Goal: Task Accomplishment & Management: Use online tool/utility

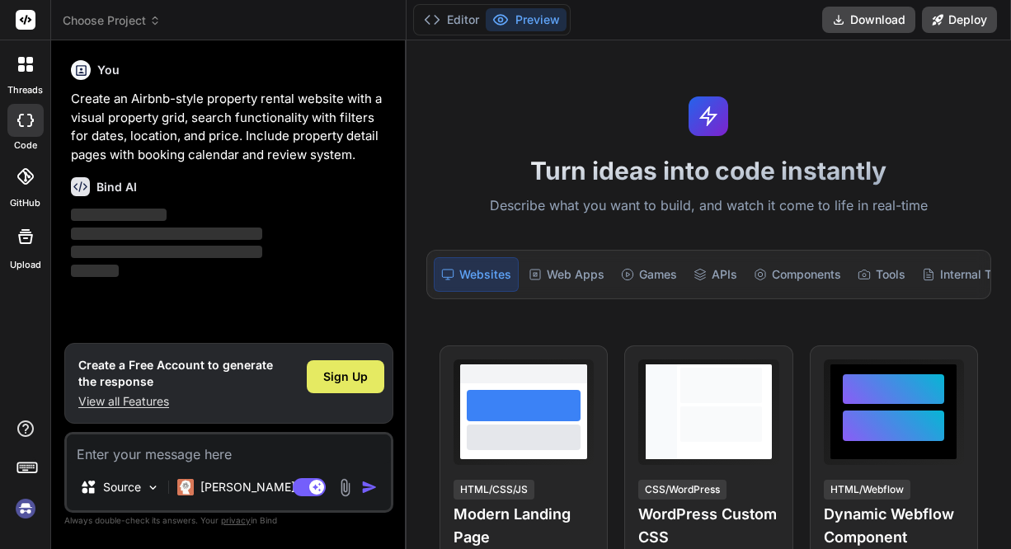
click at [342, 386] on div "Sign Up" at bounding box center [346, 376] width 78 height 33
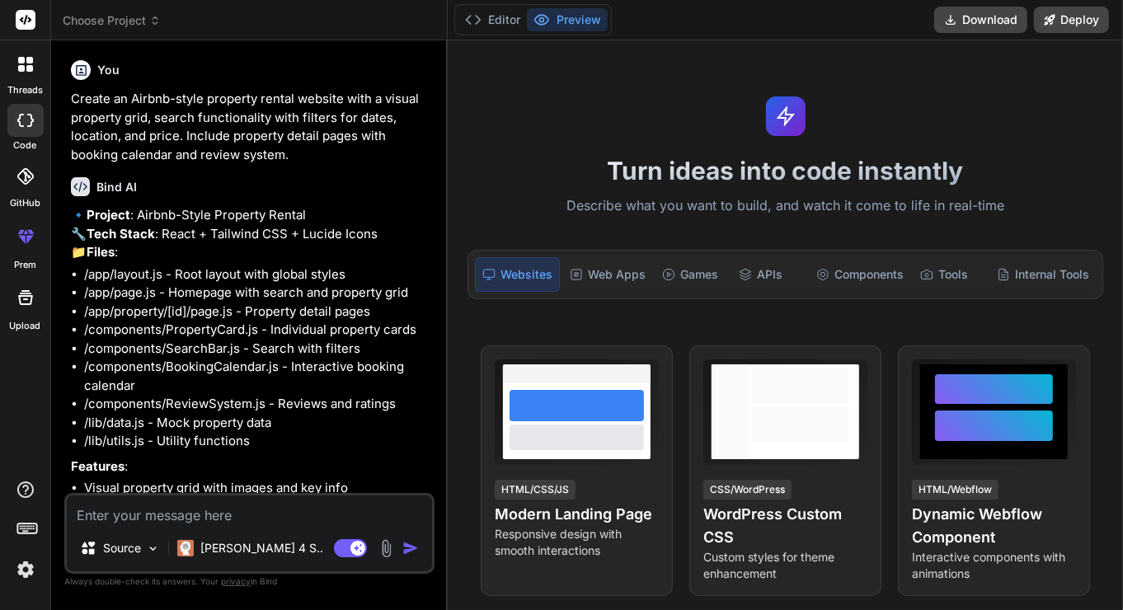
scroll to position [137, 0]
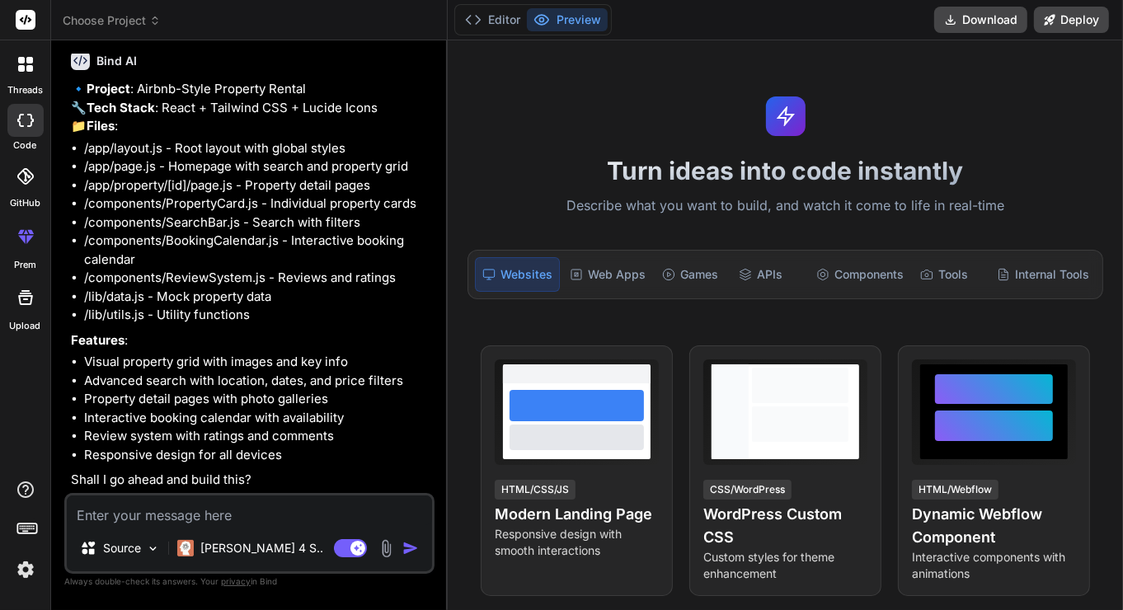
type textarea "x"
click at [311, 508] on textarea at bounding box center [249, 511] width 365 height 30
type textarea "Y"
type textarea "x"
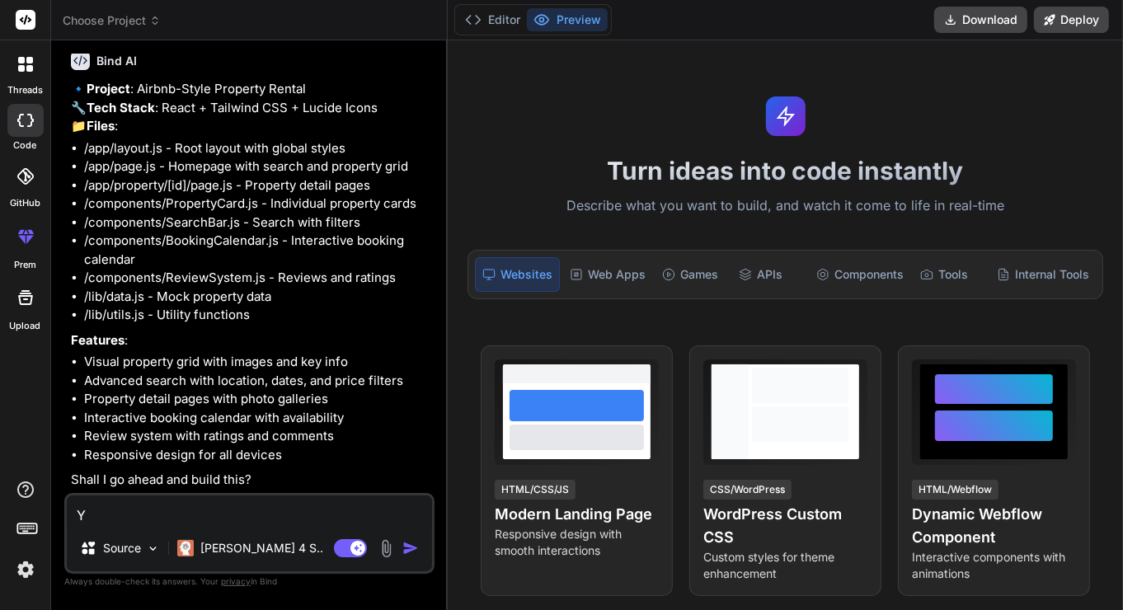
type textarea "Ye"
type textarea "x"
type textarea "Yes"
type textarea "x"
type textarea "Yes"
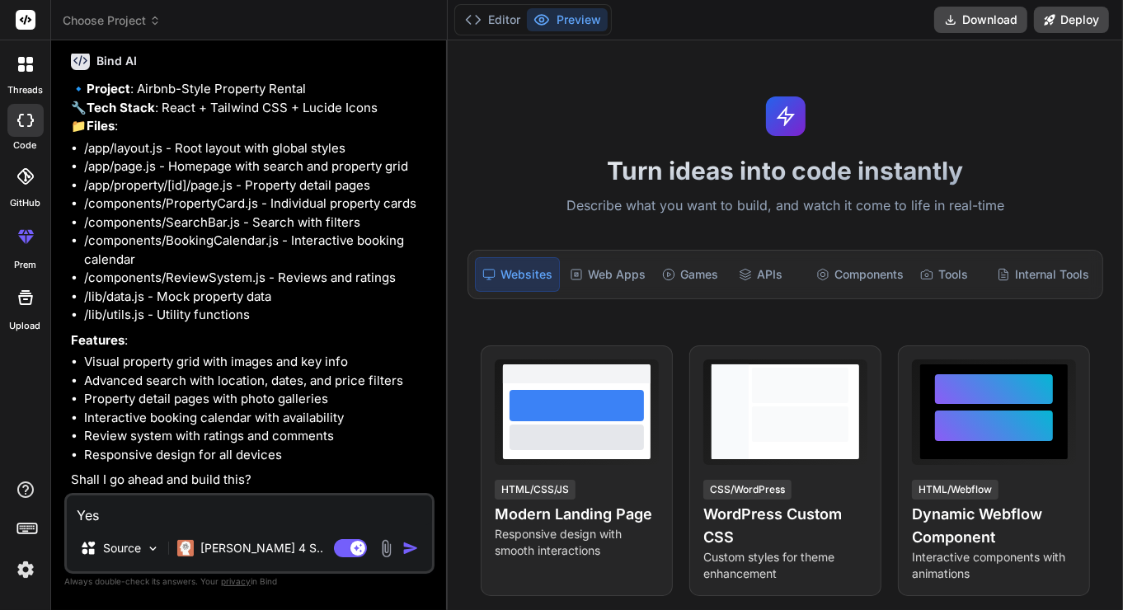
type textarea "x"
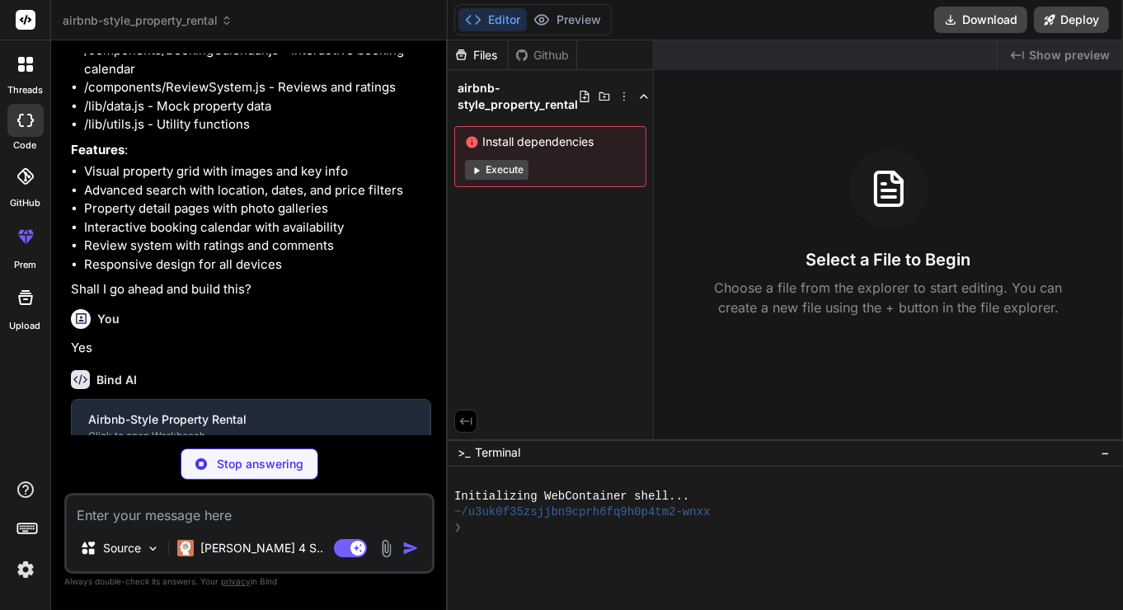
scroll to position [333, 0]
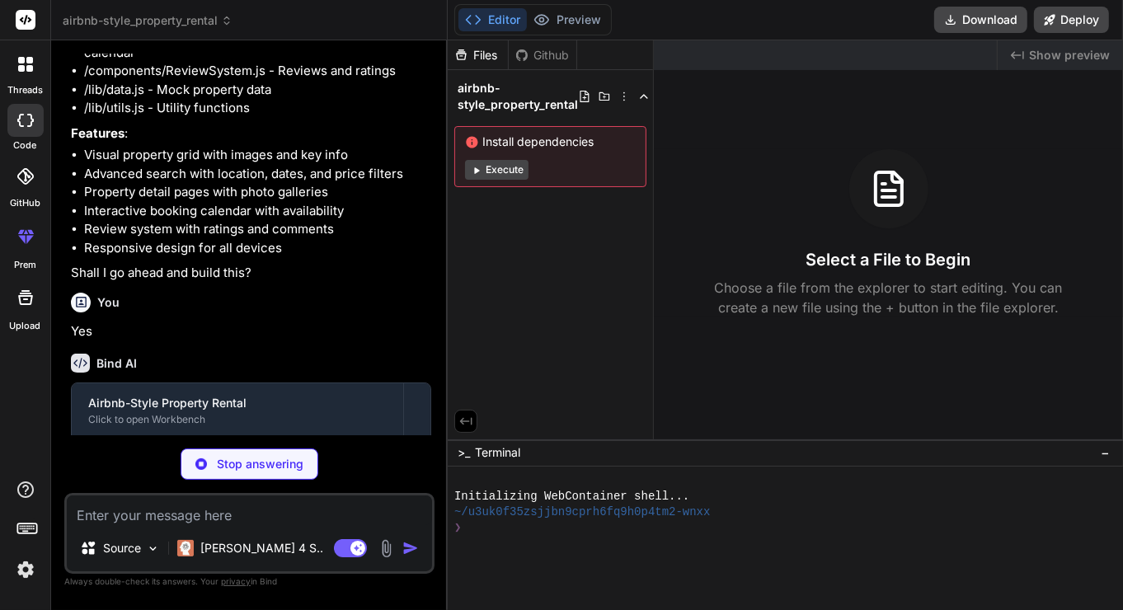
click at [500, 168] on button "Execute" at bounding box center [496, 170] width 63 height 20
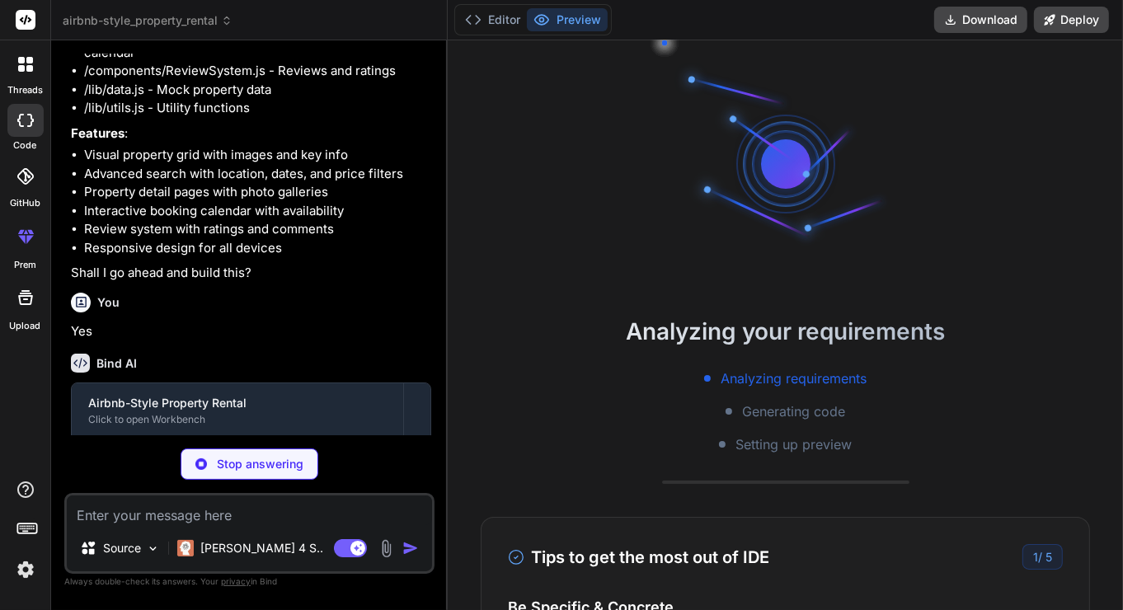
scroll to position [16, 0]
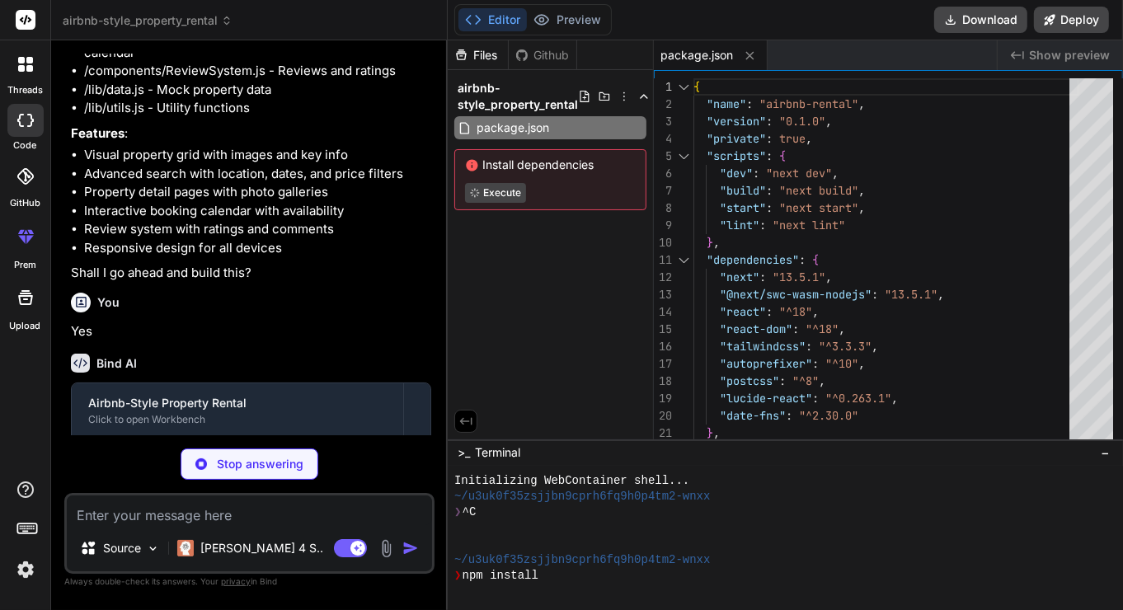
type textarea "x"
type textarea "module.exports = nextConfig"
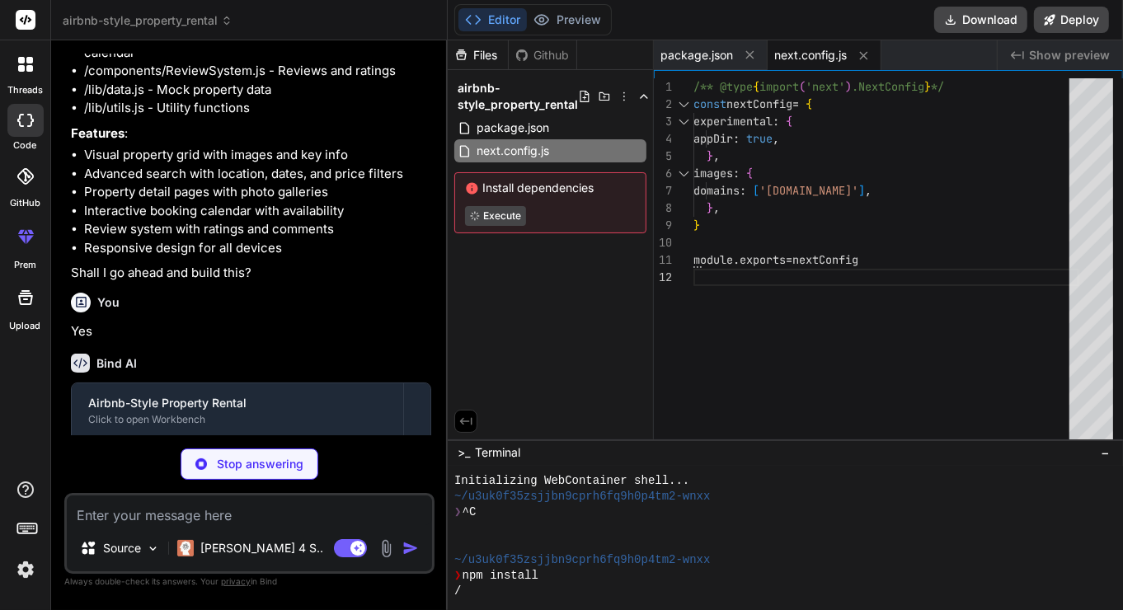
type textarea "x"
type textarea "primary: '#FF385C', 'primary-dark': '#E31C5F', }, }, }, plugins: [], }"
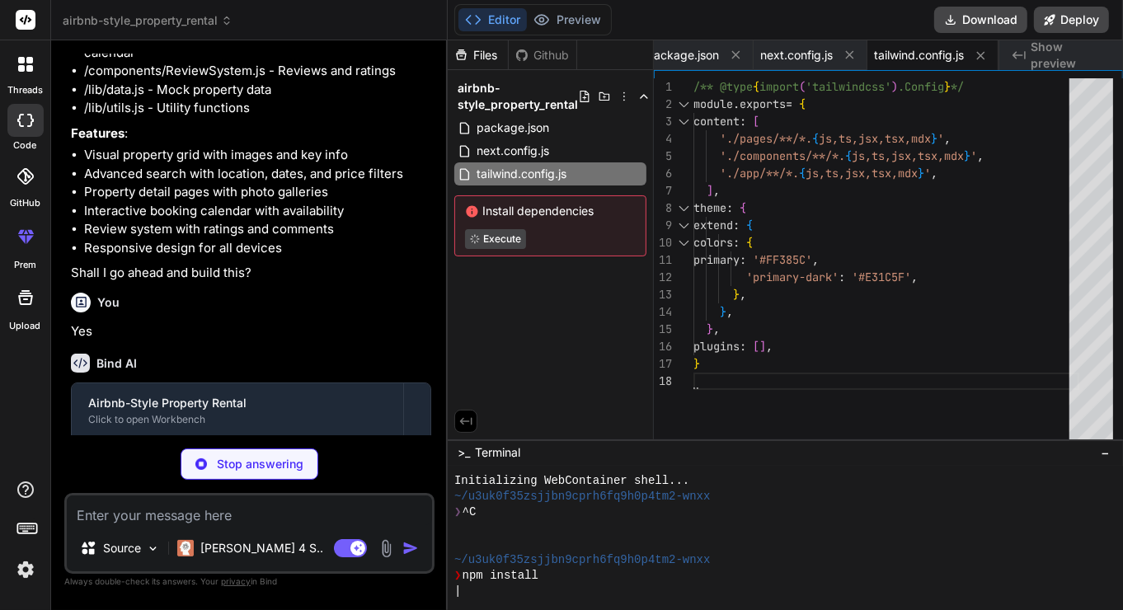
type textarea "x"
type textarea "module.exports = { plugins: { tailwindcss: {}, autoprefixer: {}, }, }"
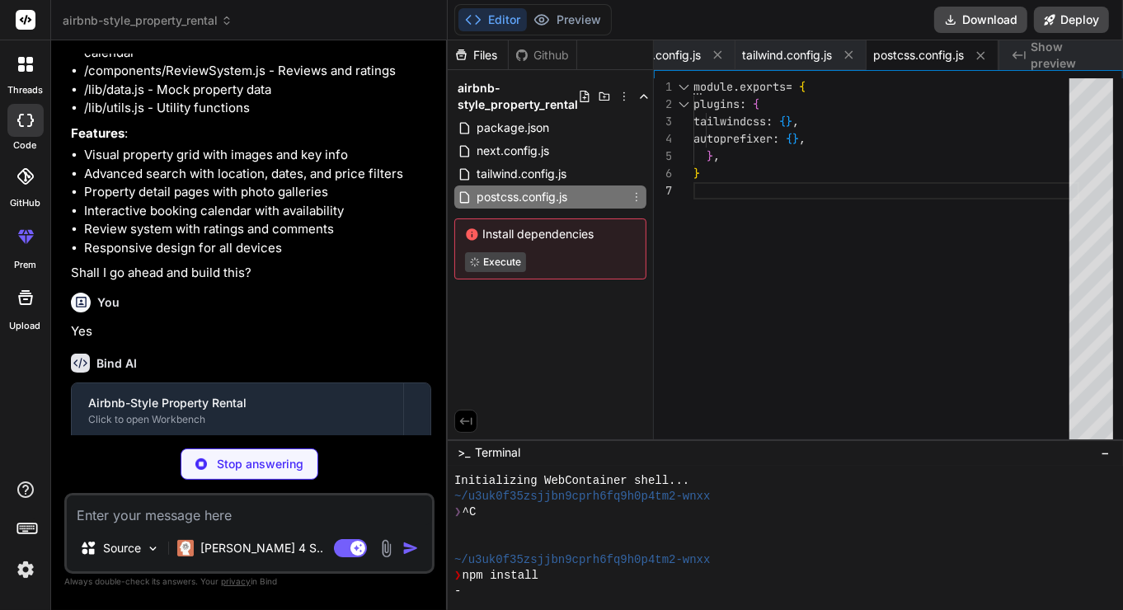
type textarea "x"
type textarea "<html lang="en"> <body className="antialiased"> {children} </body> </html> ) }"
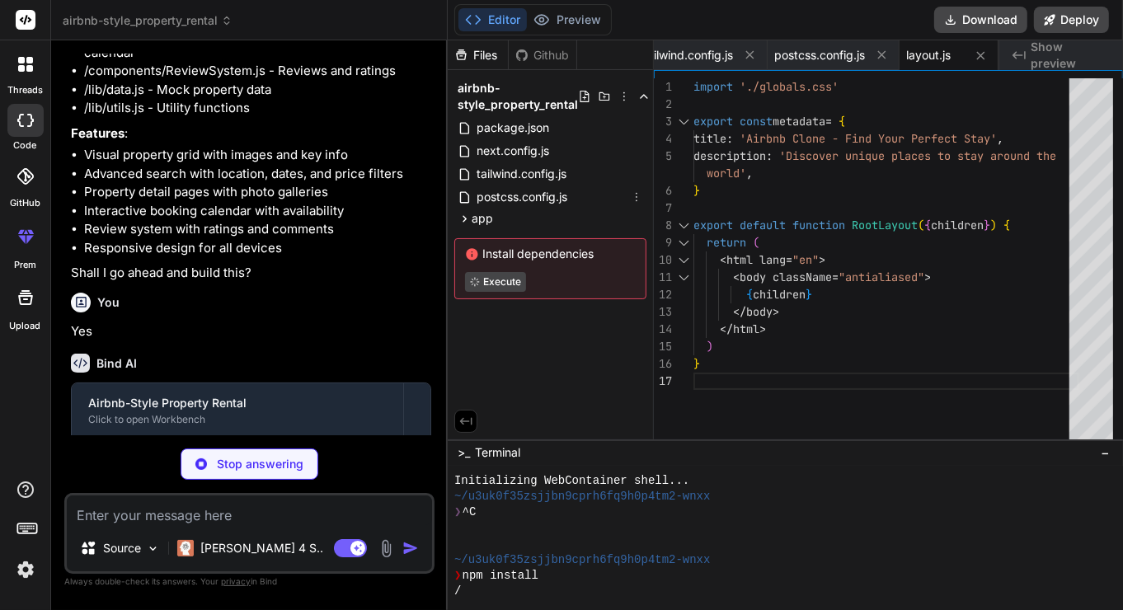
type textarea "x"
type textarea "} }"
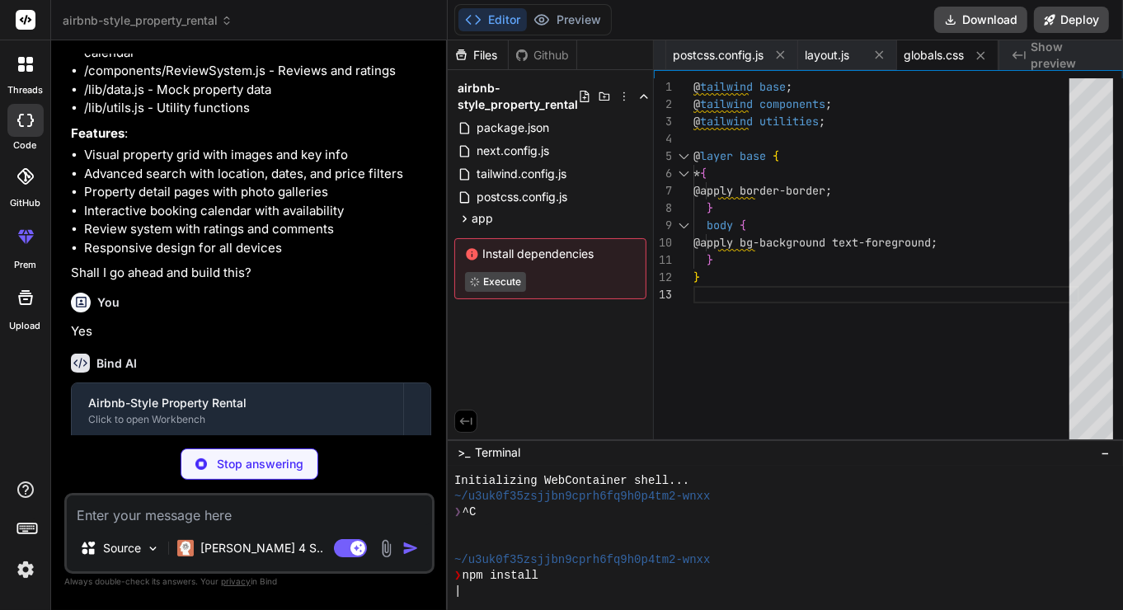
click at [26, 251] on div at bounding box center [26, 237] width 40 height 40
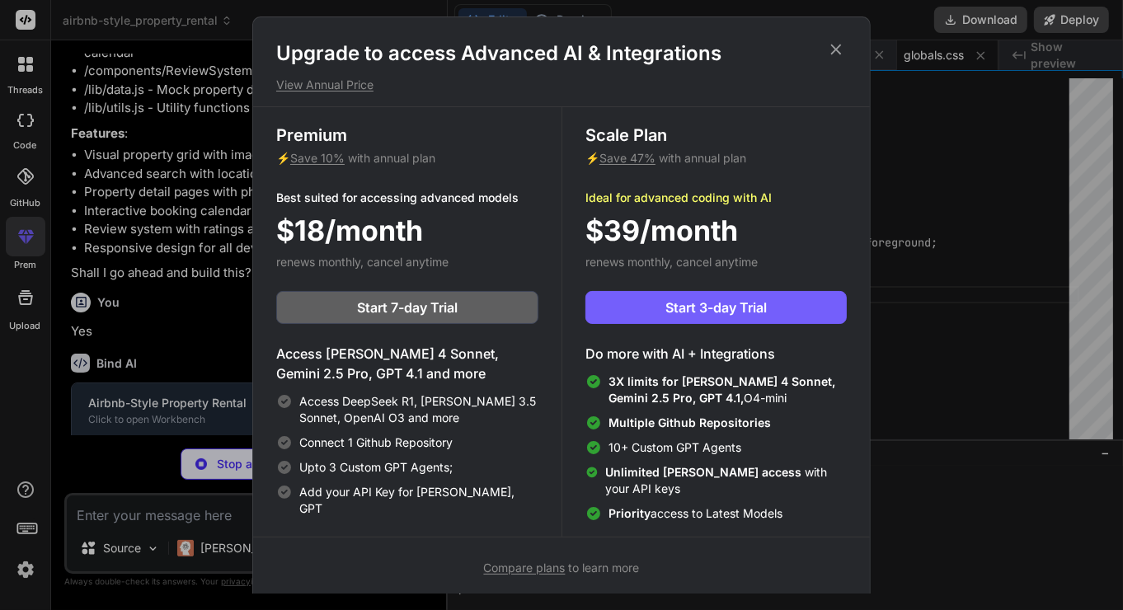
type textarea "x"
type textarea "q=80", rating: 4, date: "2024-01-08", comment: "Great location in the heart of …"
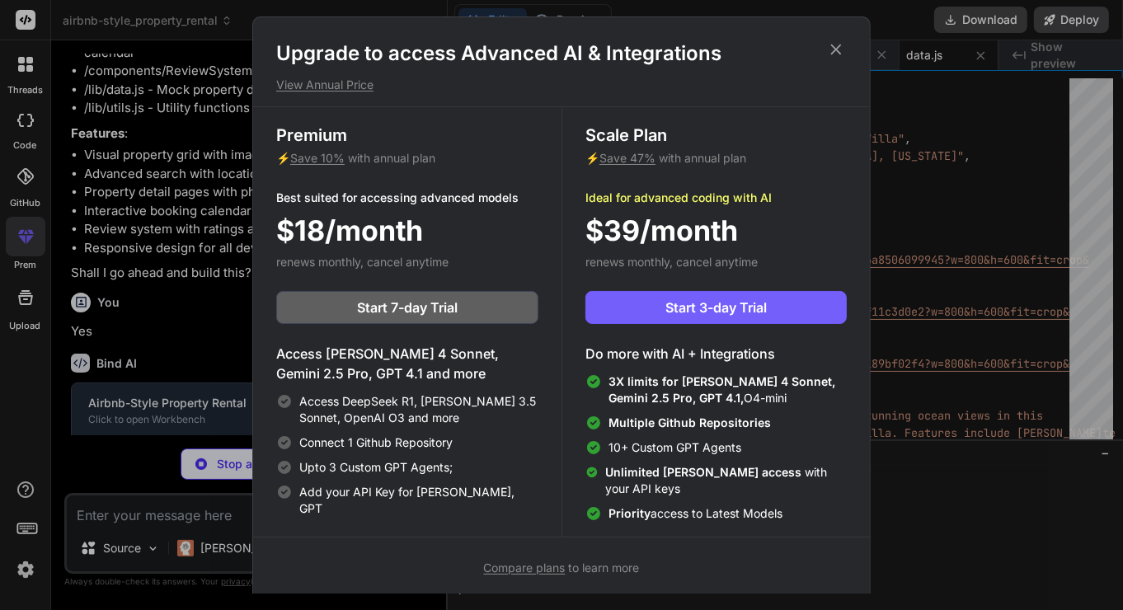
scroll to position [7, 0]
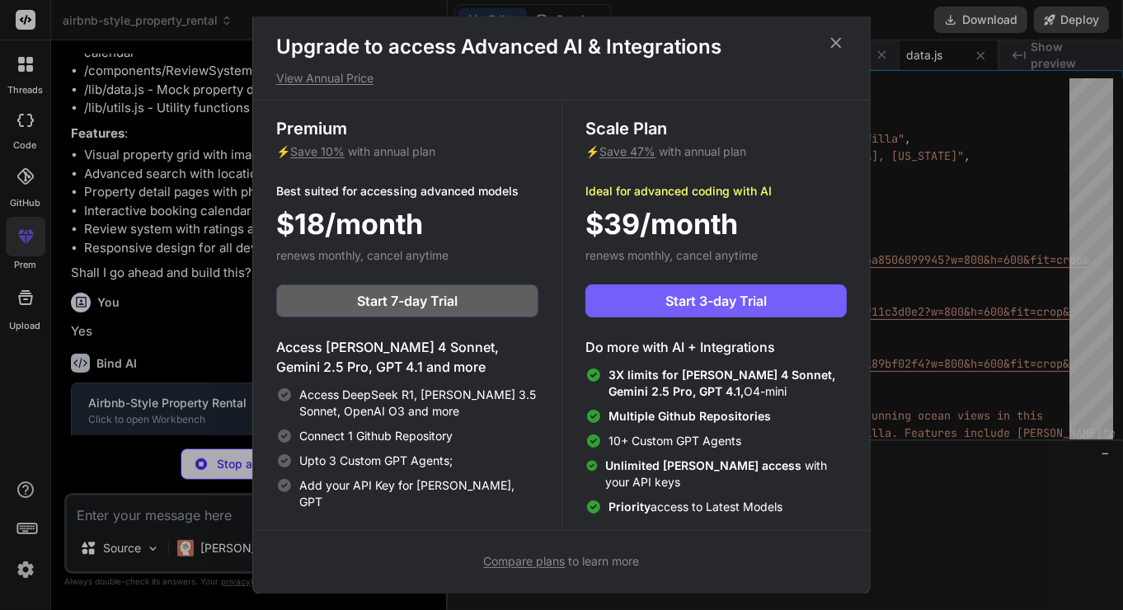
type textarea "x"
type textarea "const current = new Date(startDate); while (current <= lastDay || days.length %…"
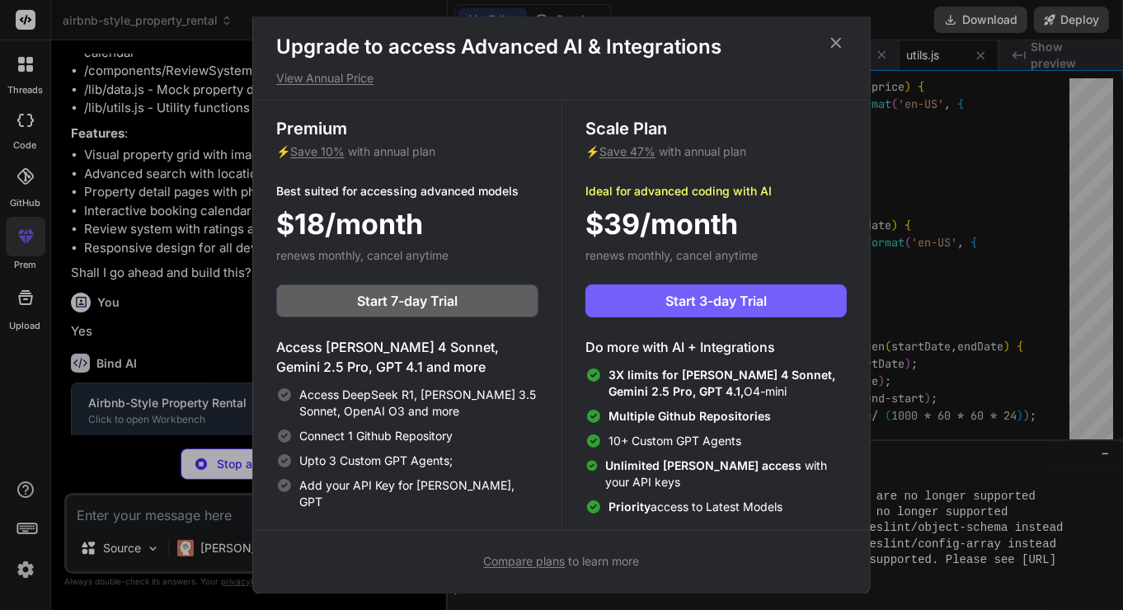
scroll to position [158, 0]
type textarea "x"
type textarea "</div> </header> ); }"
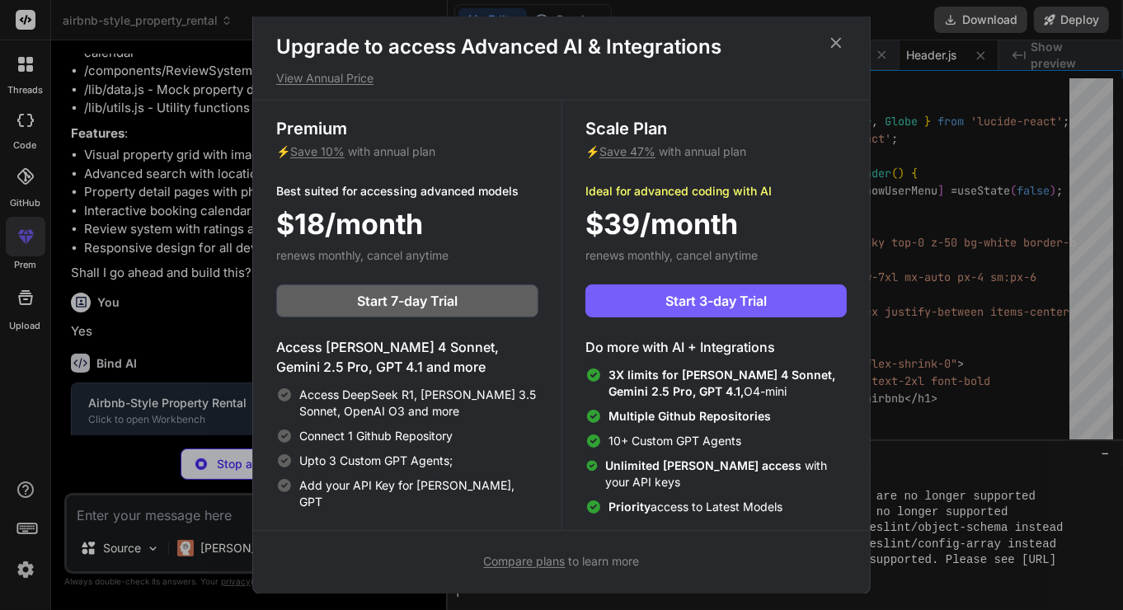
click at [1010, 364] on div "Upgrade to access Advanced AI & Integrations View Annual Price Premium ⚡ Save 1…" at bounding box center [561, 305] width 1123 height 610
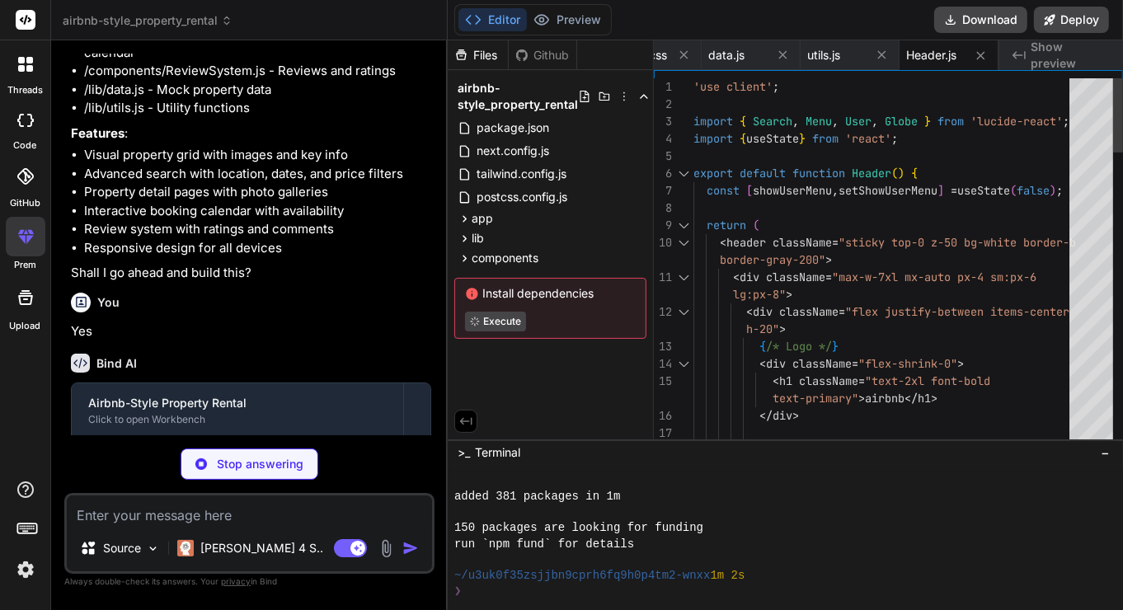
scroll to position [317, 0]
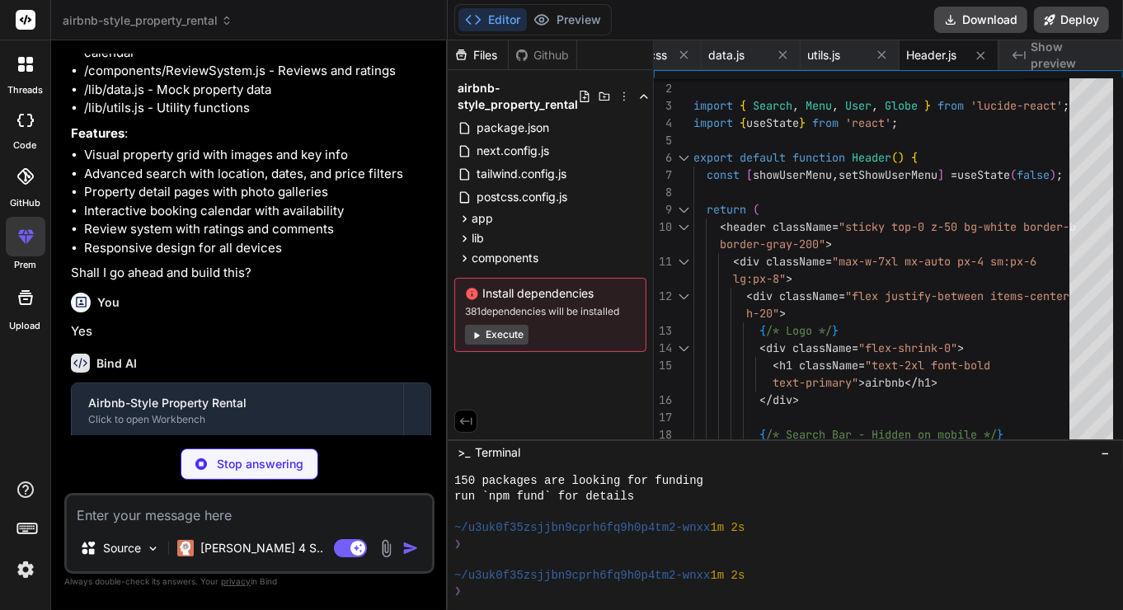
click at [512, 328] on button "Execute" at bounding box center [496, 335] width 63 height 20
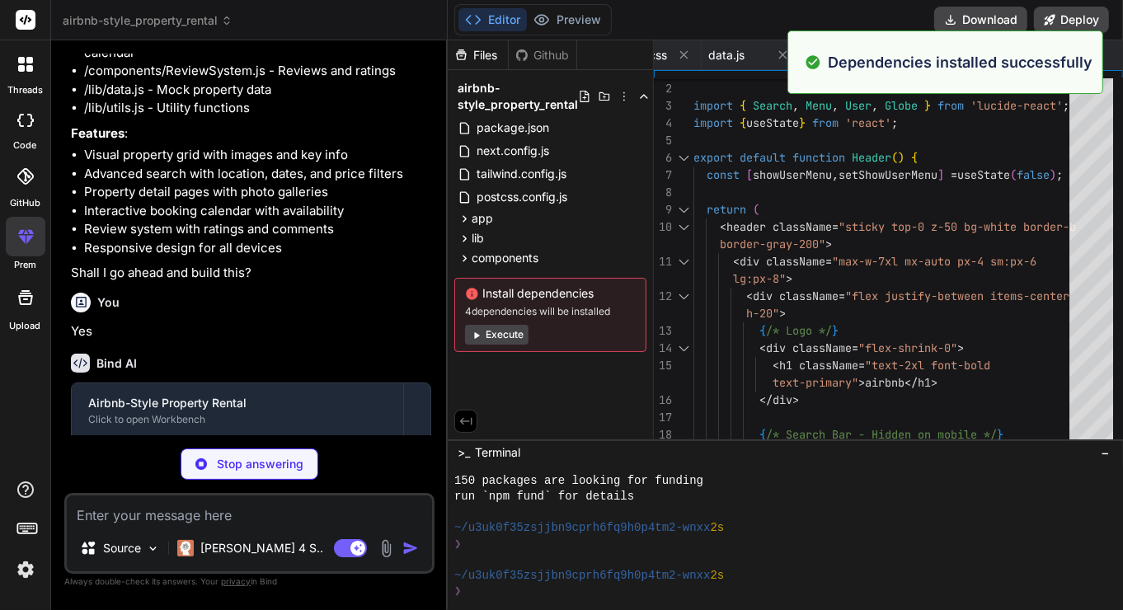
scroll to position [556, 0]
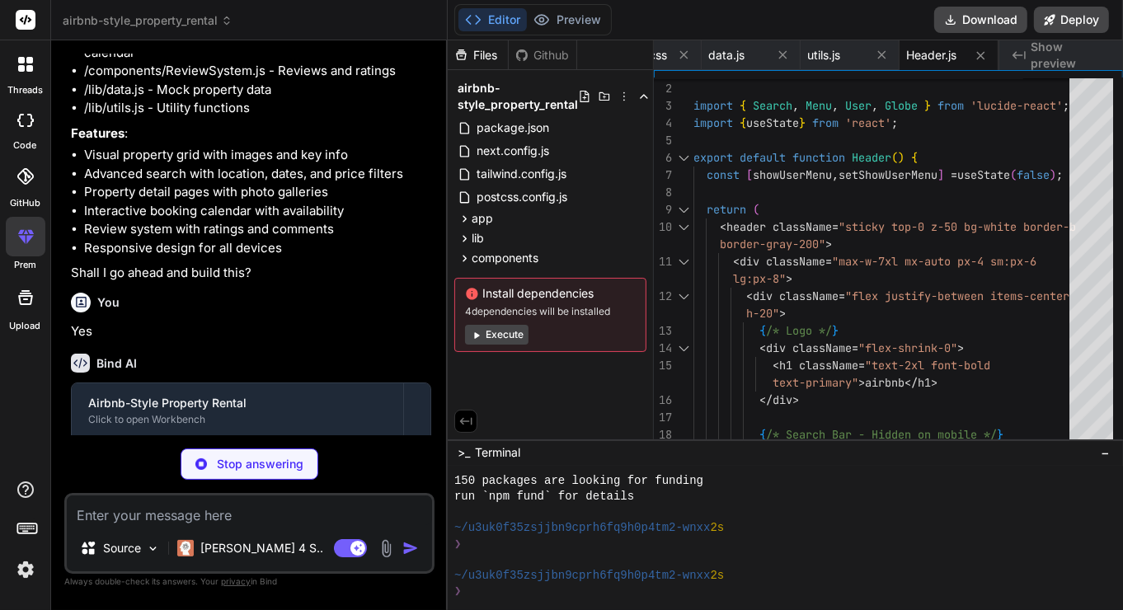
type textarea "x"
type textarea "</div> </div> ); }"
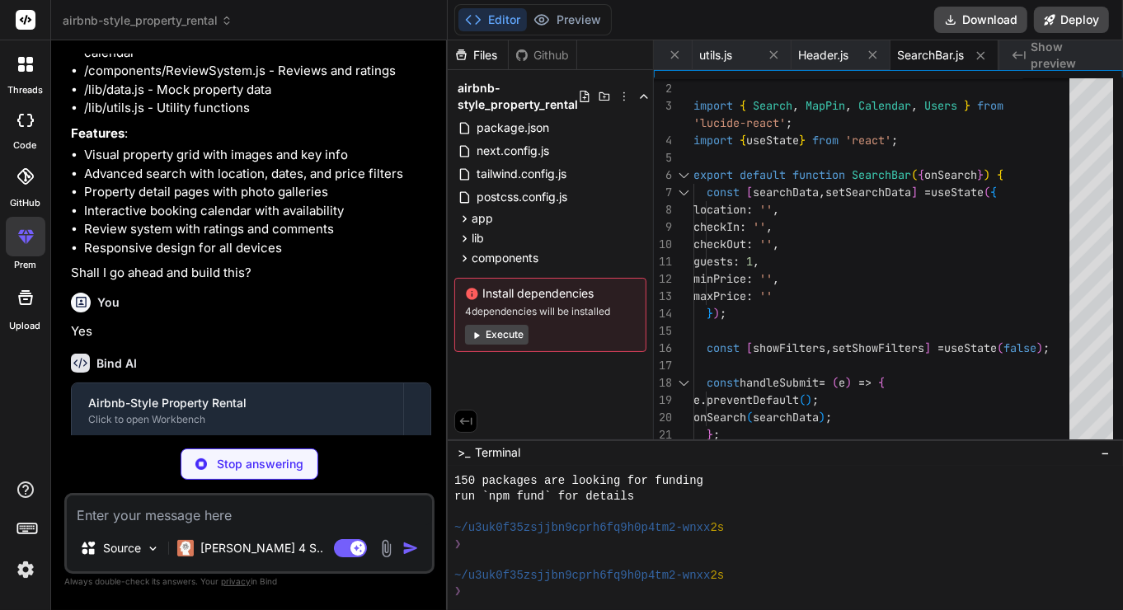
scroll to position [676, 0]
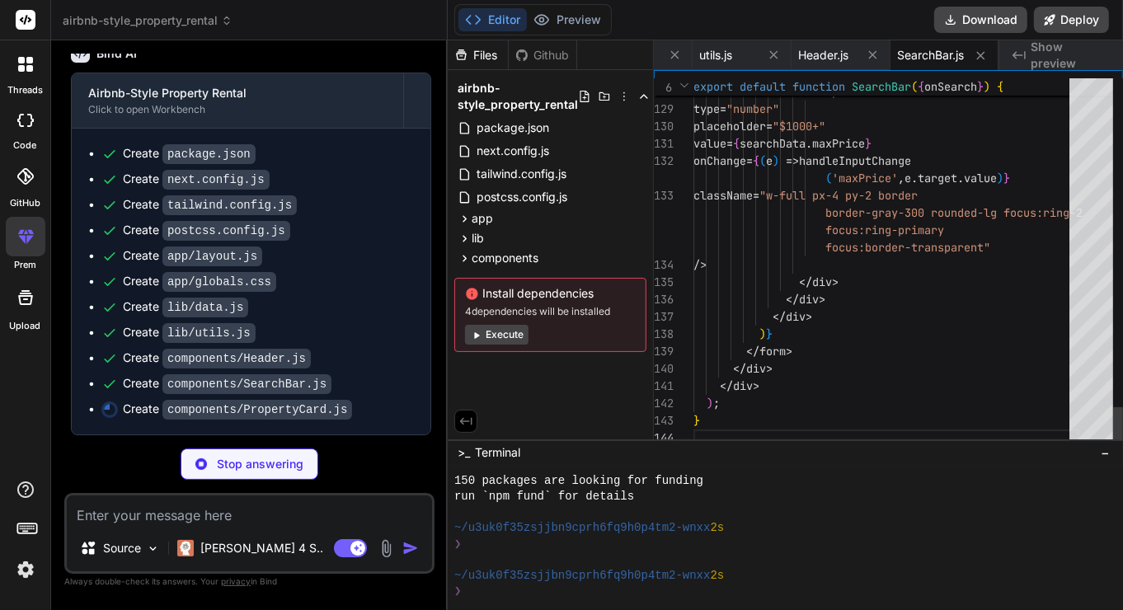
type textarea "x"
type textarea "<span className="text-gray-500 text-sm">night</span> </div> </div> </div> </Lin…"
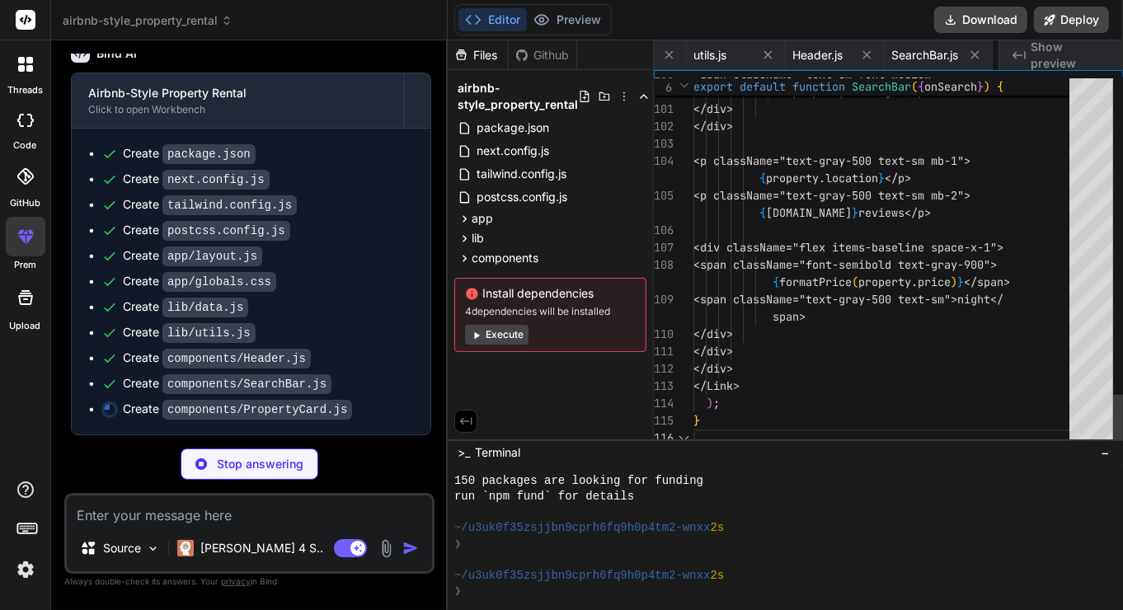
scroll to position [0, 883]
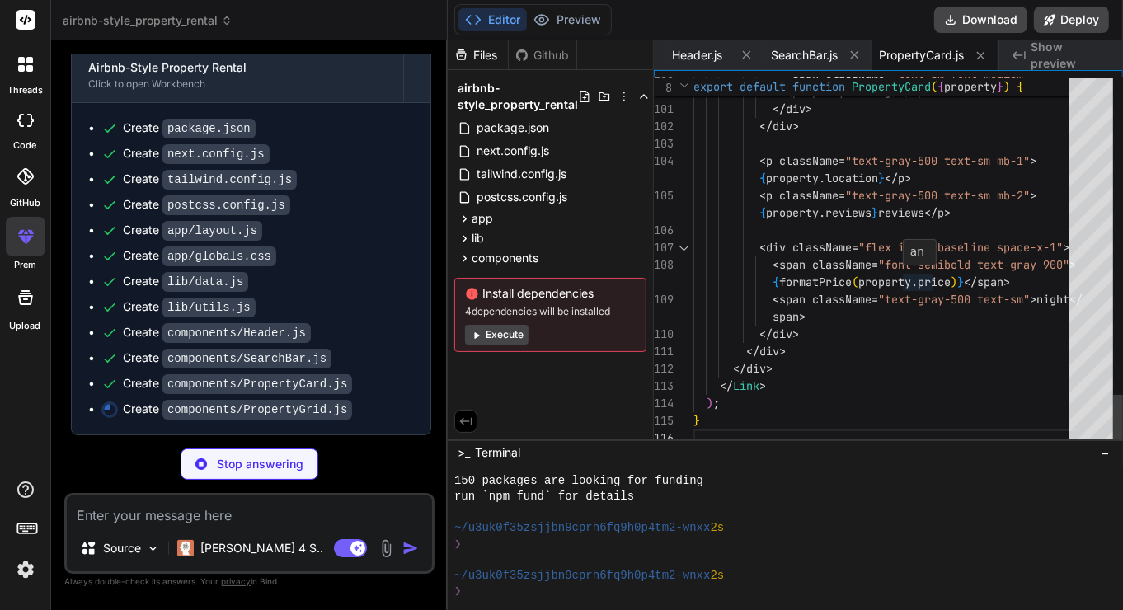
type textarea "x"
type textarea "))} </div> ); }"
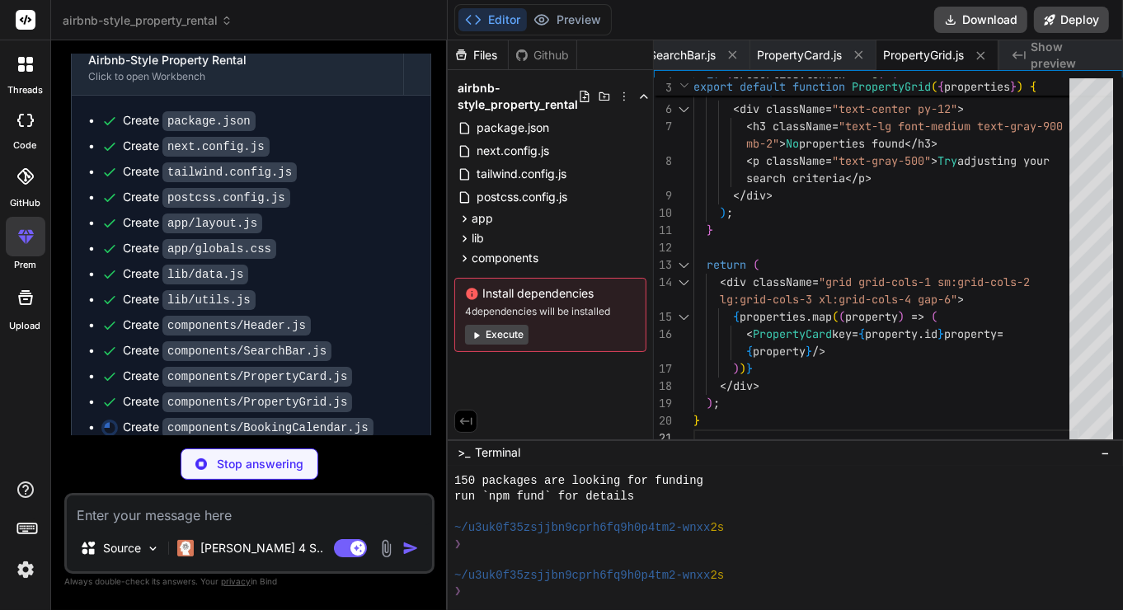
scroll to position [727, 0]
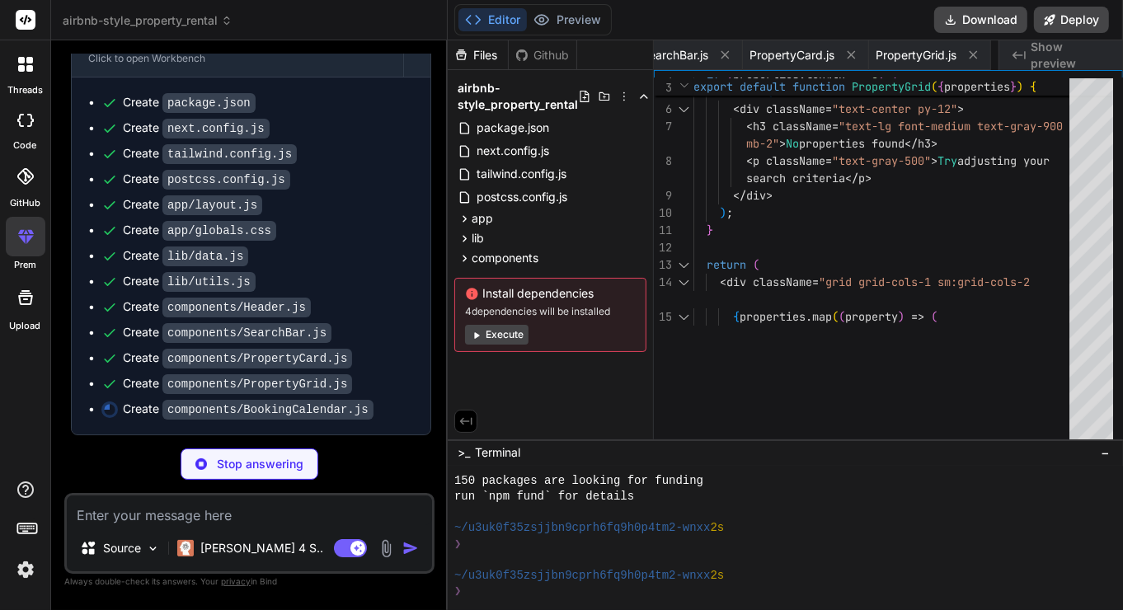
type textarea "x"
type textarea "}"
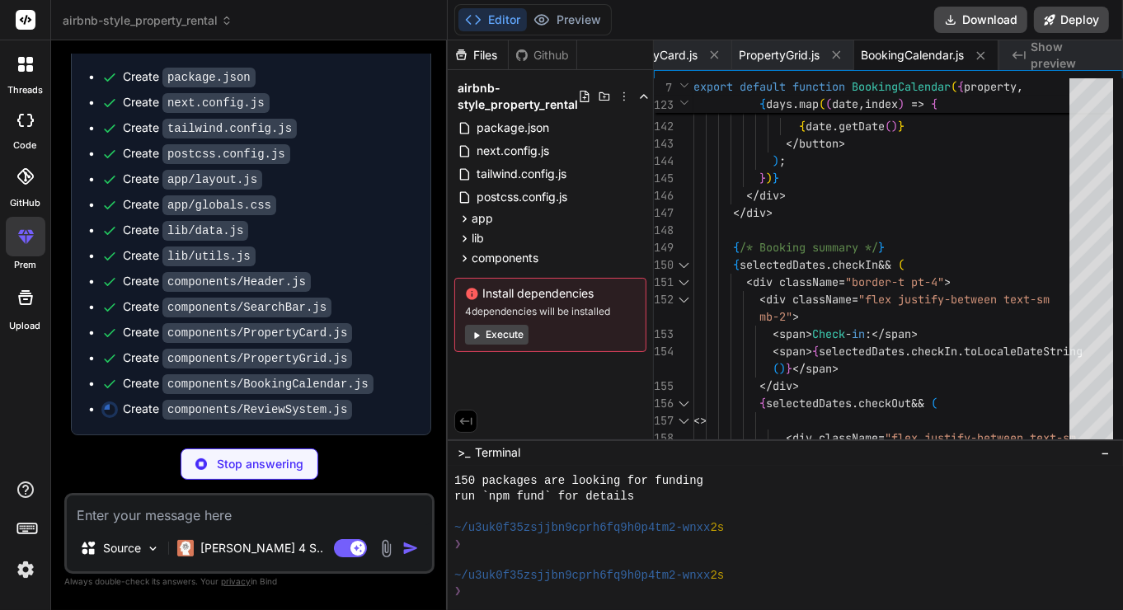
scroll to position [752, 0]
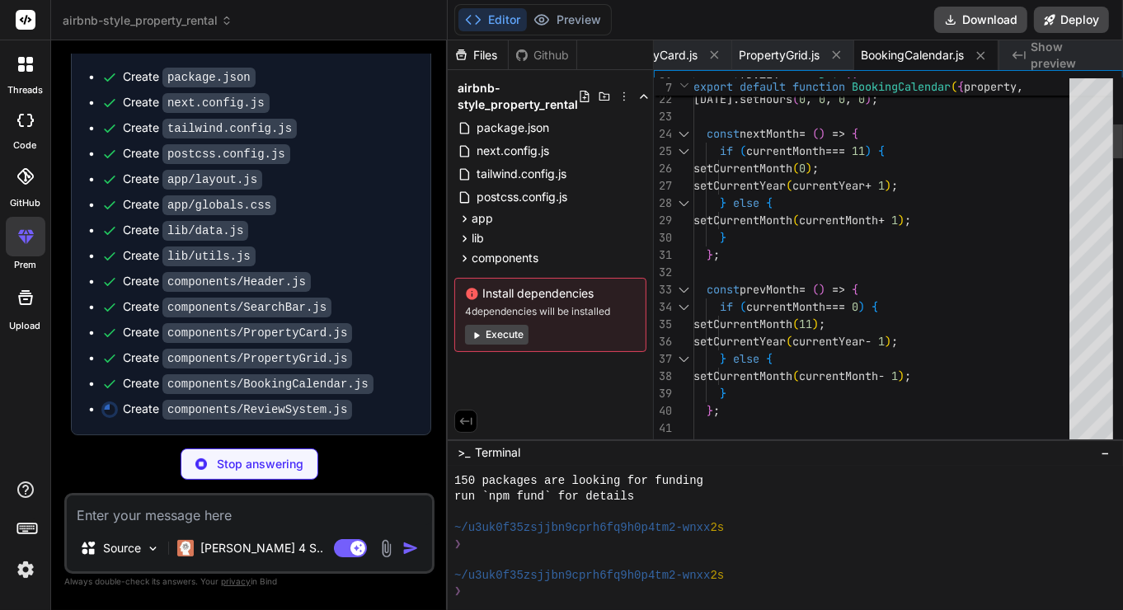
type textarea "x"
type textarea ")} </div> ); }"
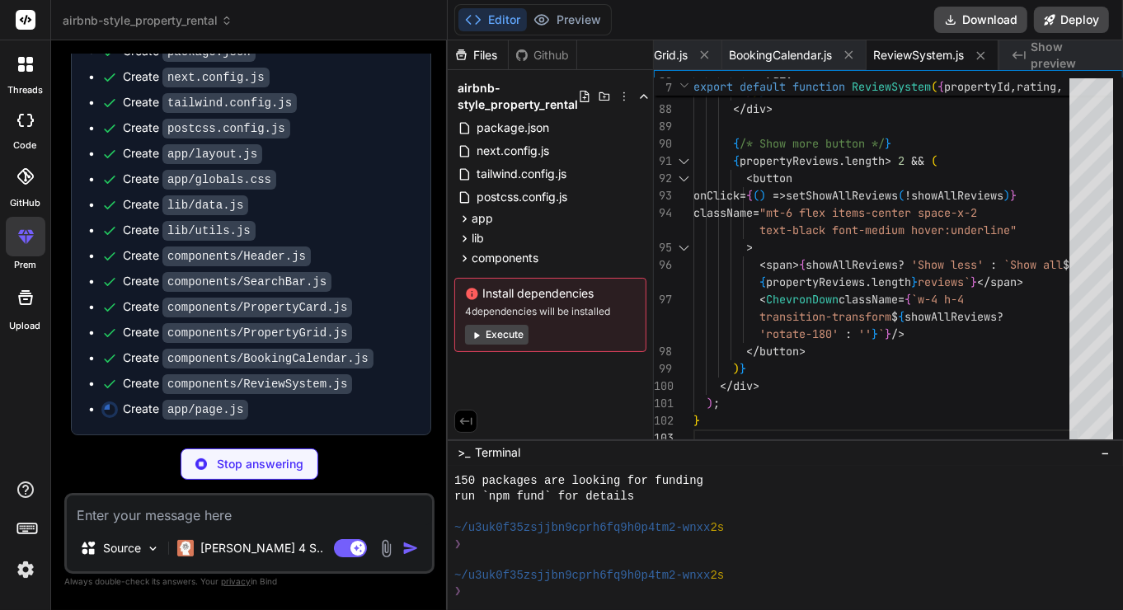
scroll to position [778, 0]
click at [1010, 51] on span "Show preview" at bounding box center [1070, 55] width 79 height 33
click at [1010, 53] on icon "Created with Pixso." at bounding box center [1018, 55] width 13 height 13
type textarea "x"
type textarea "); }"
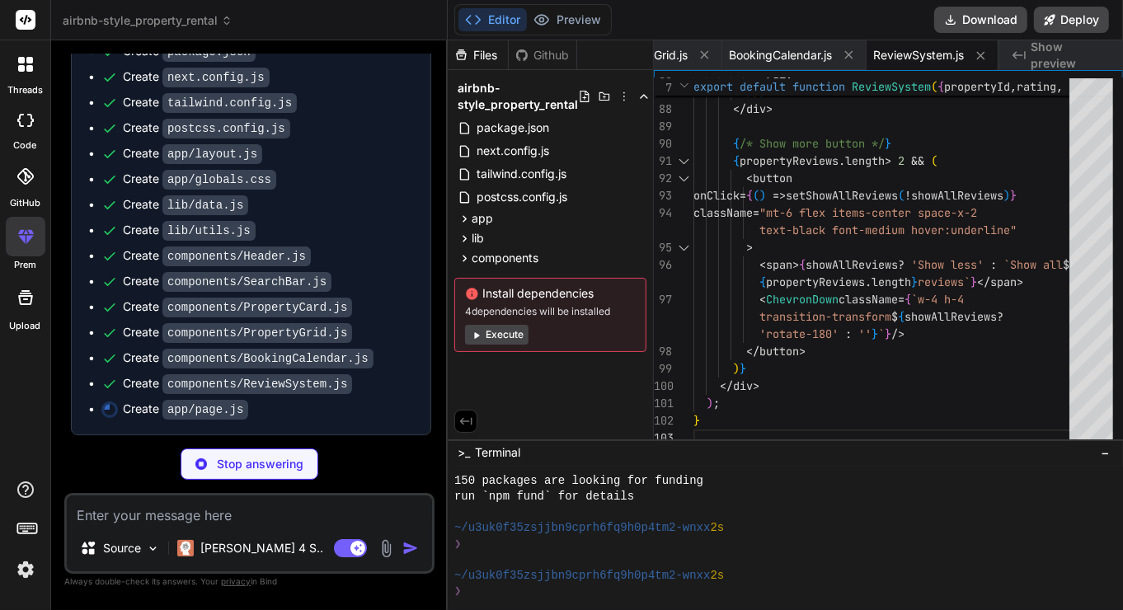
scroll to position [0, 1384]
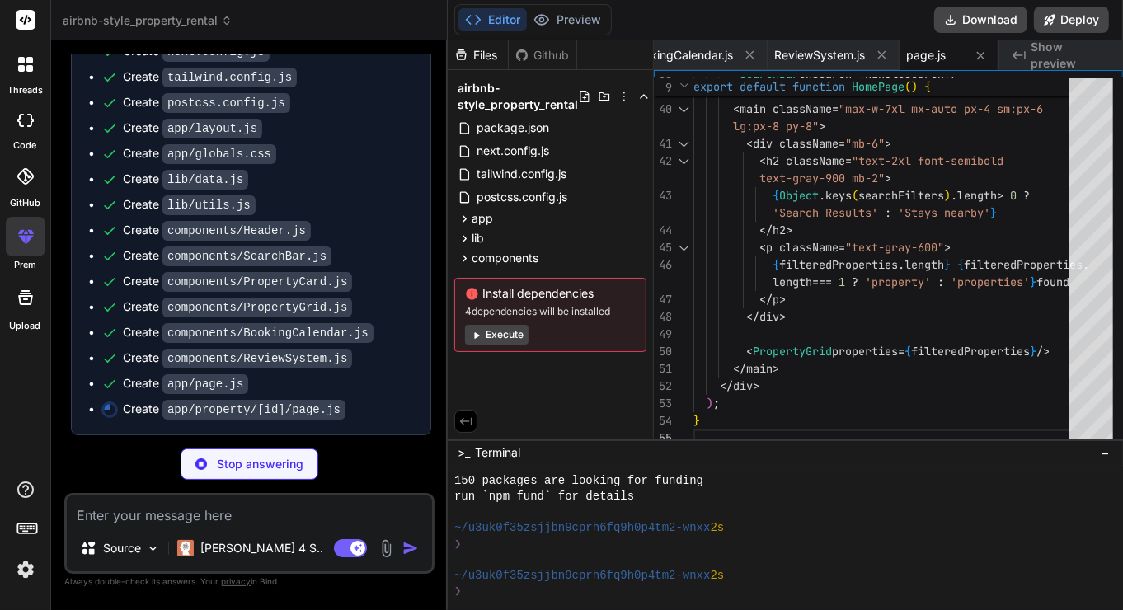
click at [1010, 49] on span "Show preview" at bounding box center [1070, 55] width 79 height 33
type textarea "x"
type textarea "</div> </div> </main> </div> ); }"
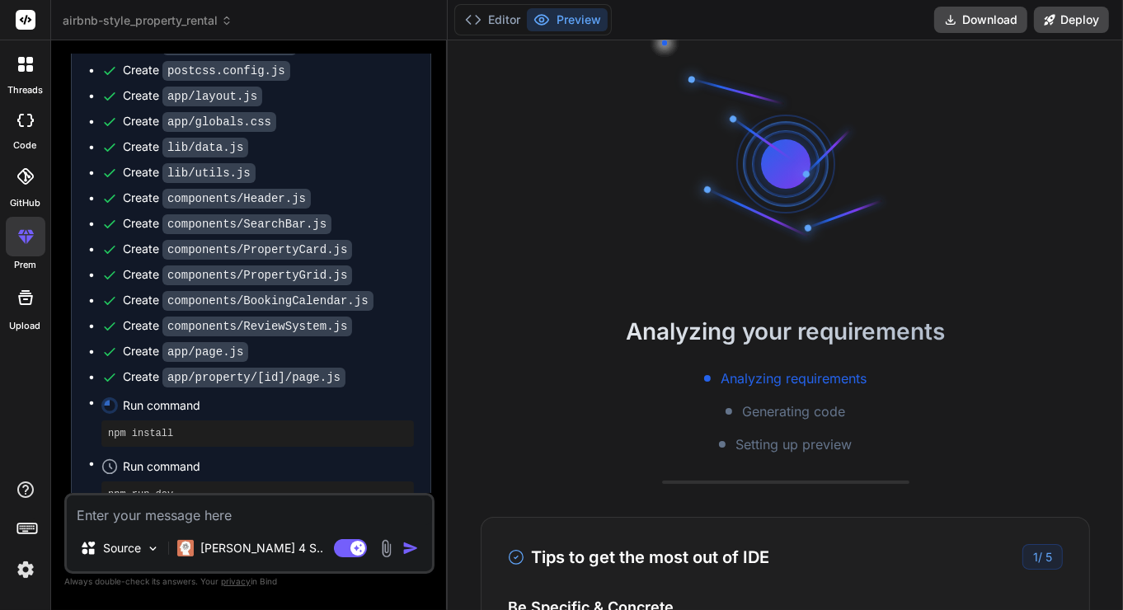
scroll to position [746, 0]
type textarea "x"
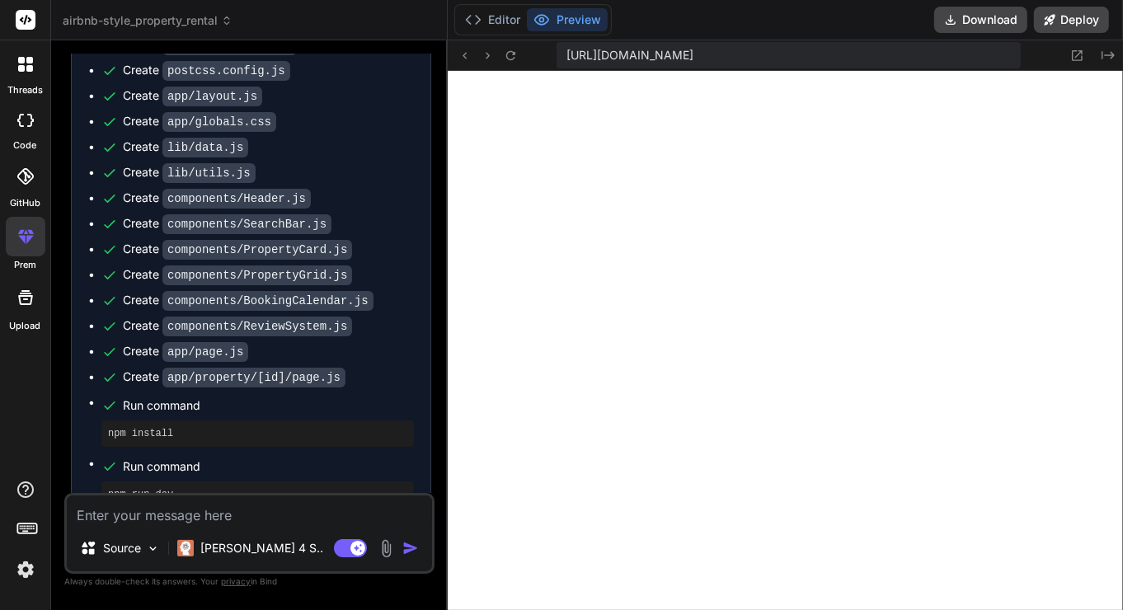
scroll to position [1397, 0]
click at [505, 24] on button "Editor" at bounding box center [492, 19] width 68 height 23
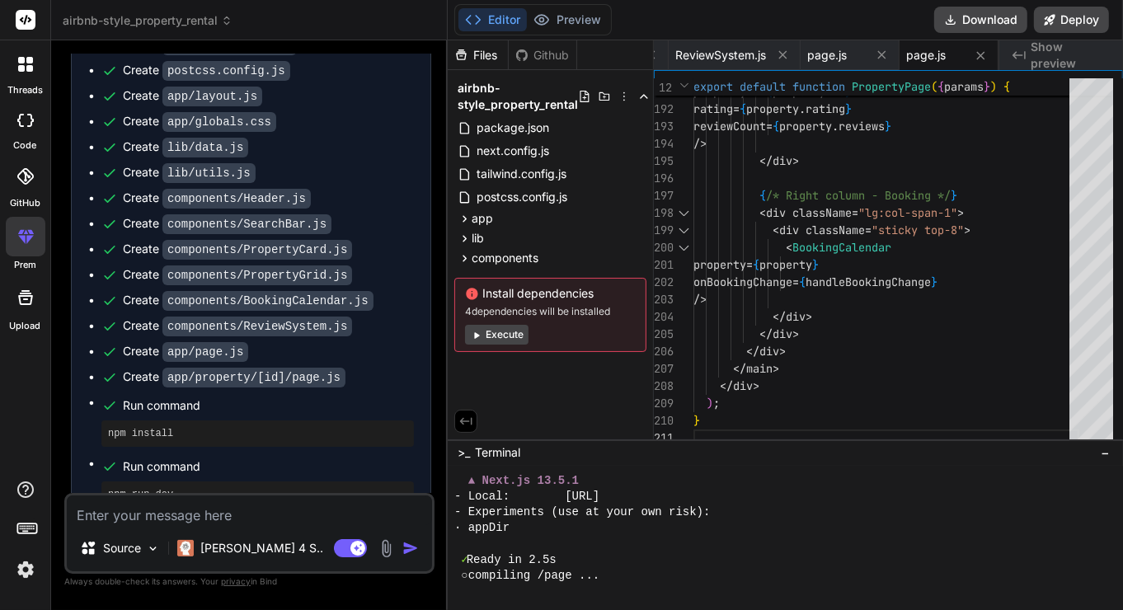
click at [1010, 48] on span "Show preview" at bounding box center [1070, 55] width 79 height 33
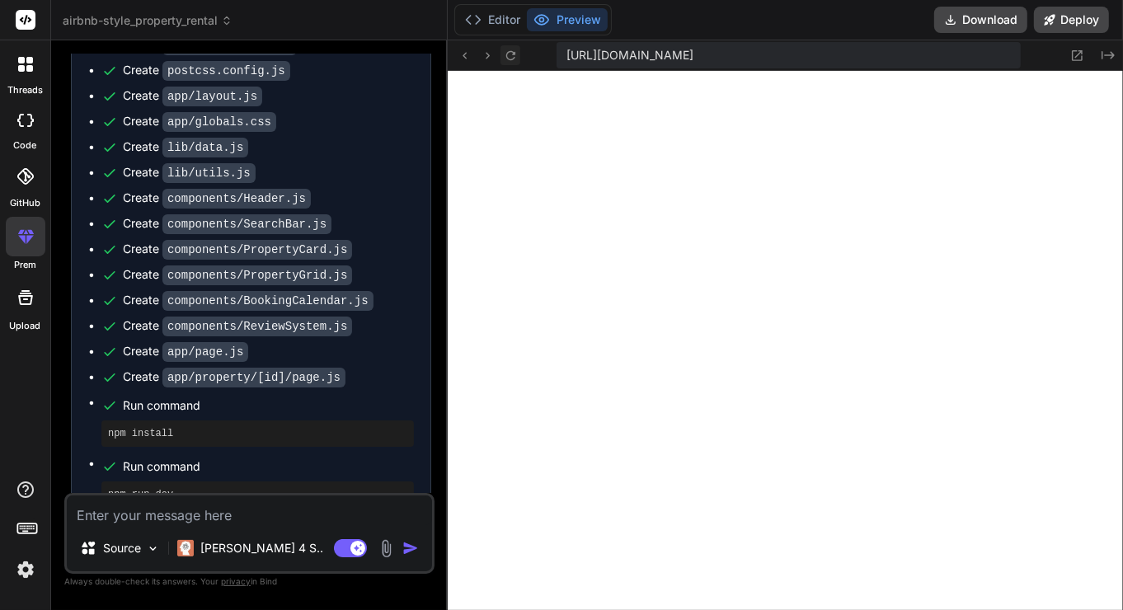
scroll to position [1540, 0]
click at [510, 53] on icon at bounding box center [511, 56] width 14 height 14
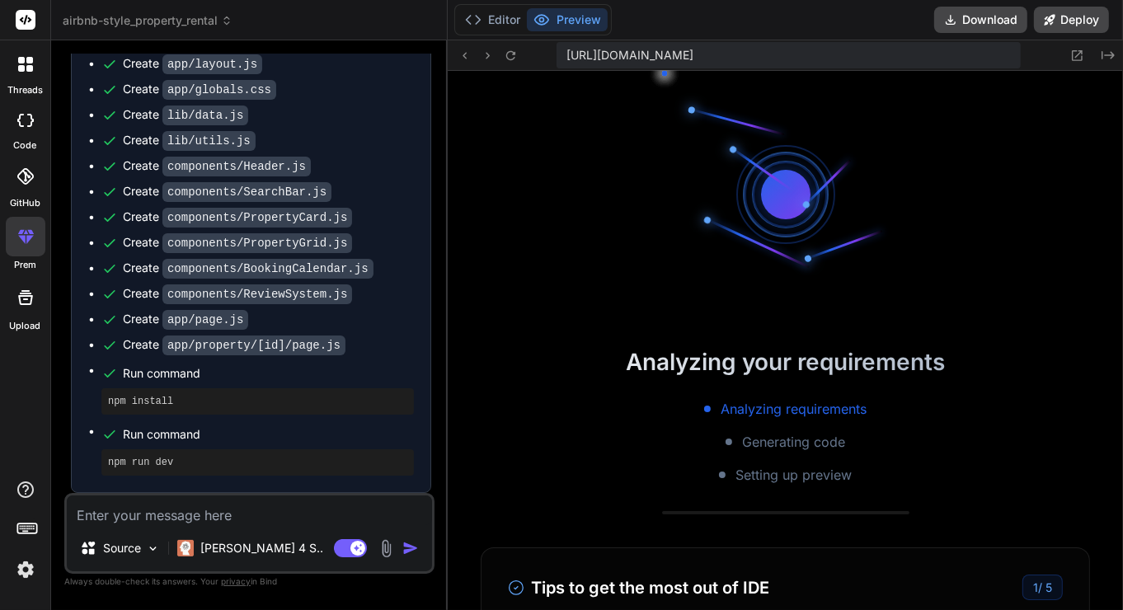
scroll to position [867, 0]
click at [1010, 53] on icon at bounding box center [1077, 56] width 14 height 14
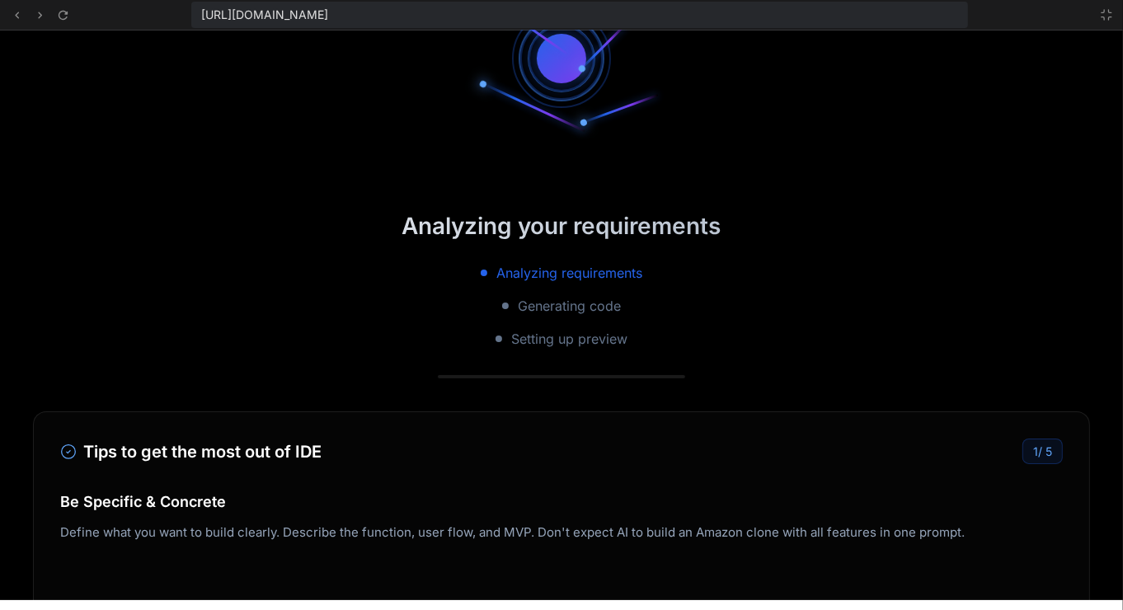
scroll to position [0, 0]
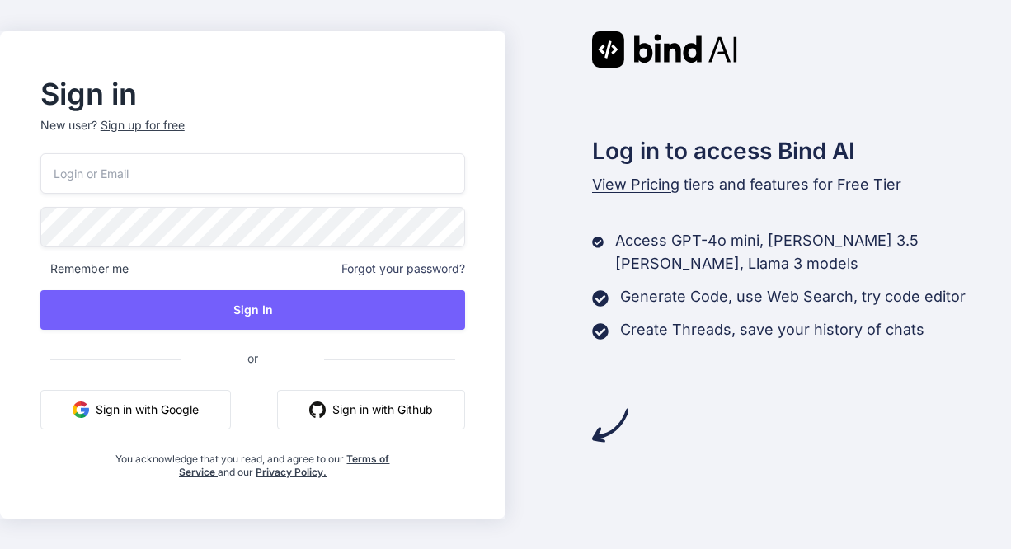
click at [98, 171] on input "email" at bounding box center [252, 173] width 425 height 40
type input "[EMAIL_ADDRESS][DOMAIN_NAME]"
click at [182, 286] on div "[EMAIL_ADDRESS][DOMAIN_NAME] Remember me Forgot your password? Sign In or Sign …" at bounding box center [252, 316] width 425 height 326
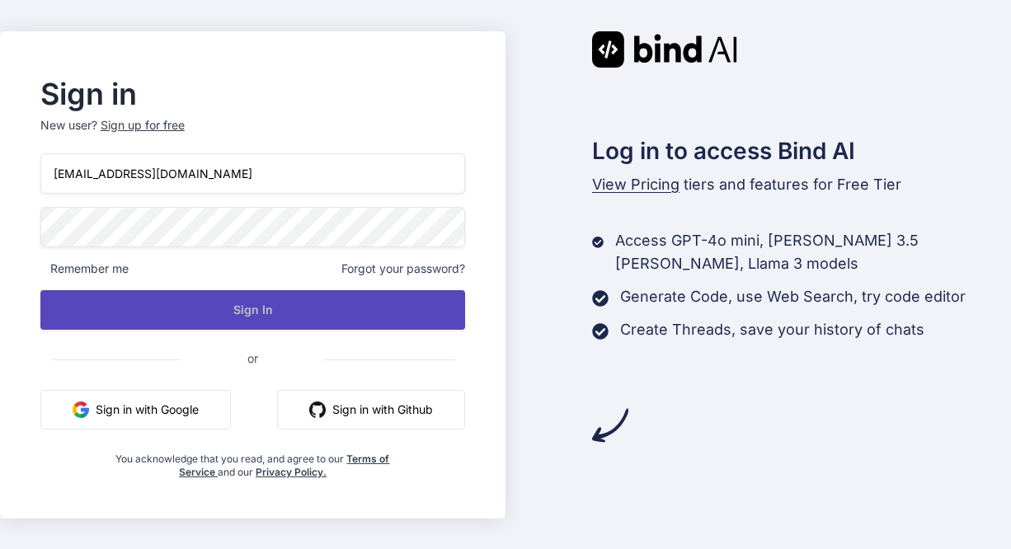
click at [238, 309] on button "Sign In" at bounding box center [252, 310] width 425 height 40
click at [261, 319] on button "Sign In" at bounding box center [252, 310] width 425 height 40
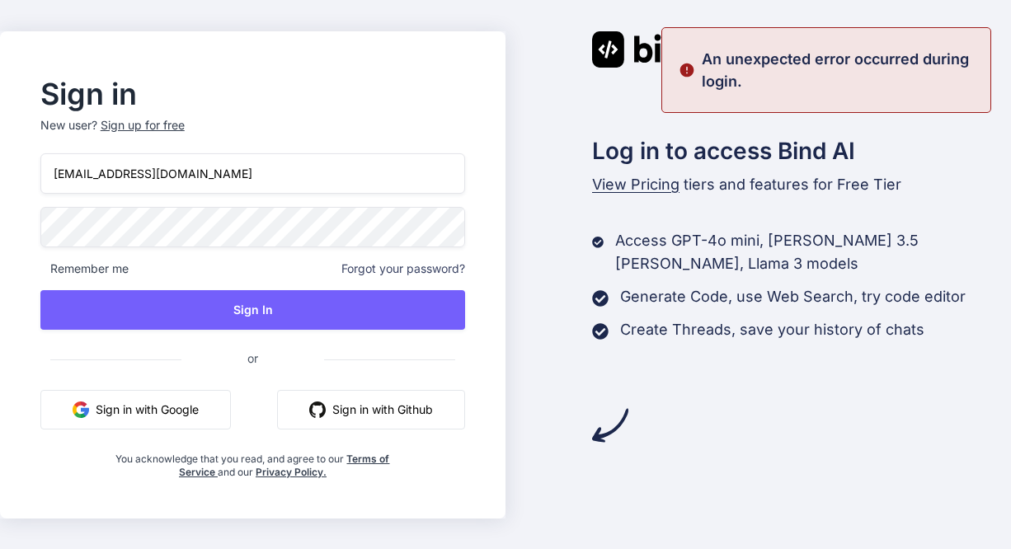
click at [253, 156] on input "[EMAIL_ADDRESS][DOMAIN_NAME]" at bounding box center [252, 173] width 425 height 40
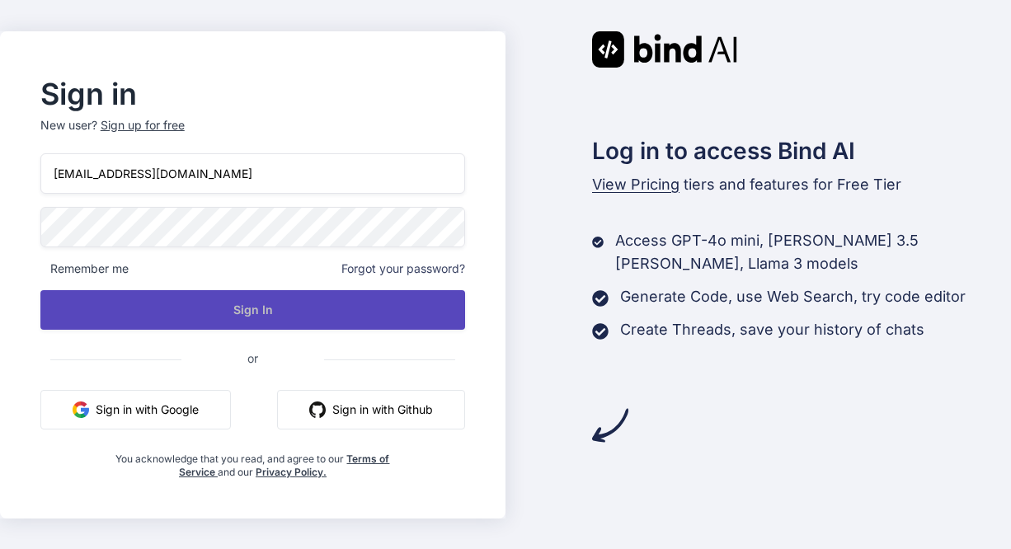
click at [276, 305] on button "Sign In" at bounding box center [252, 310] width 425 height 40
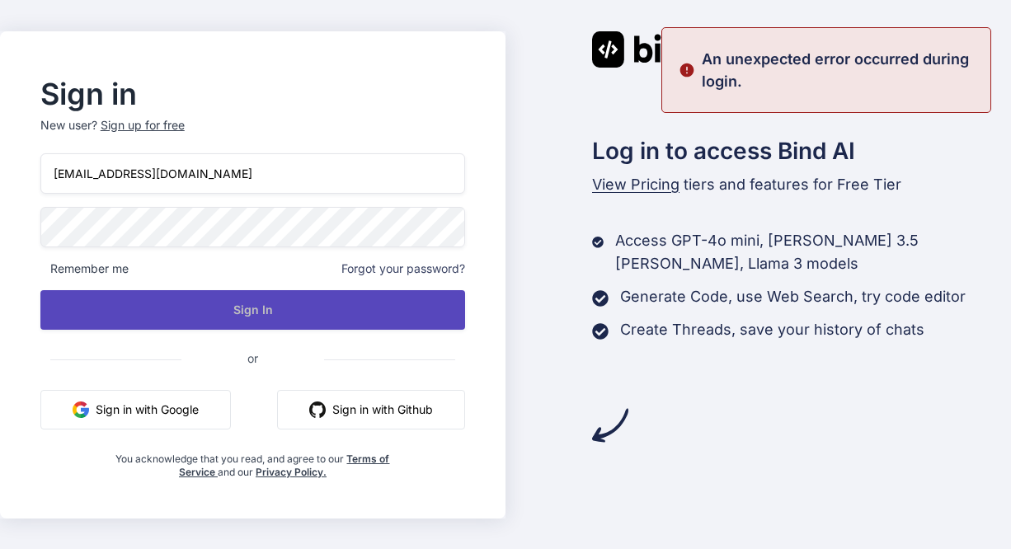
click at [268, 301] on button "Sign In" at bounding box center [252, 310] width 425 height 40
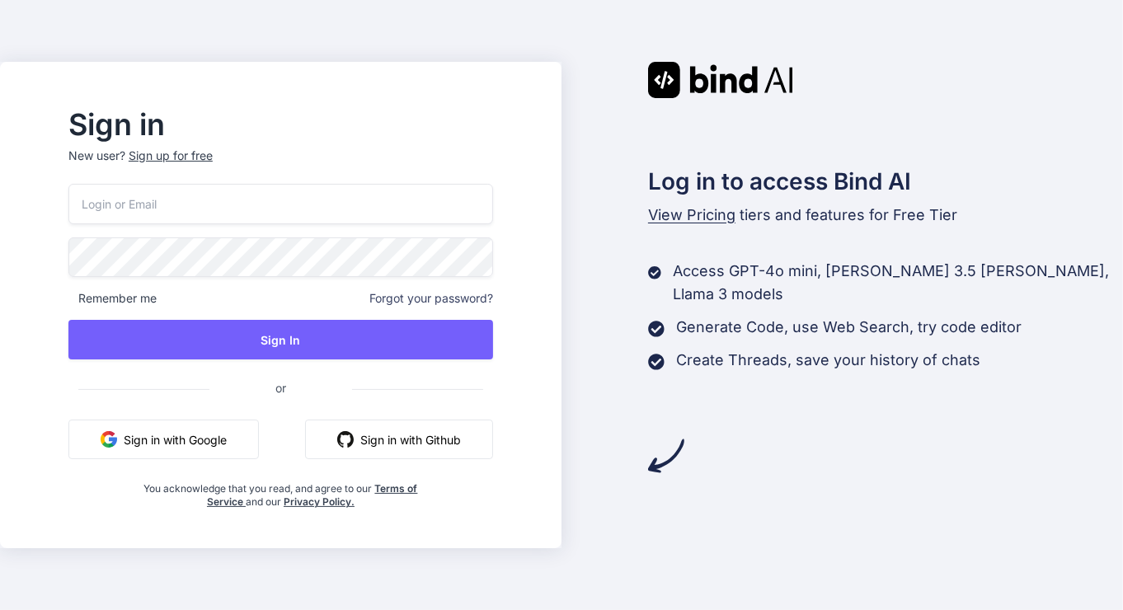
click at [320, 207] on input "email" at bounding box center [280, 204] width 425 height 40
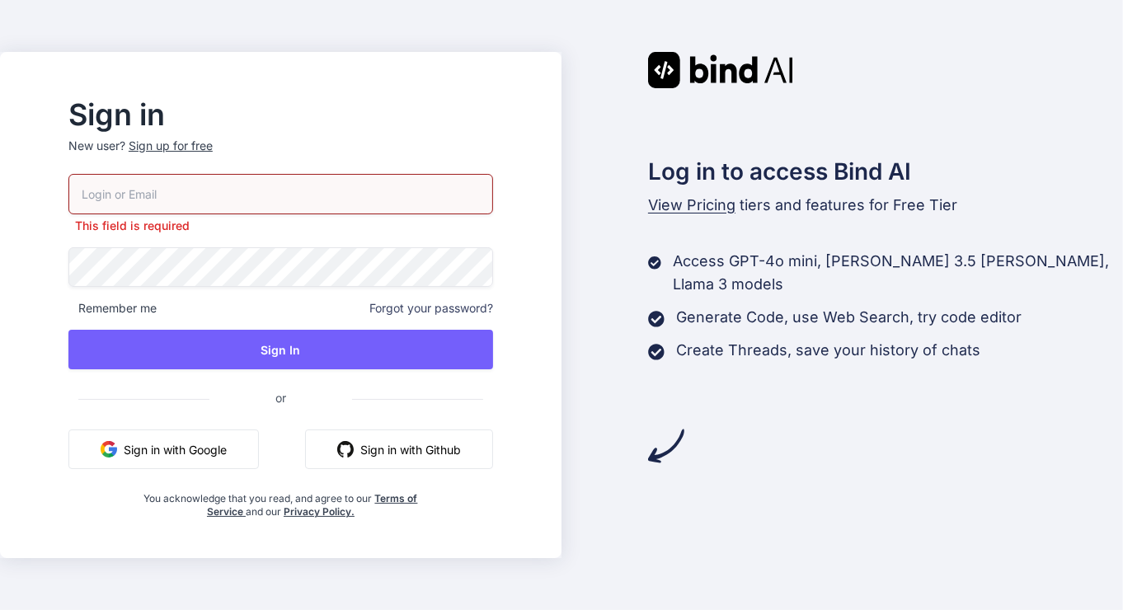
click at [197, 148] on div "Sign up for free" at bounding box center [171, 146] width 84 height 16
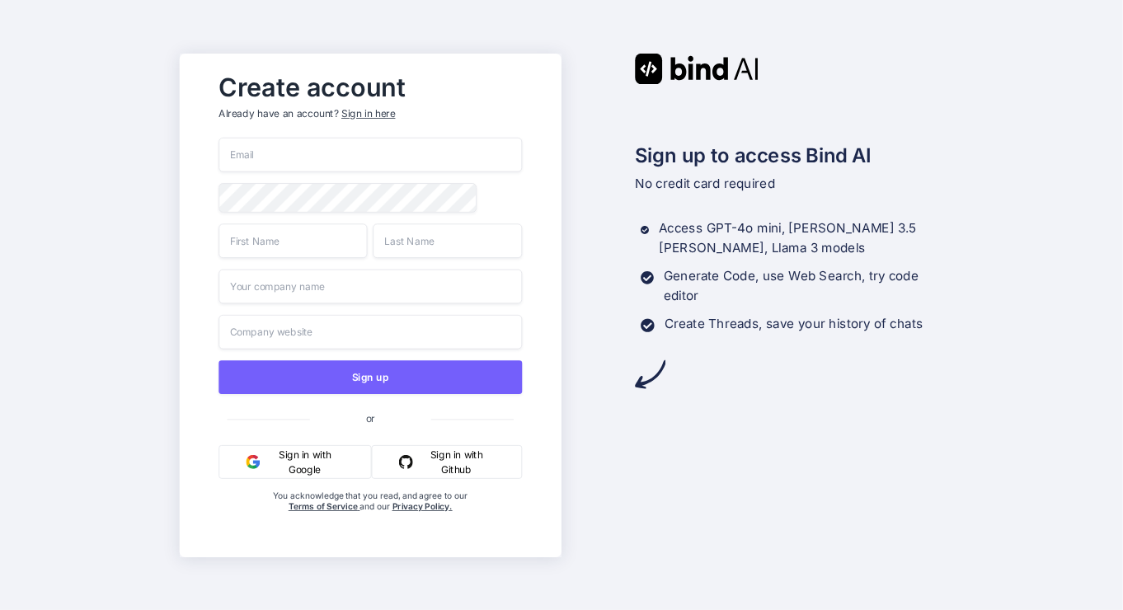
click at [322, 149] on input "email" at bounding box center [370, 155] width 303 height 35
type input "steinerstephan275@gmail.com"
click at [323, 245] on input "text" at bounding box center [293, 240] width 149 height 35
type input "Stephan"
type input "Steiner"
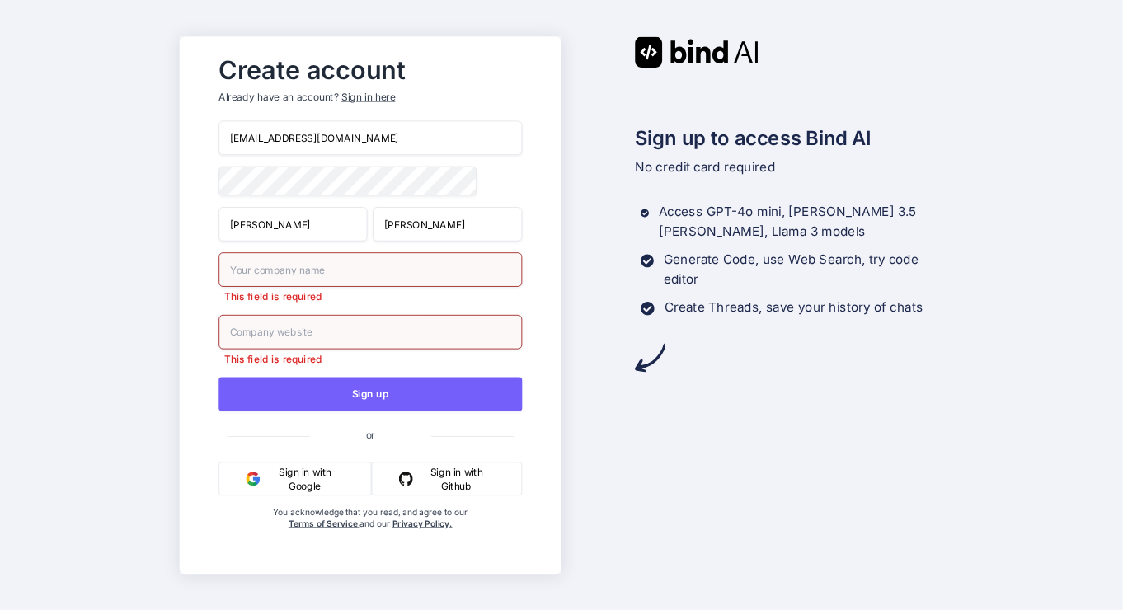
click at [322, 289] on div "This field is required" at bounding box center [370, 277] width 303 height 51
type input "SAS"
click at [310, 345] on div "This field is required" at bounding box center [370, 339] width 303 height 51
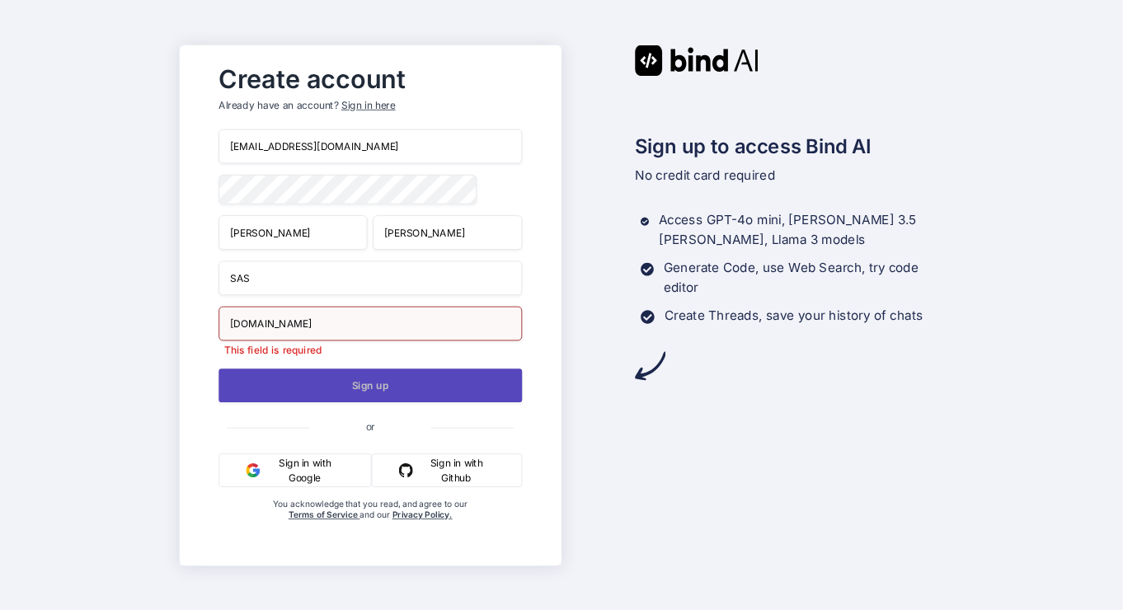
type input "sAS.com"
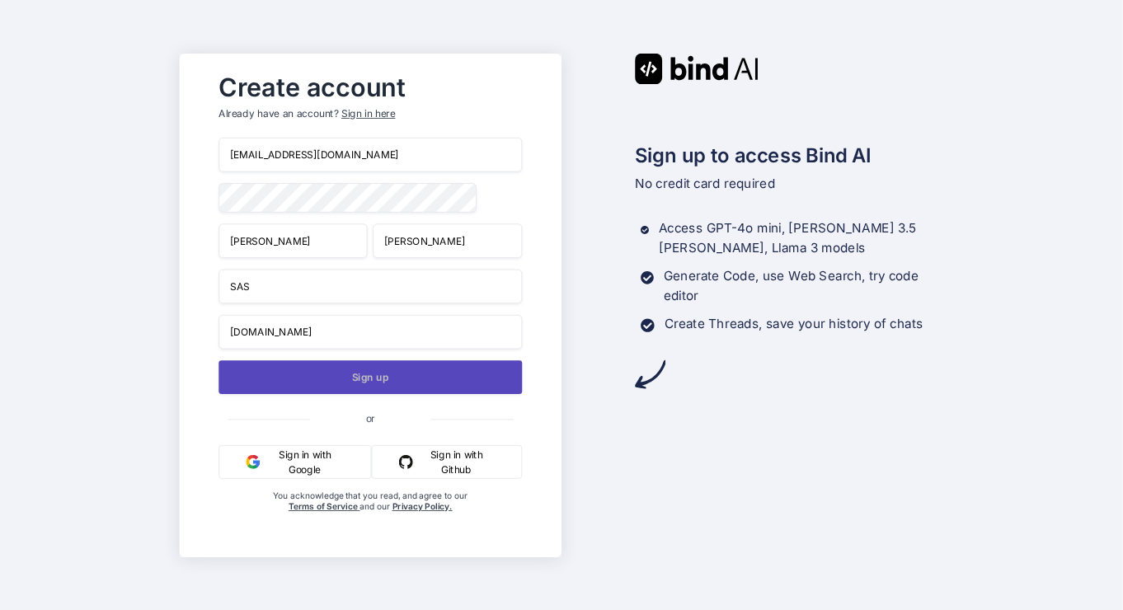
click at [355, 371] on button "Sign up" at bounding box center [370, 377] width 303 height 34
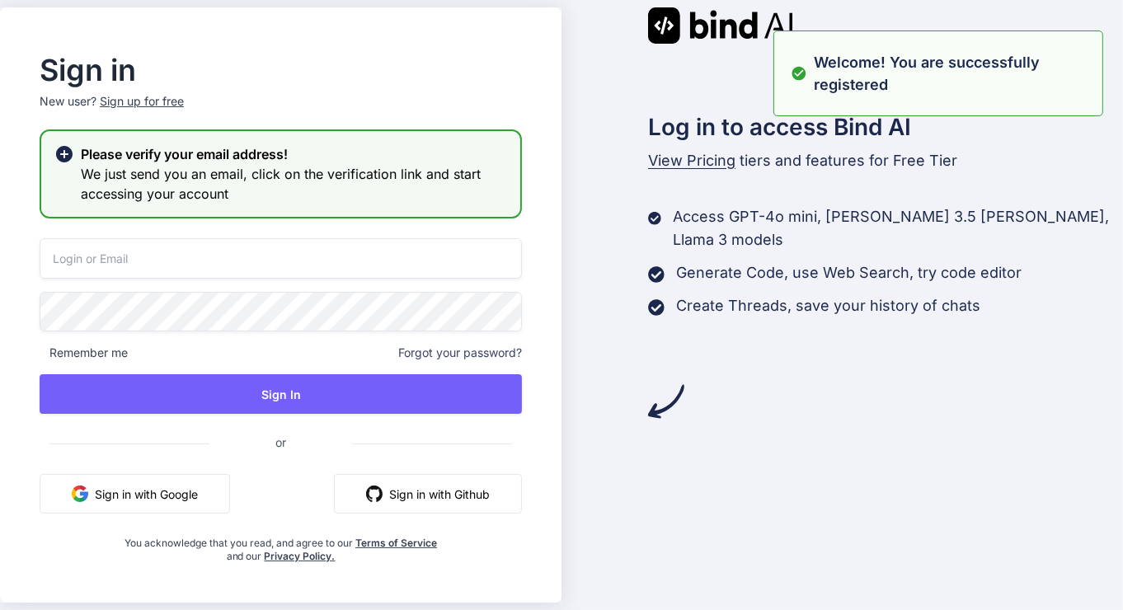
click at [268, 260] on input "email" at bounding box center [281, 258] width 482 height 40
type input "steinerstephan275@gmail.com"
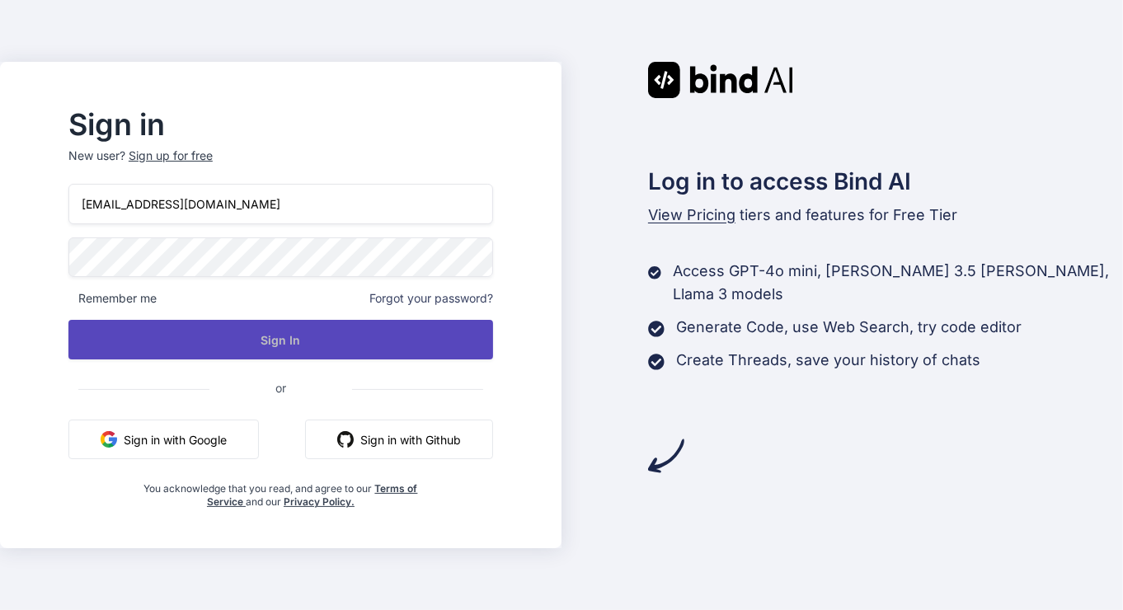
click at [299, 349] on button "Sign In" at bounding box center [280, 340] width 425 height 40
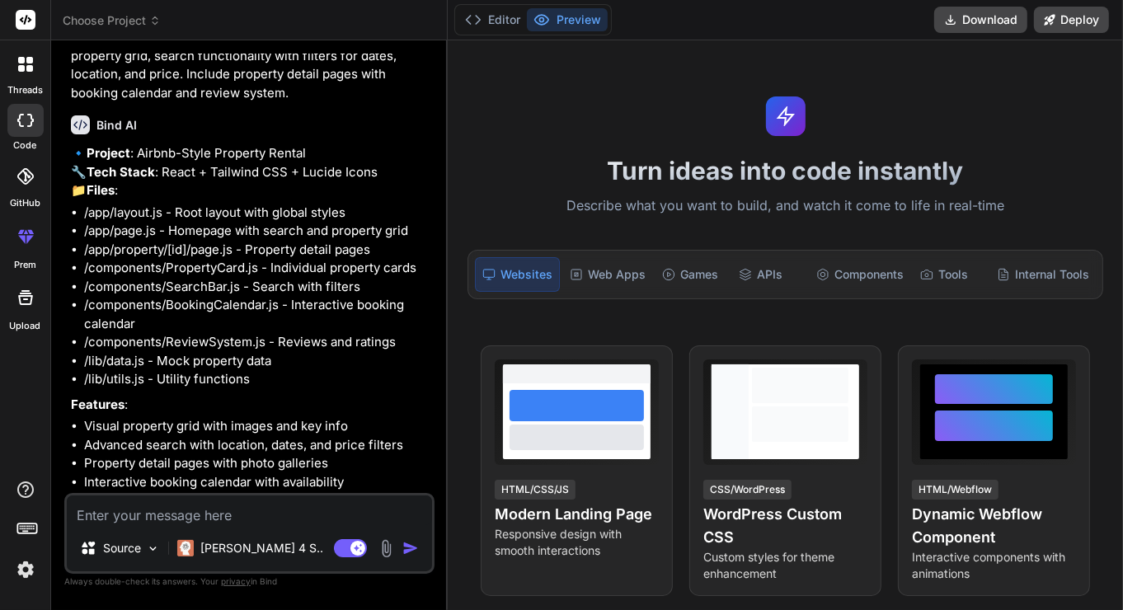
type textarea "x"
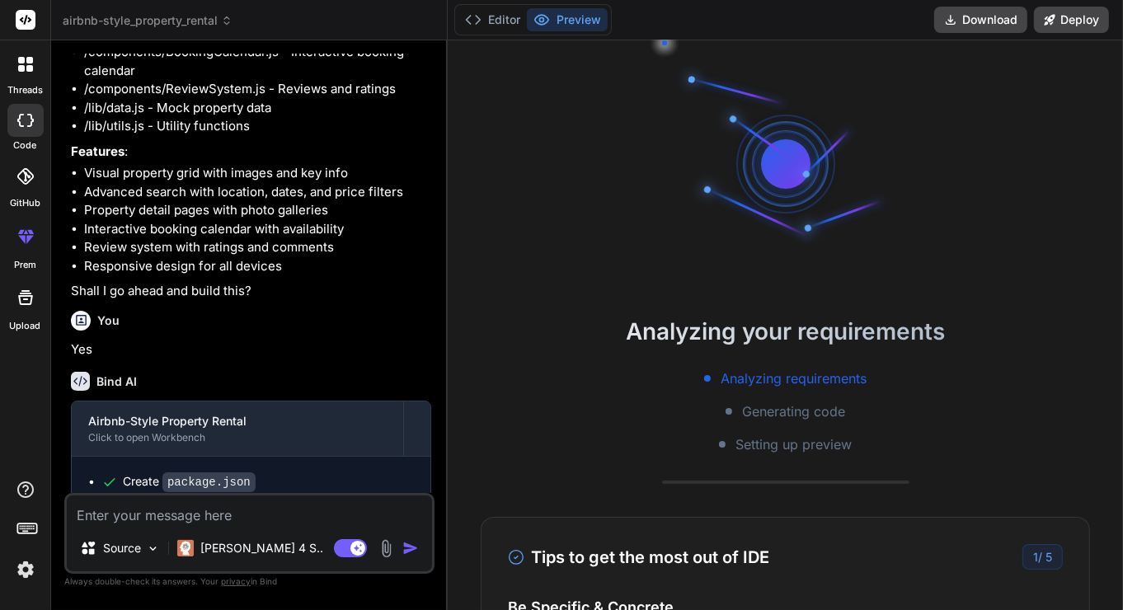
scroll to position [867, 0]
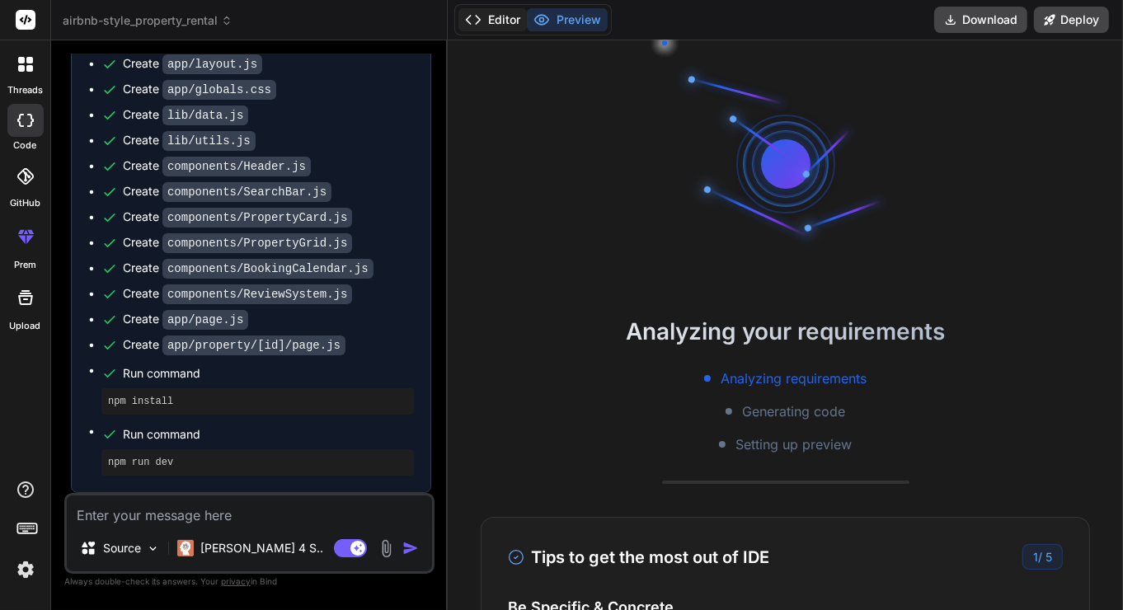
click at [493, 24] on button "Editor" at bounding box center [492, 19] width 68 height 23
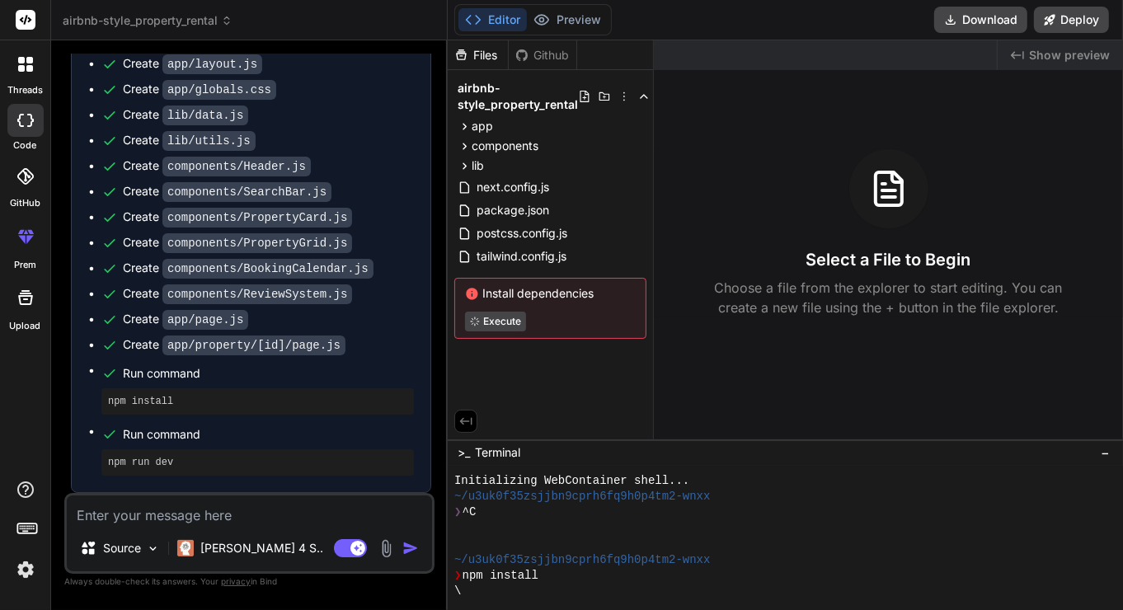
click at [257, 510] on textarea at bounding box center [249, 511] width 365 height 30
type textarea "R"
type textarea "x"
type textarea "Ru"
type textarea "x"
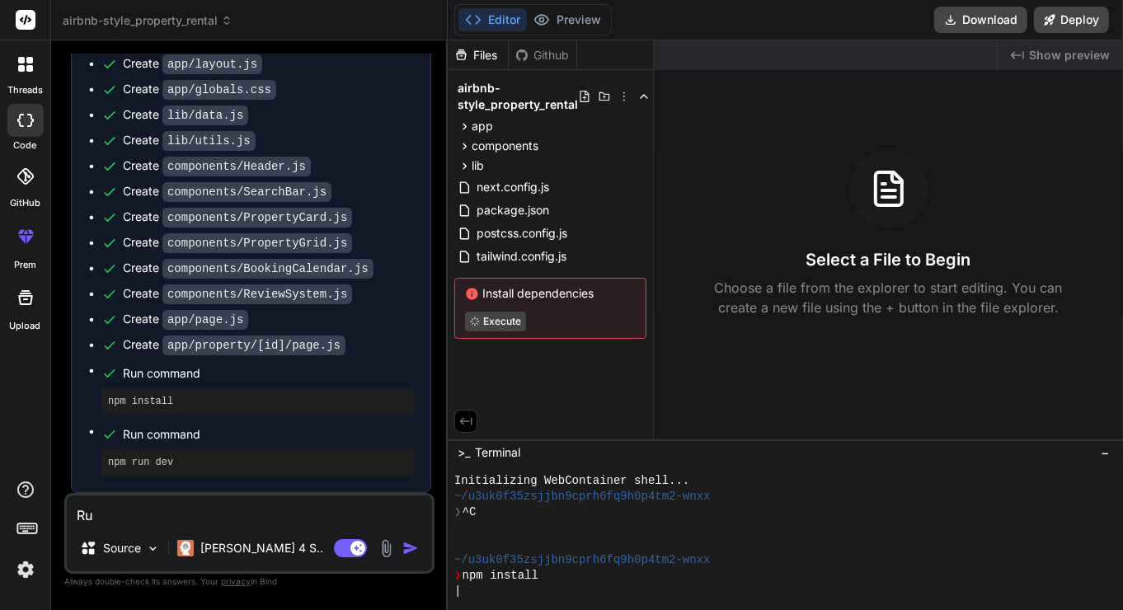
type textarea "Run"
type textarea "x"
type textarea "Run"
type textarea "x"
type textarea "Run i"
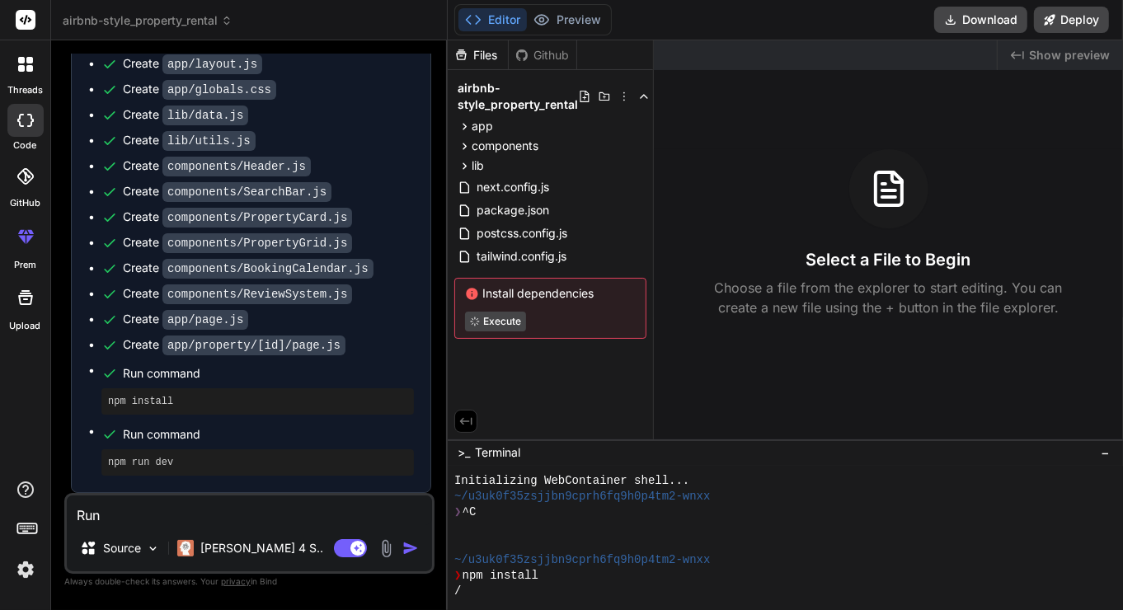
type textarea "x"
type textarea "Run it"
type textarea "x"
type textarea "Run it"
type textarea "x"
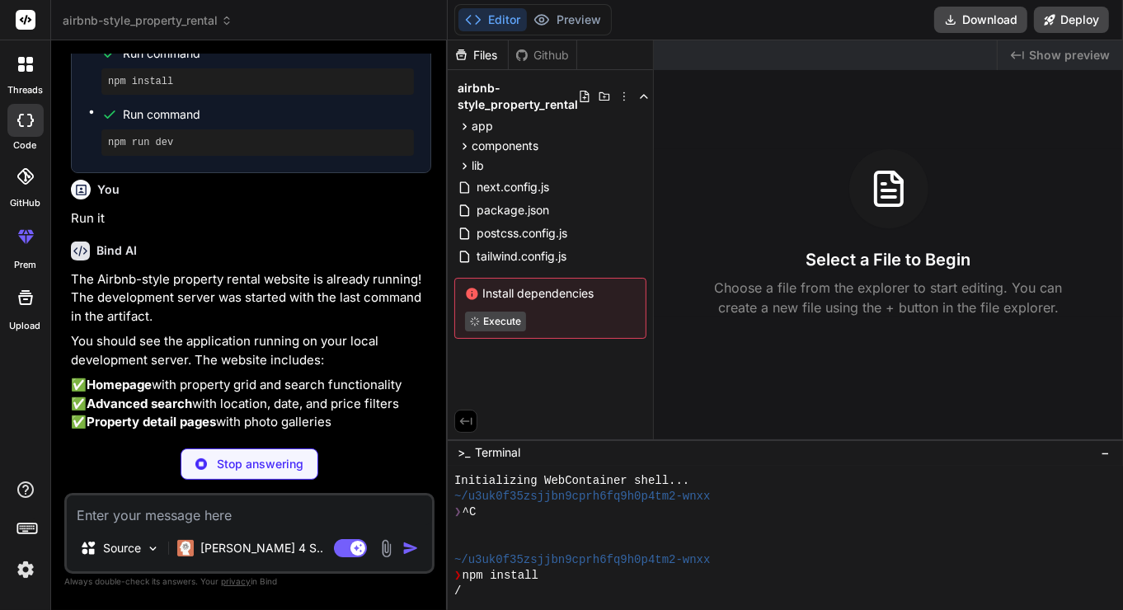
scroll to position [1224, 0]
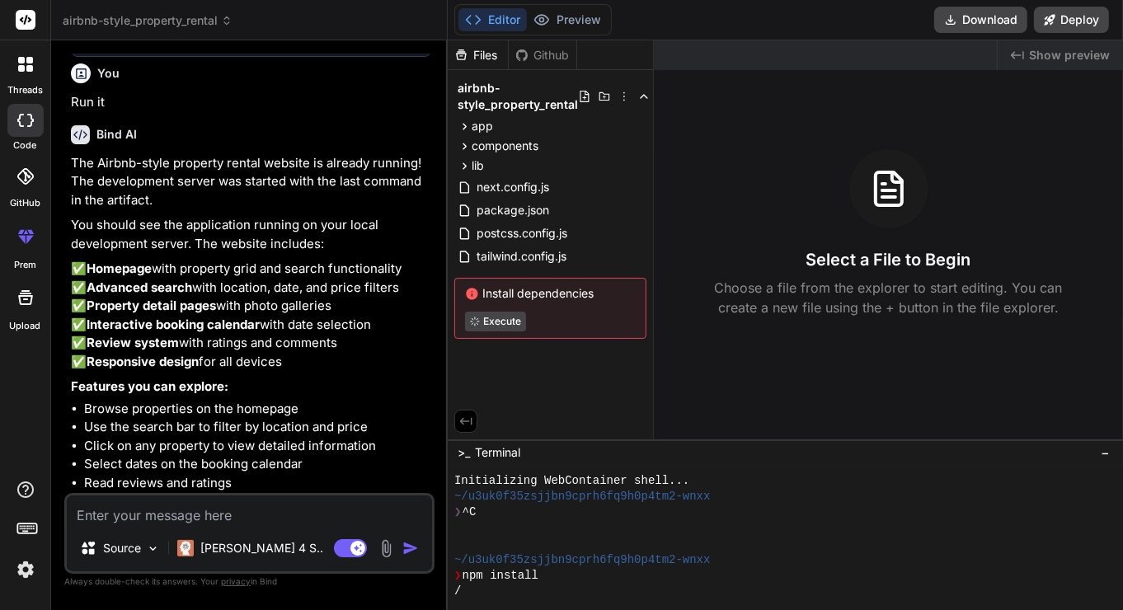
type textarea "x"
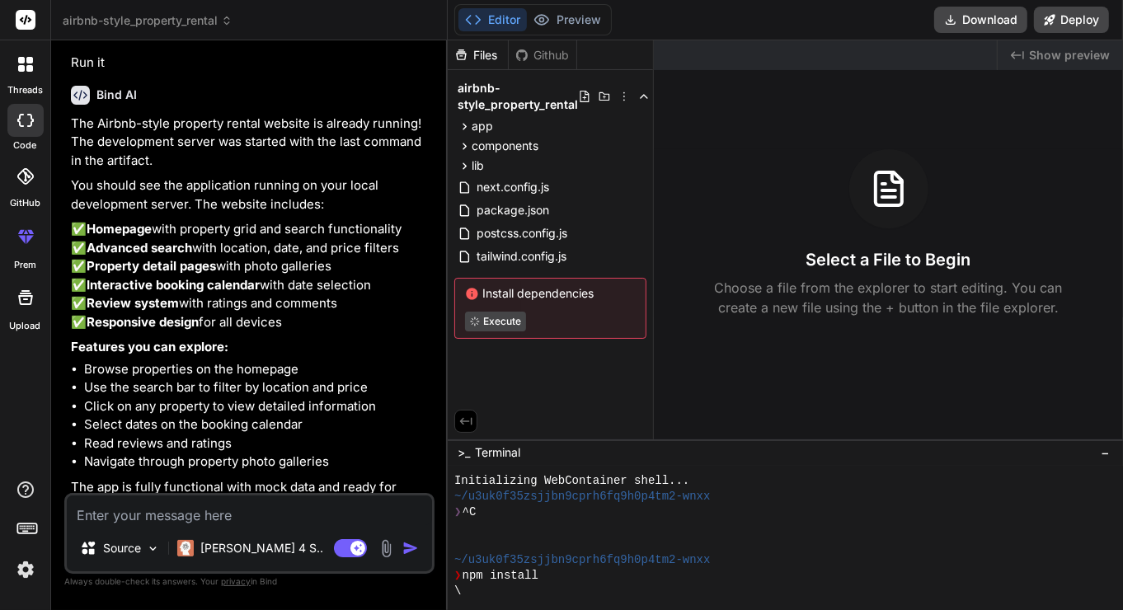
scroll to position [1387, 0]
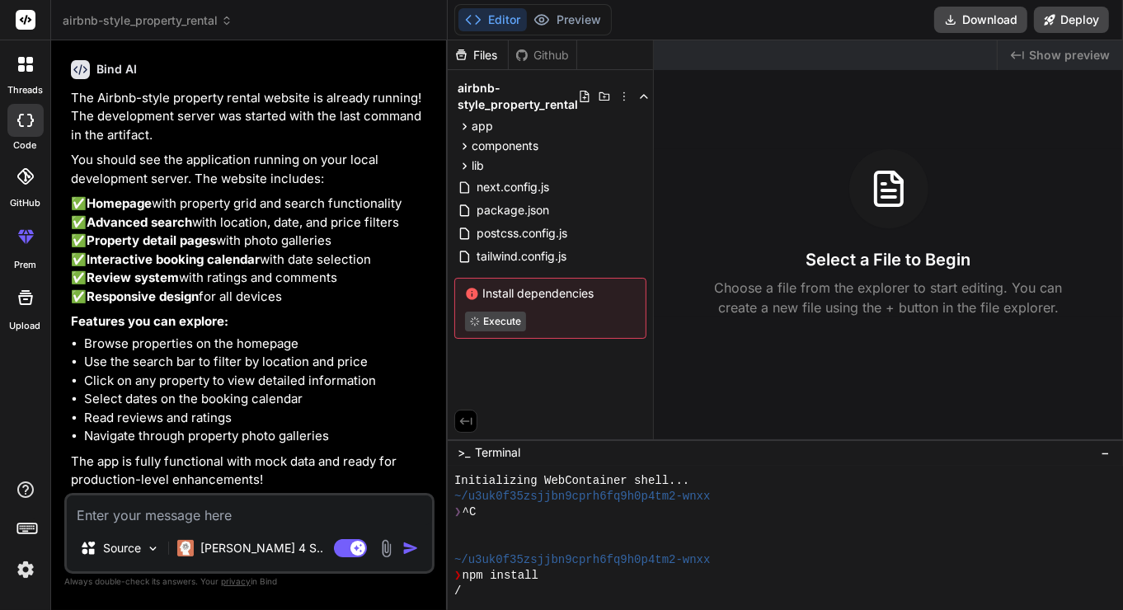
click at [551, 48] on div "Github" at bounding box center [543, 55] width 68 height 16
click at [484, 59] on div "Files" at bounding box center [478, 55] width 60 height 16
click at [596, 11] on button "Preview" at bounding box center [567, 19] width 81 height 23
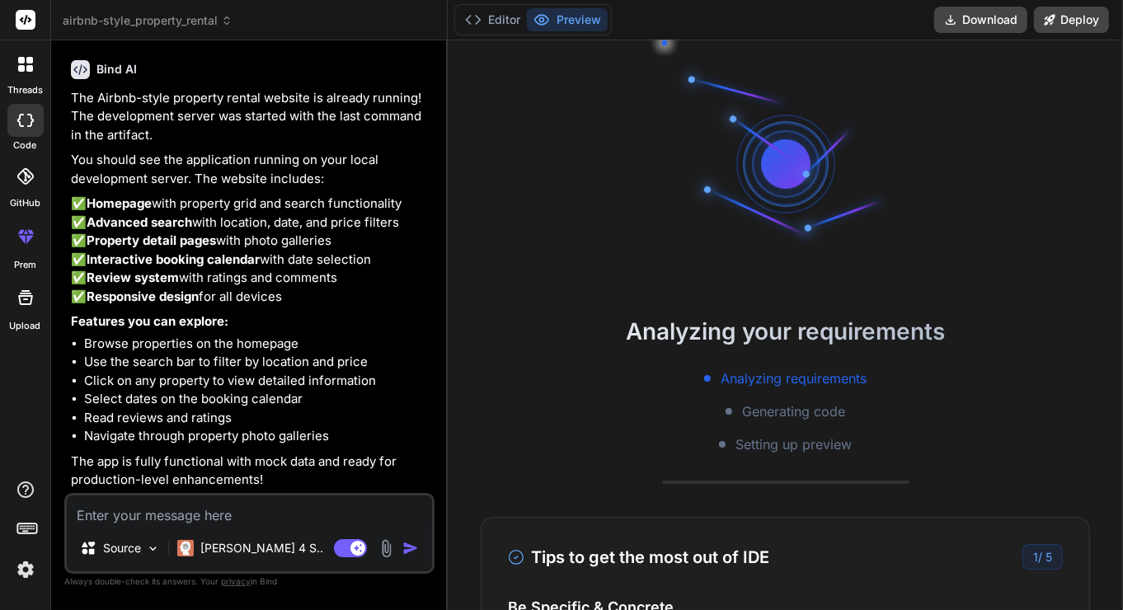
click at [234, 514] on textarea at bounding box center [249, 511] width 365 height 30
type textarea "I"
type textarea "x"
type textarea "It"
type textarea "x"
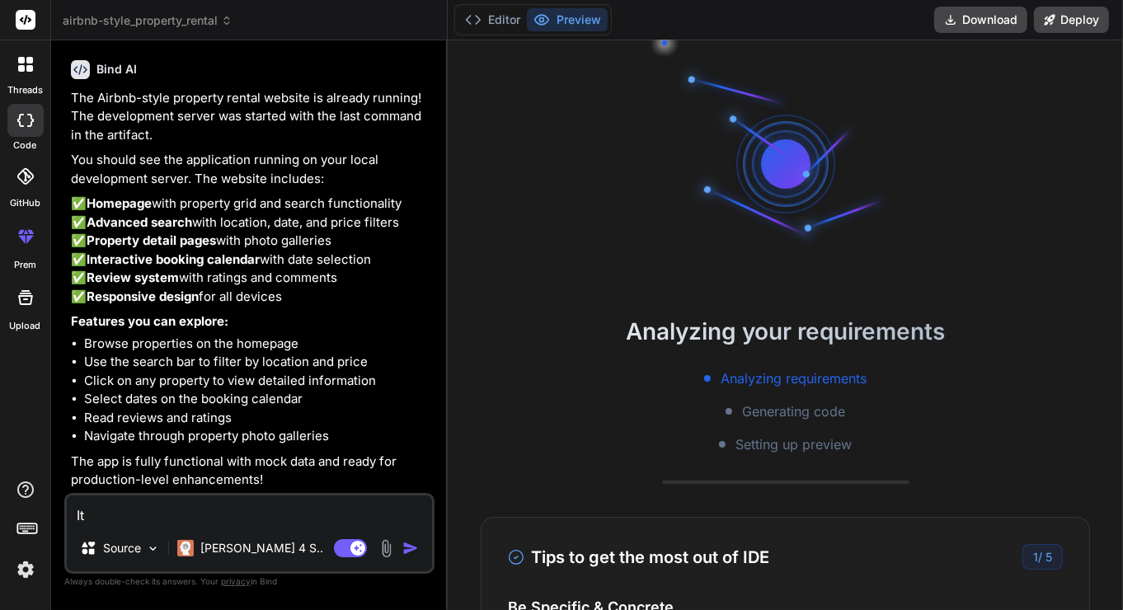
type textarea "It'"
type textarea "x"
type textarea "It's"
type textarea "x"
type textarea "It's"
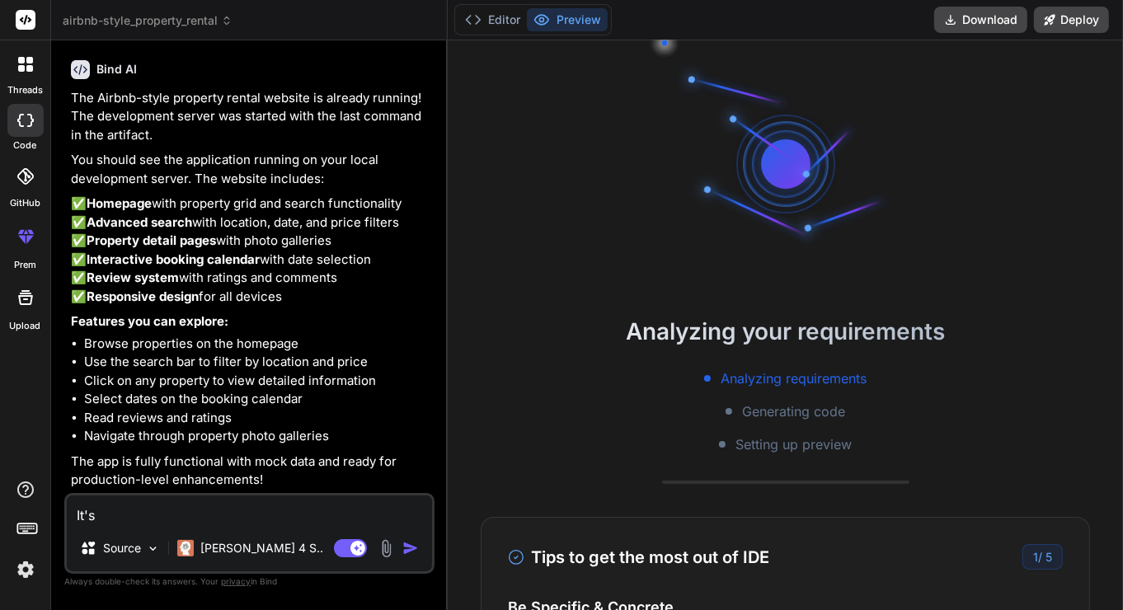
type textarea "x"
type textarea "It's u"
type textarea "x"
type textarea "It's un"
type textarea "x"
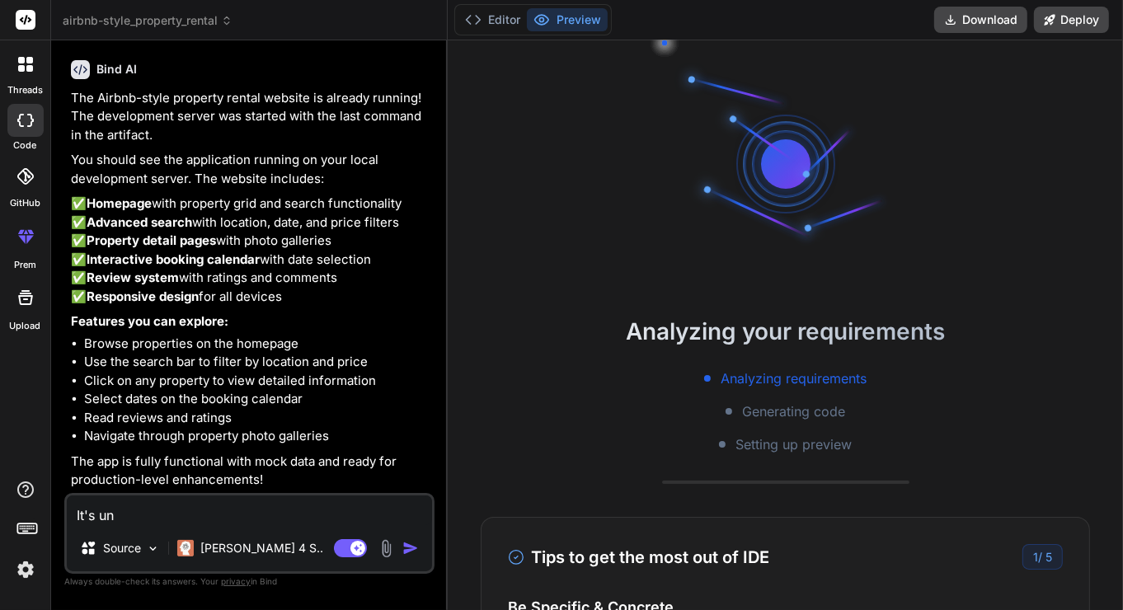
type textarea "It's una"
type textarea "x"
type textarea "It's unab"
type textarea "x"
type textarea "It's unabl"
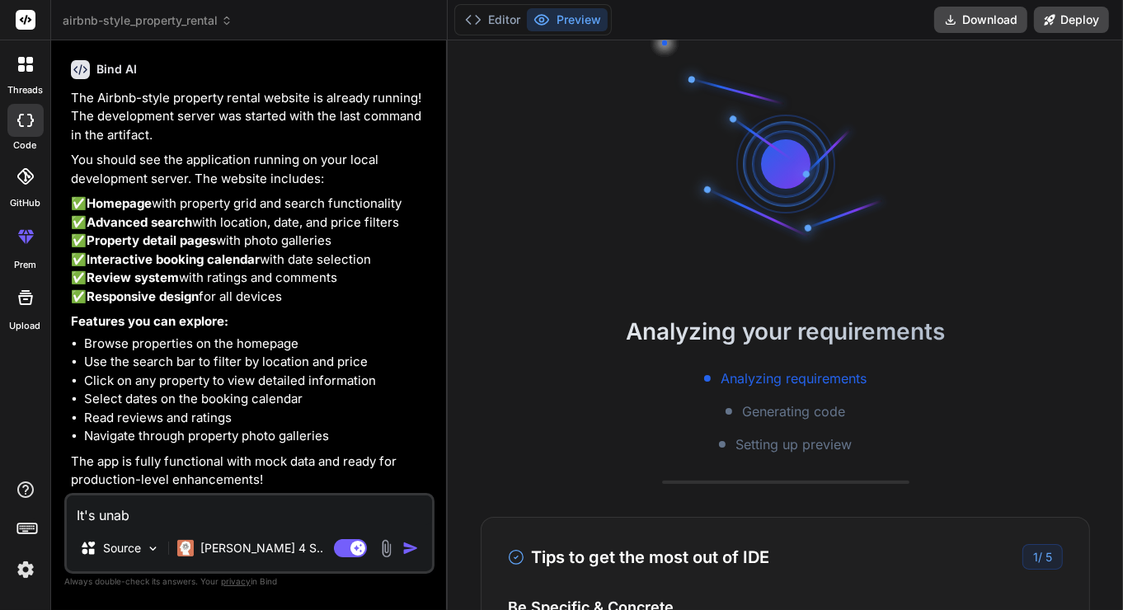
type textarea "x"
type textarea "It's unable"
type textarea "x"
type textarea "It's unable"
type textarea "x"
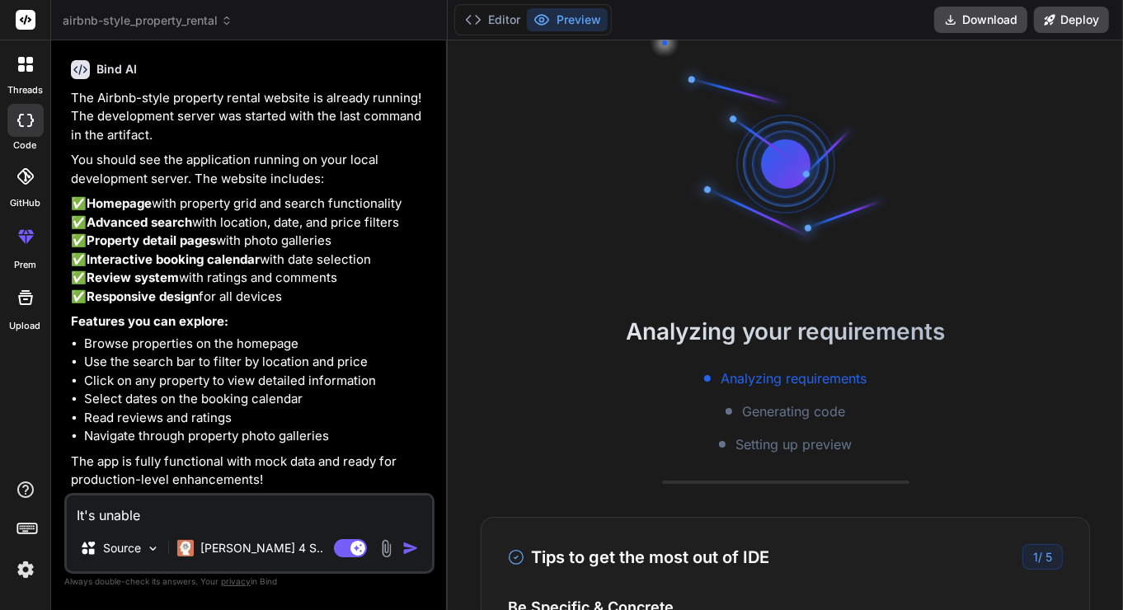
type textarea "It's unable t"
type textarea "x"
type textarea "It's unable to"
type textarea "x"
type textarea "It's unable to"
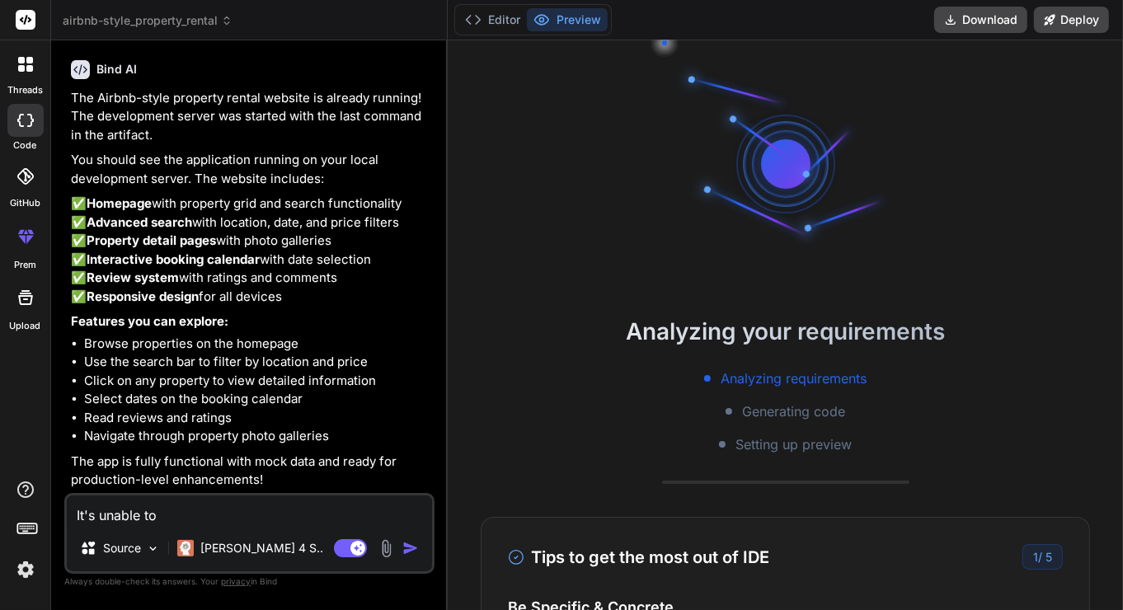
type textarea "x"
type textarea "It's unable to l"
type textarea "x"
type textarea "It's unable to lo"
type textarea "x"
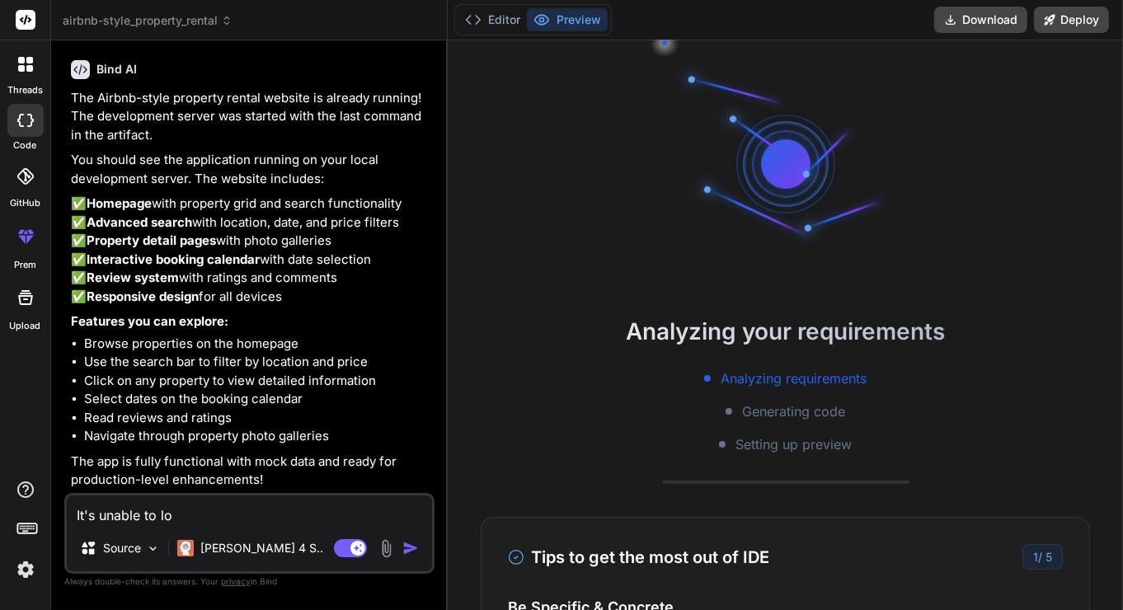
type textarea "It's unable to loa"
type textarea "x"
type textarea "It's unable to load"
type textarea "x"
type textarea "It's unable to load"
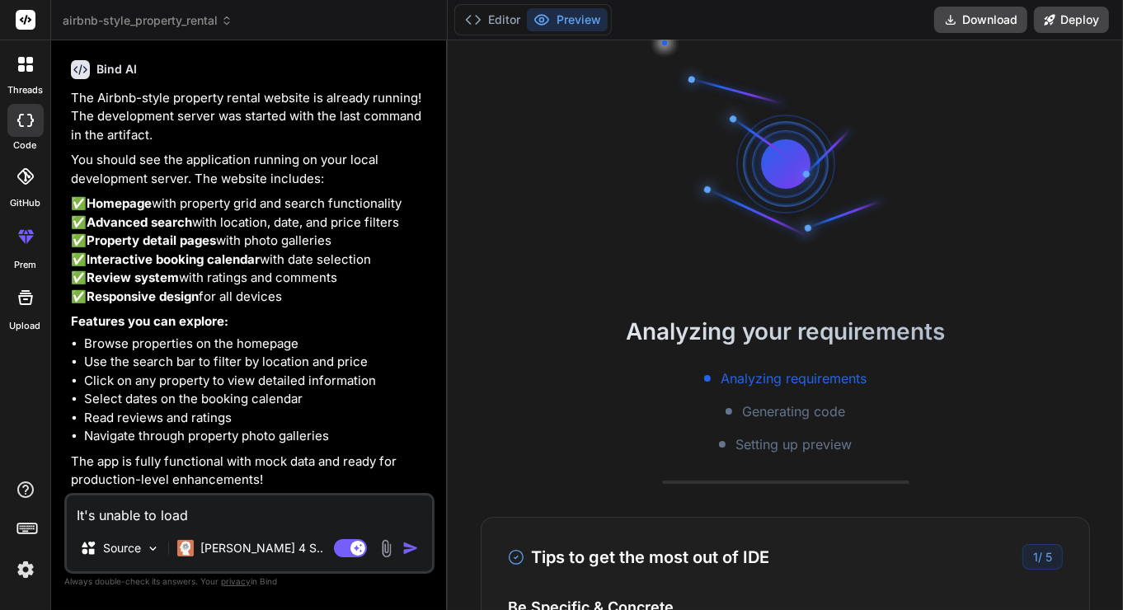
type textarea "x"
type textarea "It's unable to load t"
type textarea "x"
type textarea "It's unable to load th"
type textarea "x"
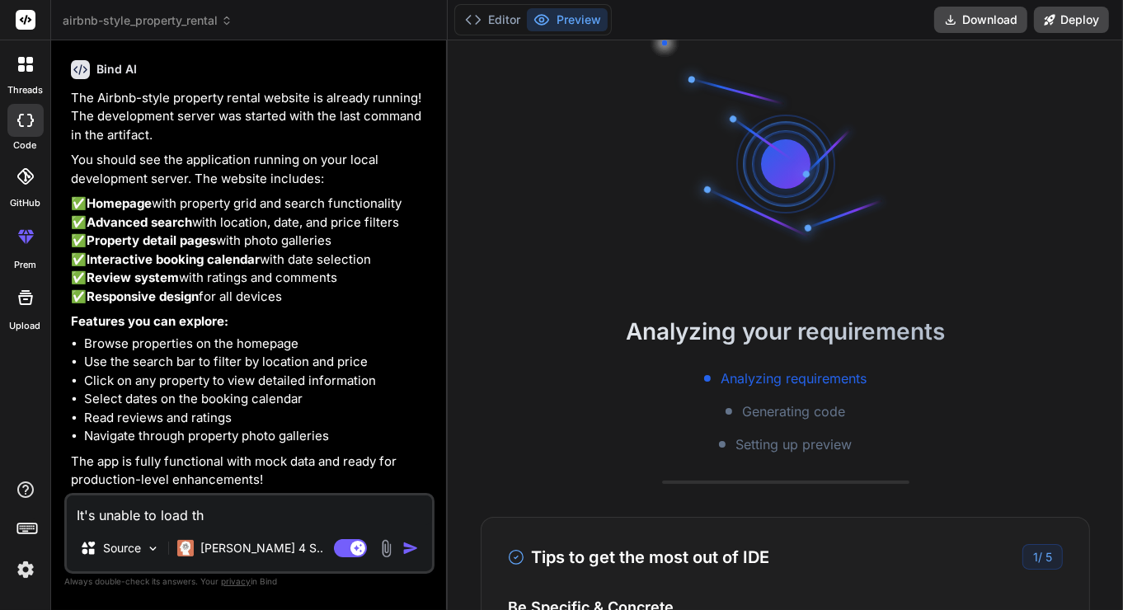
type textarea "It's unable to load the"
type textarea "x"
type textarea "It's unable to load the"
type textarea "x"
type textarea "It's unable to load the s"
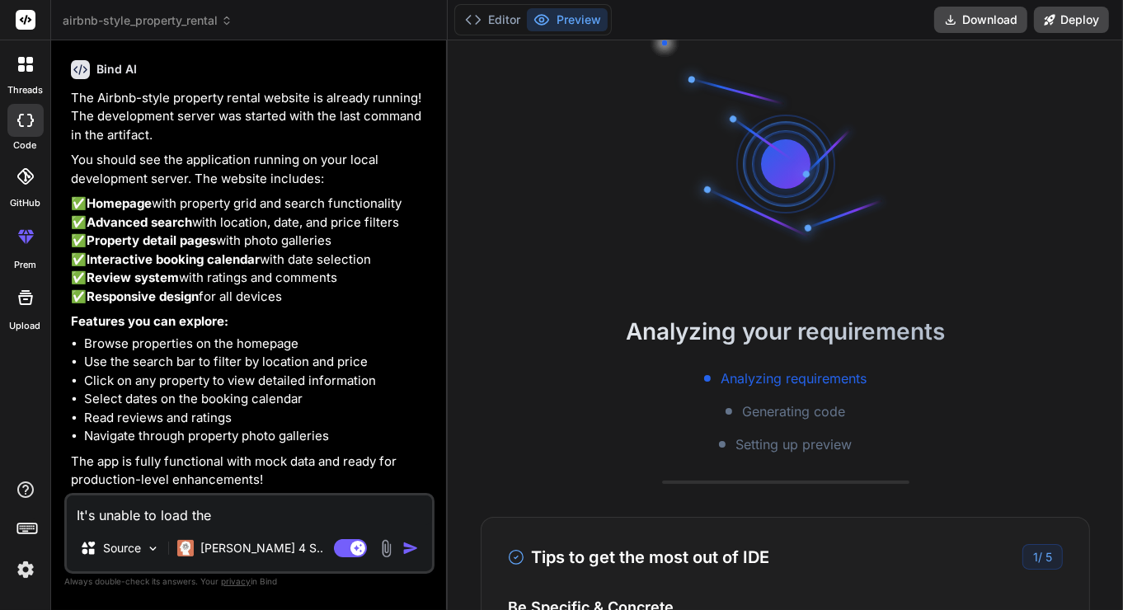
type textarea "x"
type textarea "It's unable to load the si"
type textarea "x"
type textarea "It's unable to load the sit"
type textarea "x"
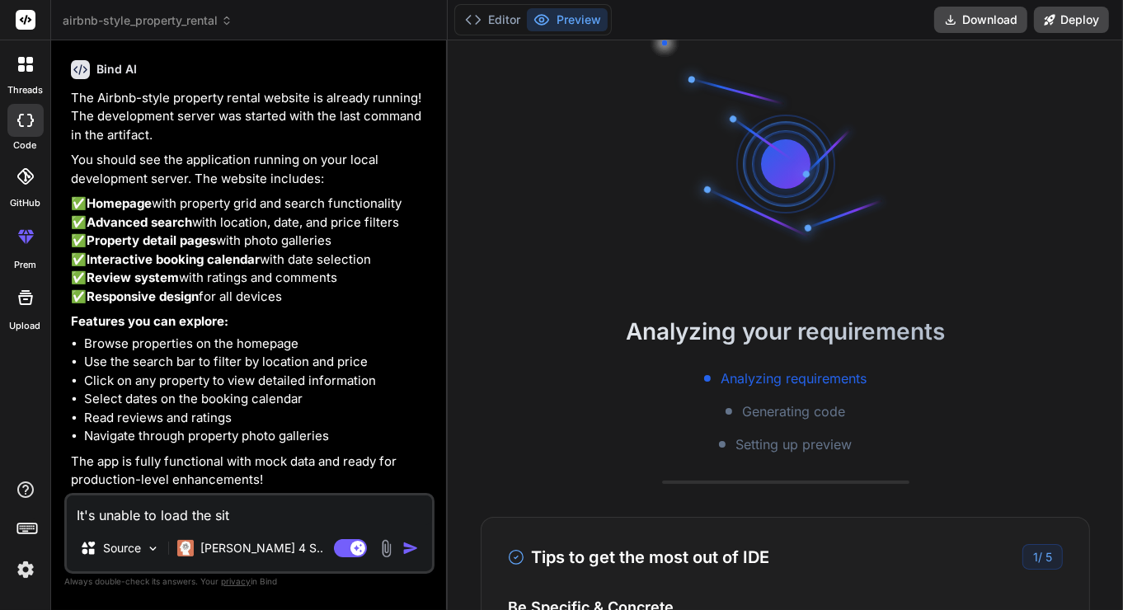
type textarea "It's unable to load the sit"
type textarea "x"
type textarea "It's unable to load the sit"
type textarea "x"
type textarea "It's unable to load the site"
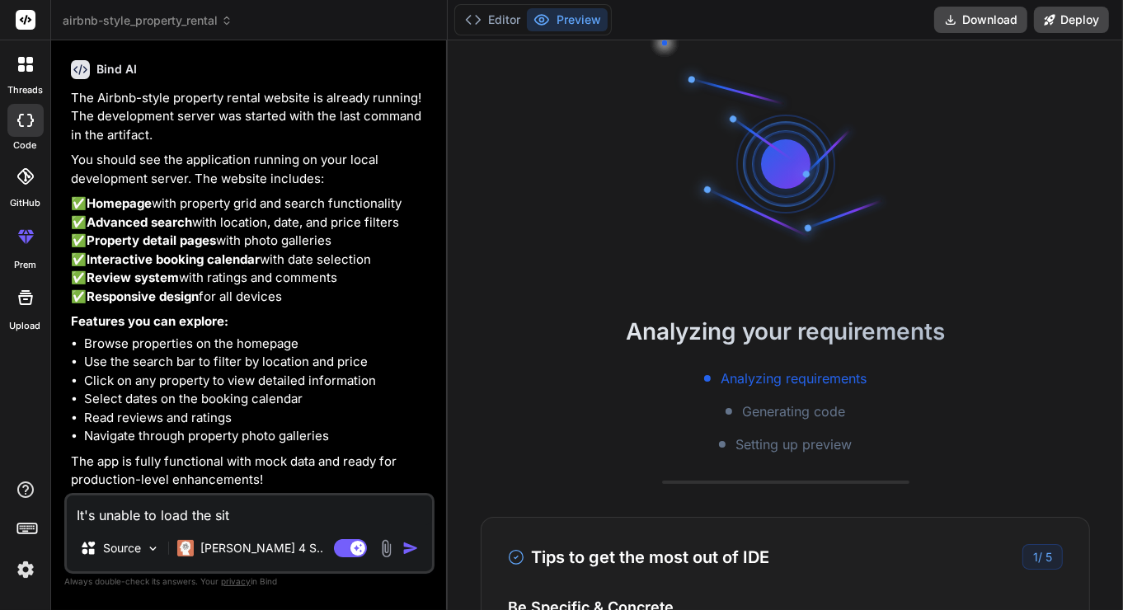
type textarea "x"
type textarea "It's unable to load the site."
type textarea "x"
type textarea "It's unable to load the site."
type textarea "x"
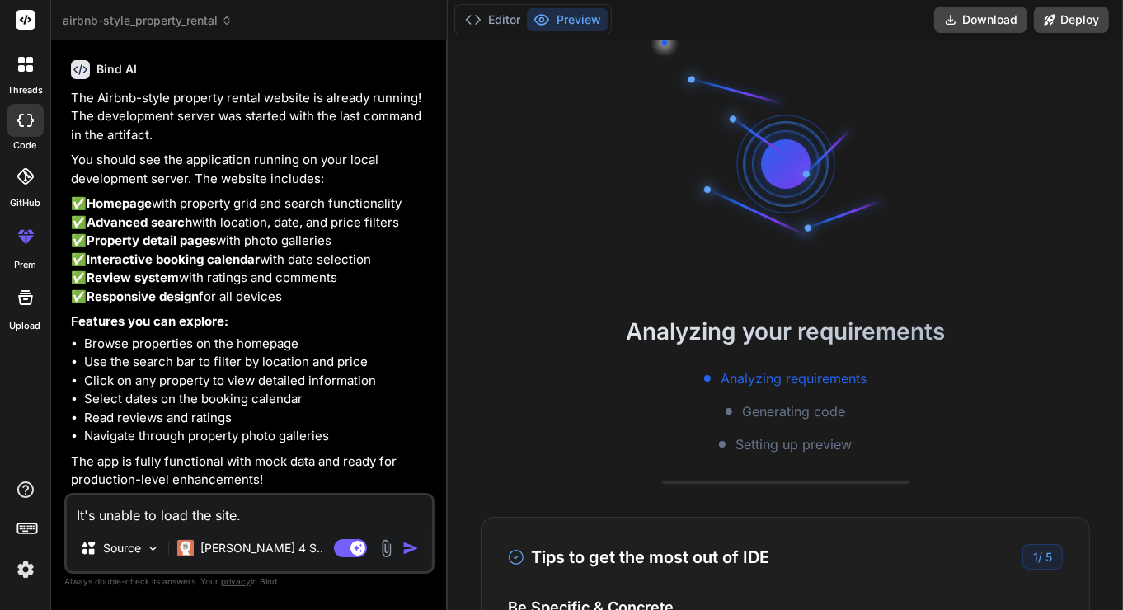
type textarea "It's unable to load the site. s"
type textarea "x"
type textarea "It's unable to load the site. se"
type textarea "x"
type textarea "It's unable to load the site. see"
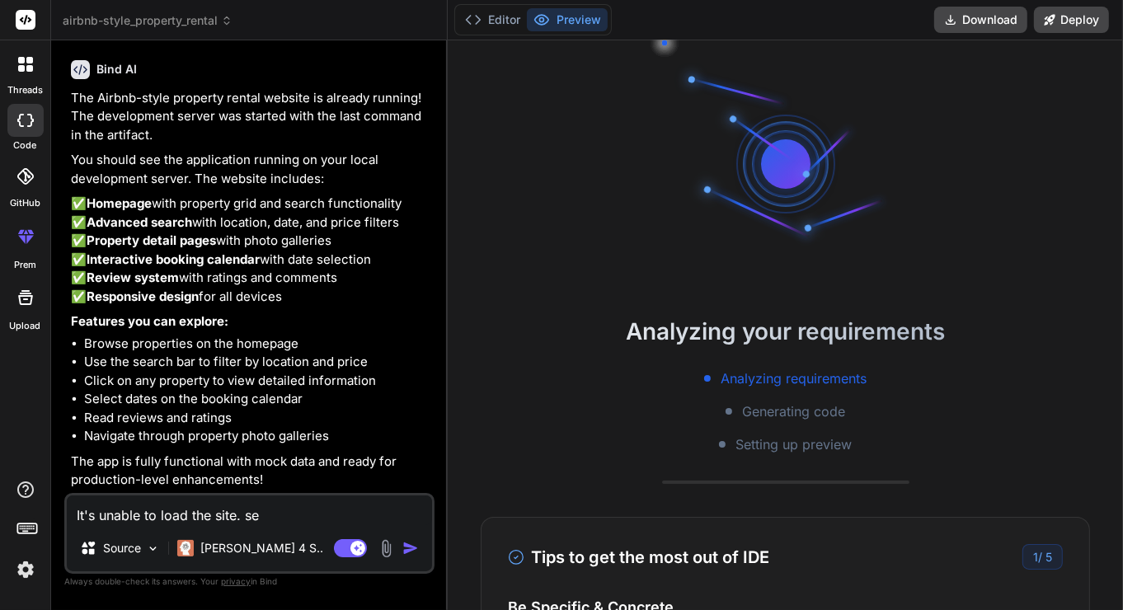
type textarea "x"
type textarea "It's unable to load the site. see"
type textarea "x"
type textarea "It's unable to load the site. see i"
type textarea "x"
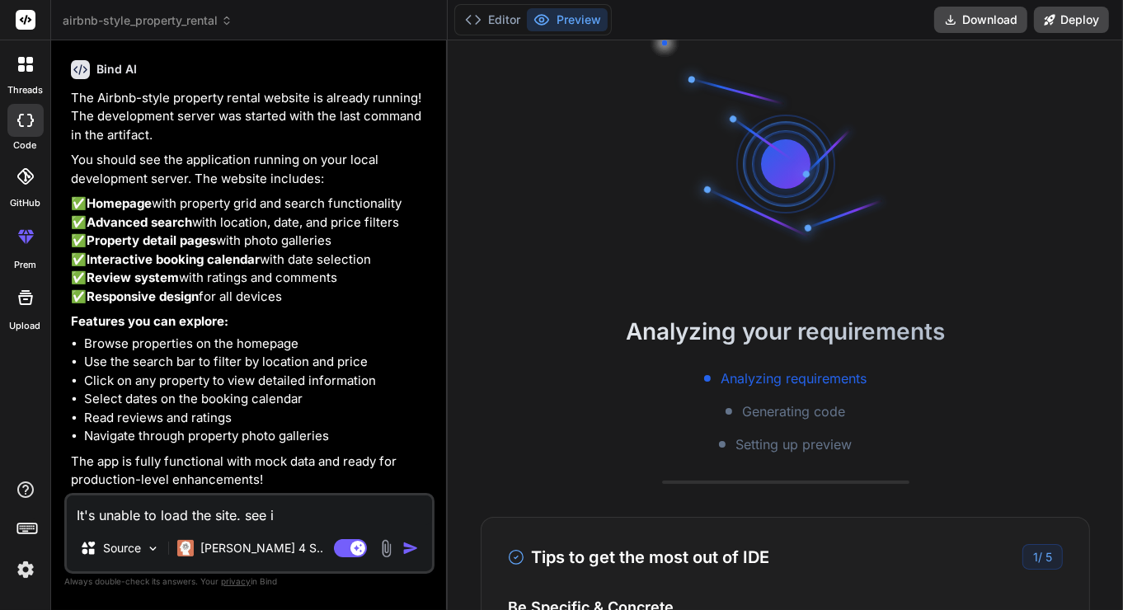
type textarea "It's unable to load the site. see if"
type textarea "x"
type textarea "It's unable to load the site. see if"
type textarea "x"
type textarea "It's unable to load the site. see if o"
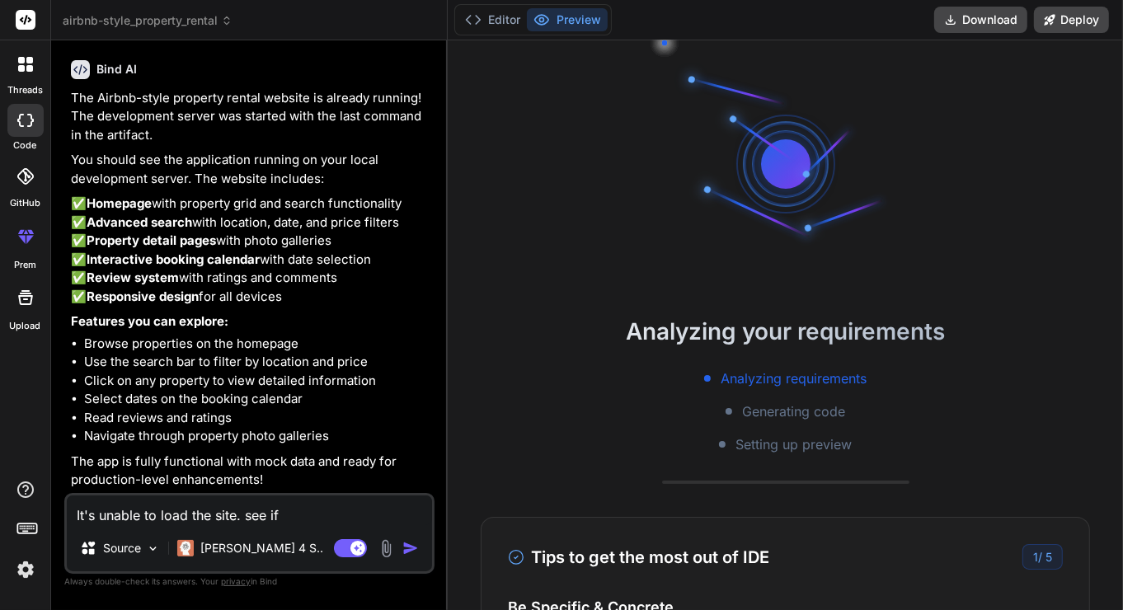
type textarea "x"
type textarea "It's unable to load the site. see if ou"
type textarea "x"
type textarea "It's unable to load the site. see if o"
type textarea "x"
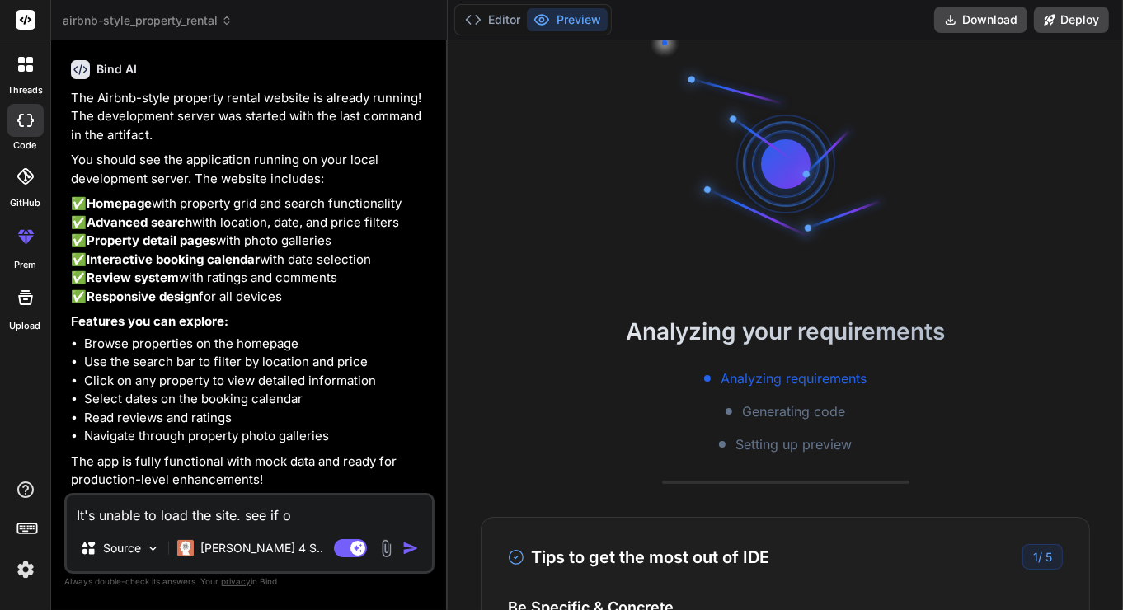
type textarea "It's unable to load the site. see if"
type textarea "x"
type textarea "It's unable to load the site. see if y"
type textarea "x"
type textarea "It's unable to load the site. see if yo"
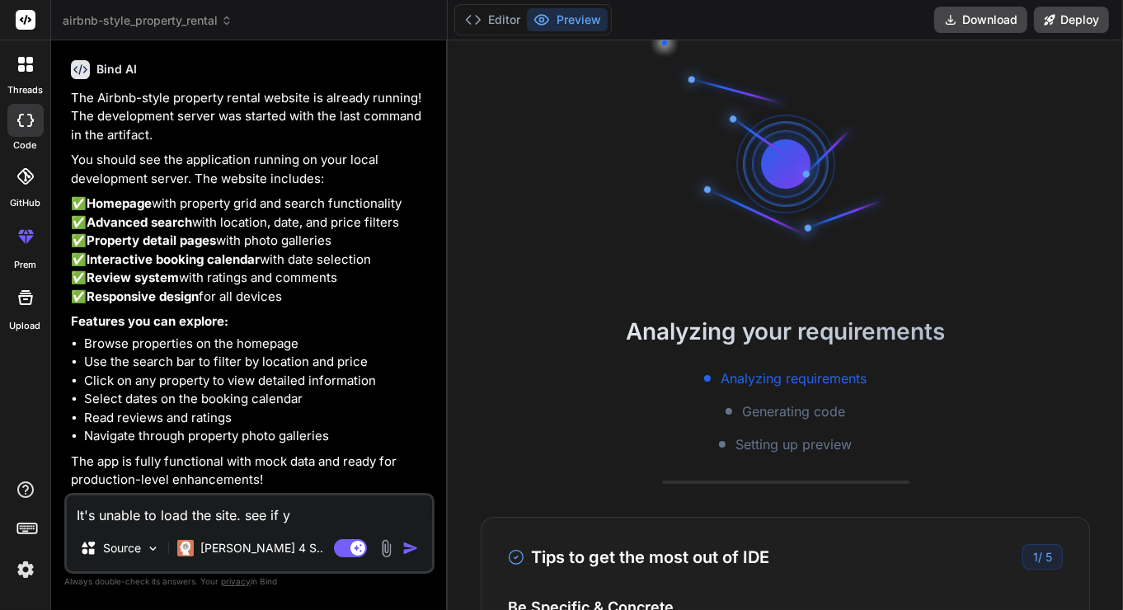
type textarea "x"
type textarea "It's unable to load the site. see if you"
type textarea "x"
type textarea "It's unable to load the site. see if you"
type textarea "x"
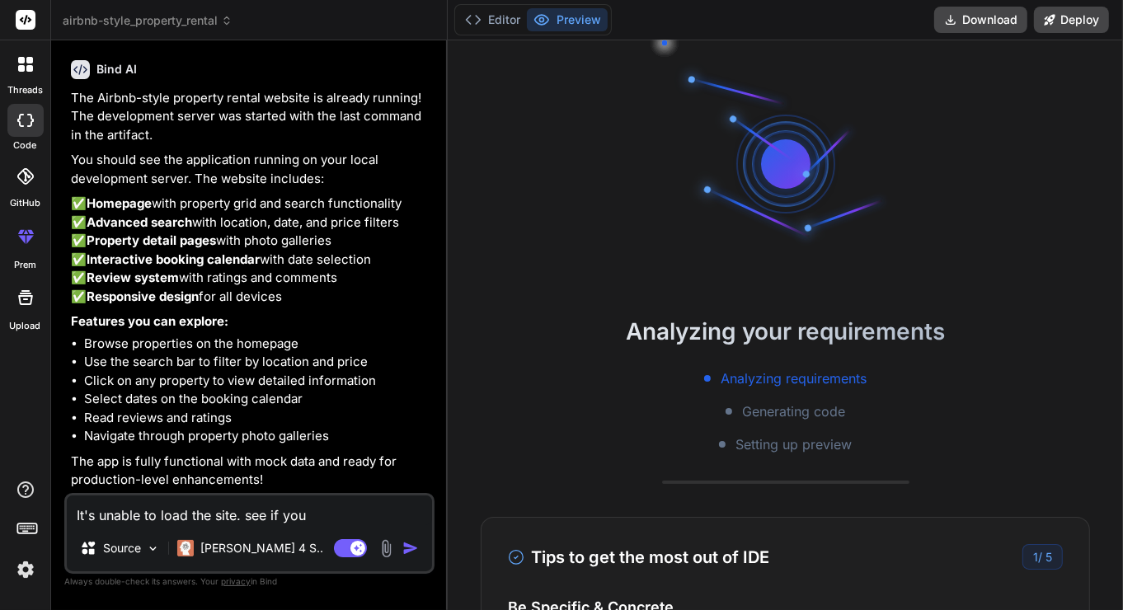
type textarea "It's unable to load the site. see if you c"
type textarea "x"
type textarea "It's unable to load the site. see if you ca"
type textarea "x"
type textarea "It's unable to load the site. see if you can"
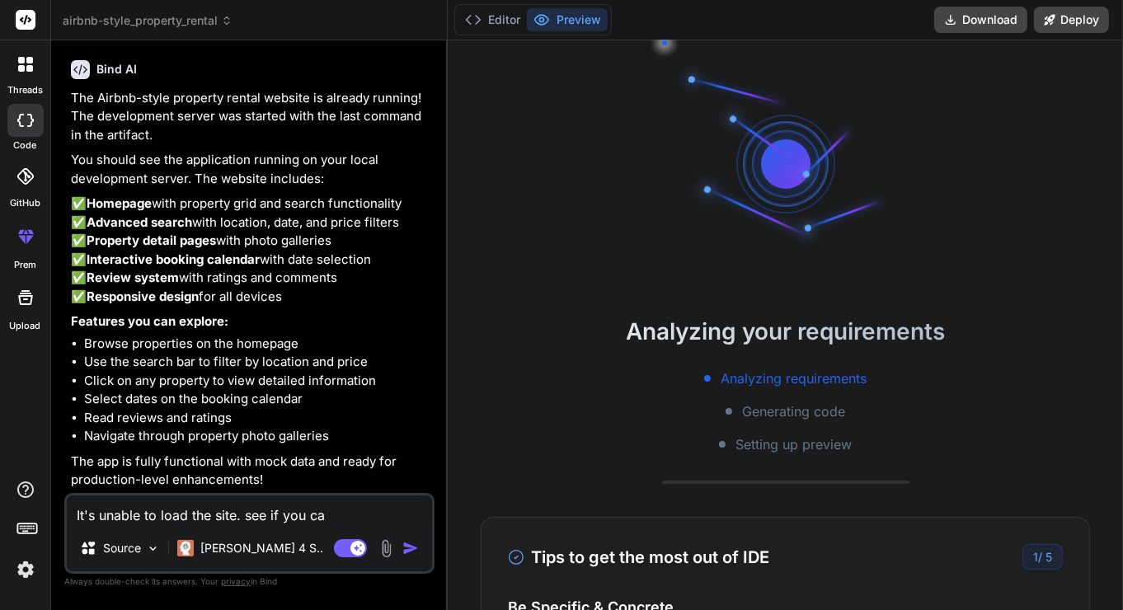
type textarea "x"
type textarea "It's unable to load the site. see if you can"
type textarea "x"
type textarea "It's unable to load the site. see if you can f"
type textarea "x"
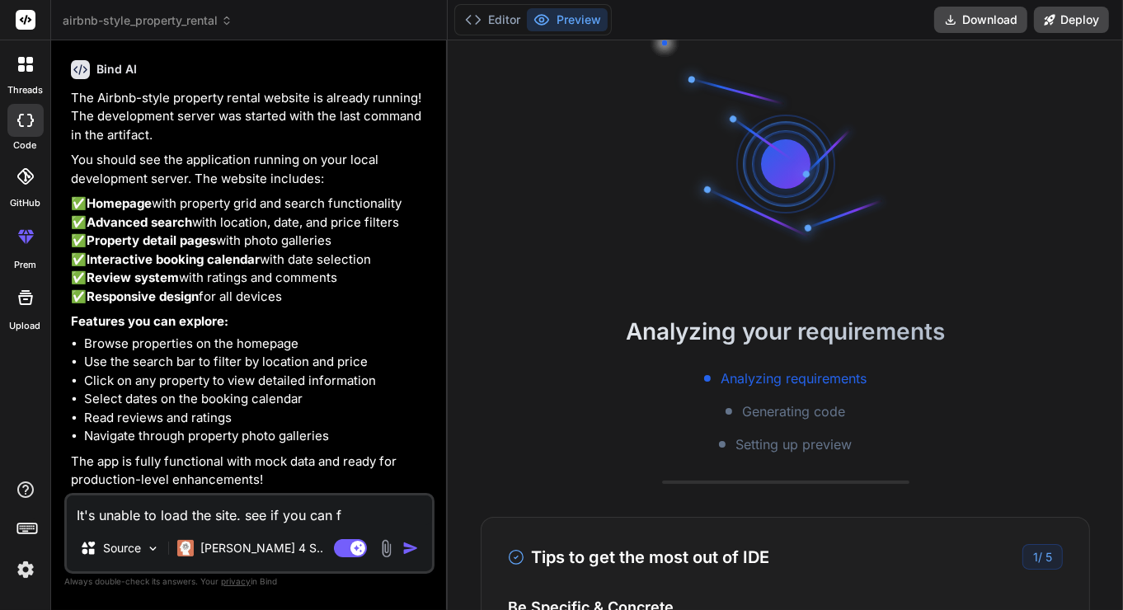
type textarea "It's unable to load the site. see if you can fi"
type textarea "x"
type textarea "It's unable to load the site. see if you can fix"
type textarea "x"
type textarea "It's unable to load the site. see if you can fix"
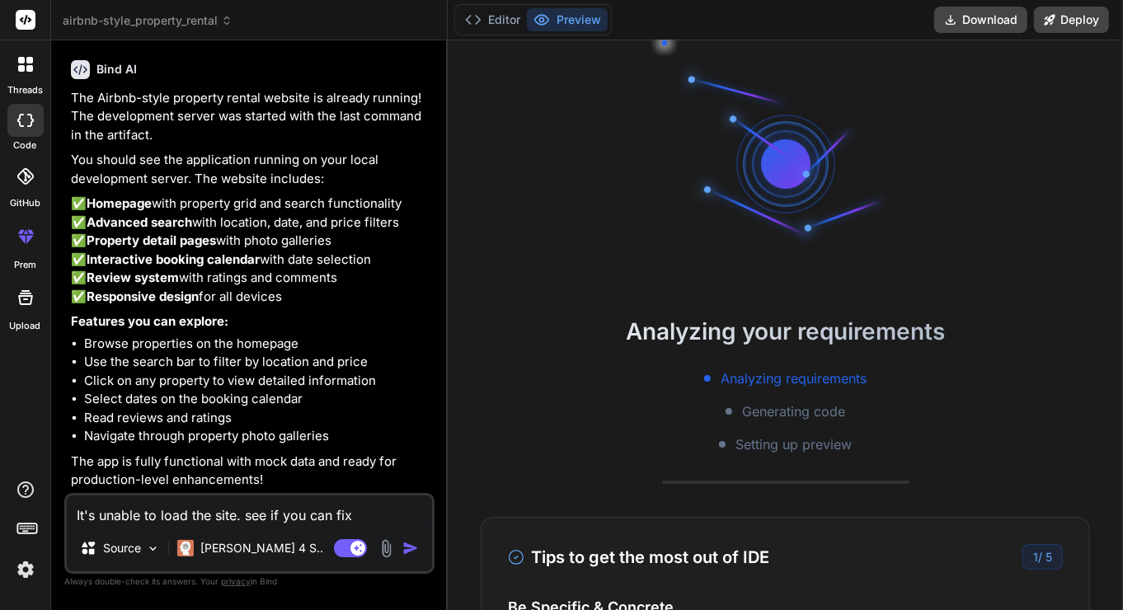
type textarea "x"
type textarea "It's unable to load the site. see if you can fix i"
type textarea "x"
type textarea "It's unable to load the site. see if you can fix it"
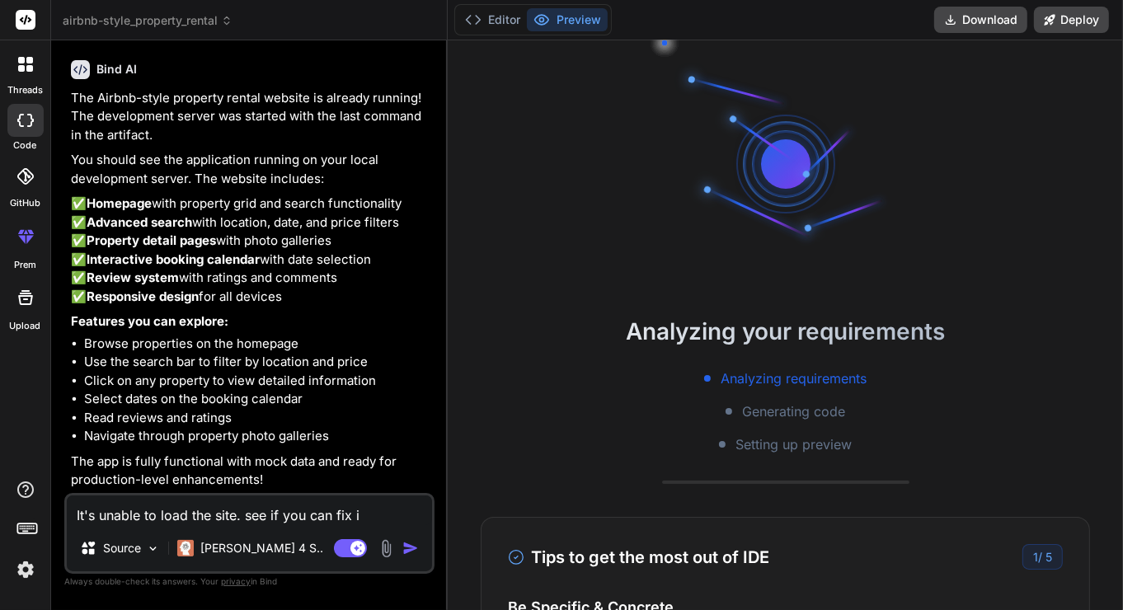
type textarea "x"
type textarea "It's unable to load the site. see if you can fix it"
type textarea "x"
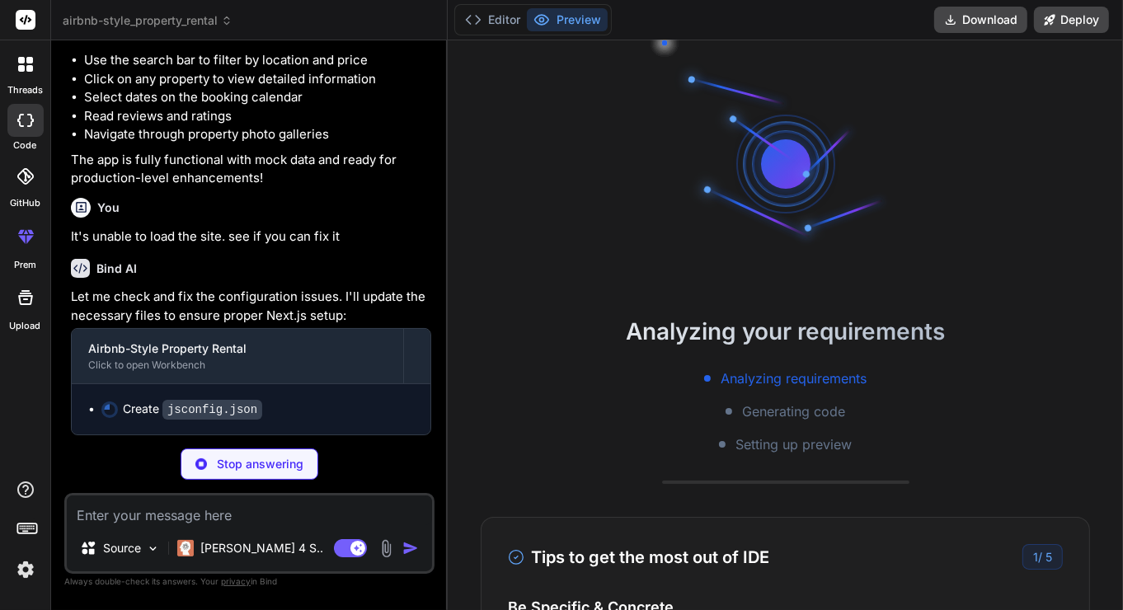
scroll to position [269, 0]
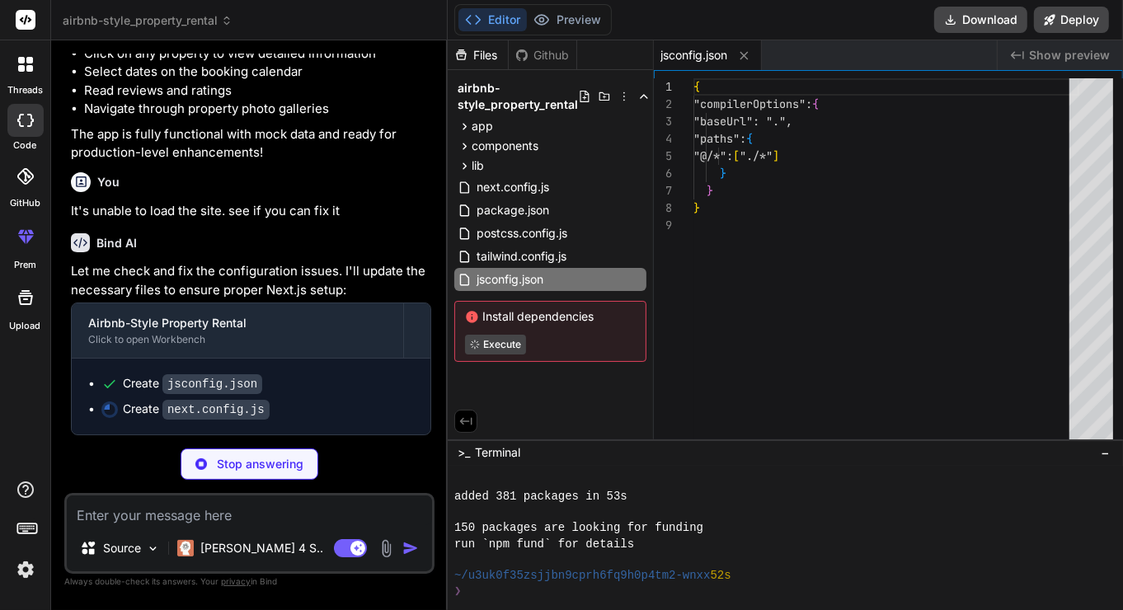
type textarea "x"
type textarea "module.exports = nextConfig"
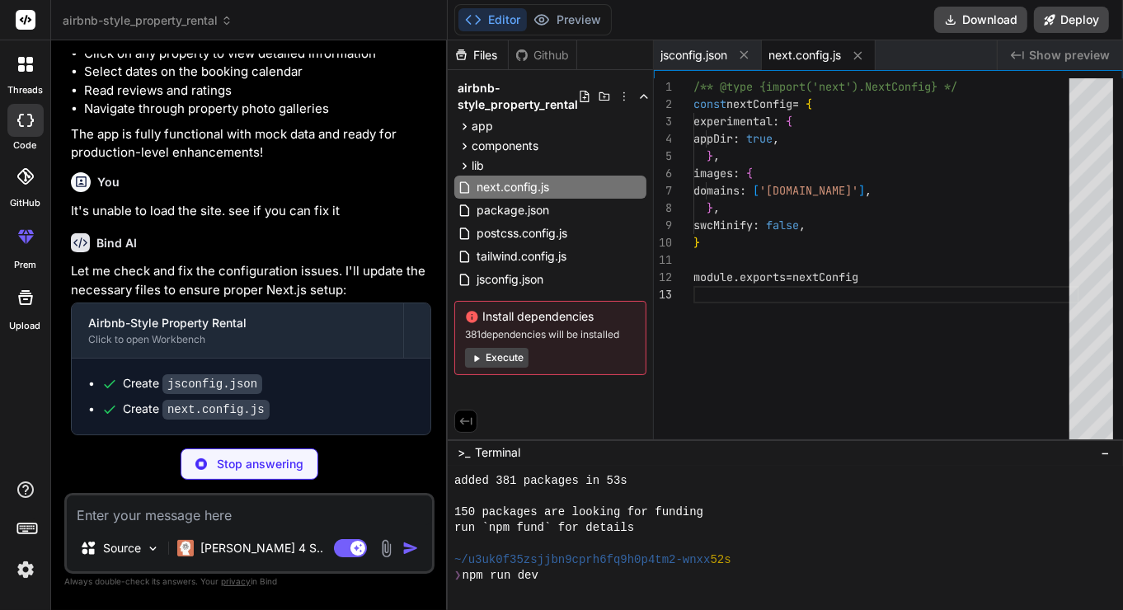
scroll to position [349, 0]
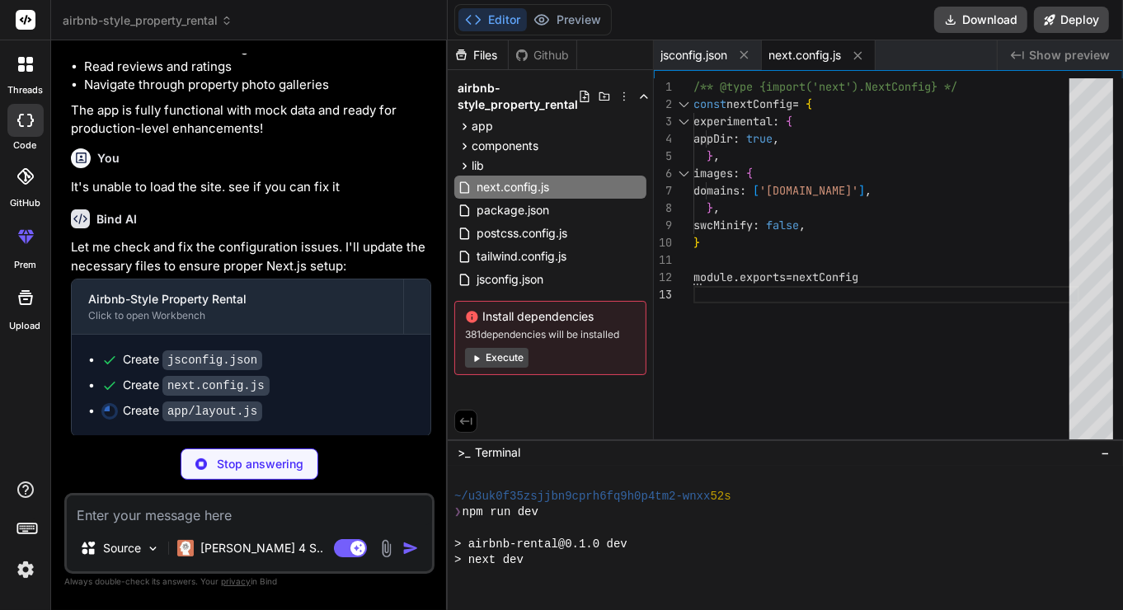
type textarea "x"
type textarea "<html lang="en"> <body className="antialiased bg-gray-50"> {children} </body> <…"
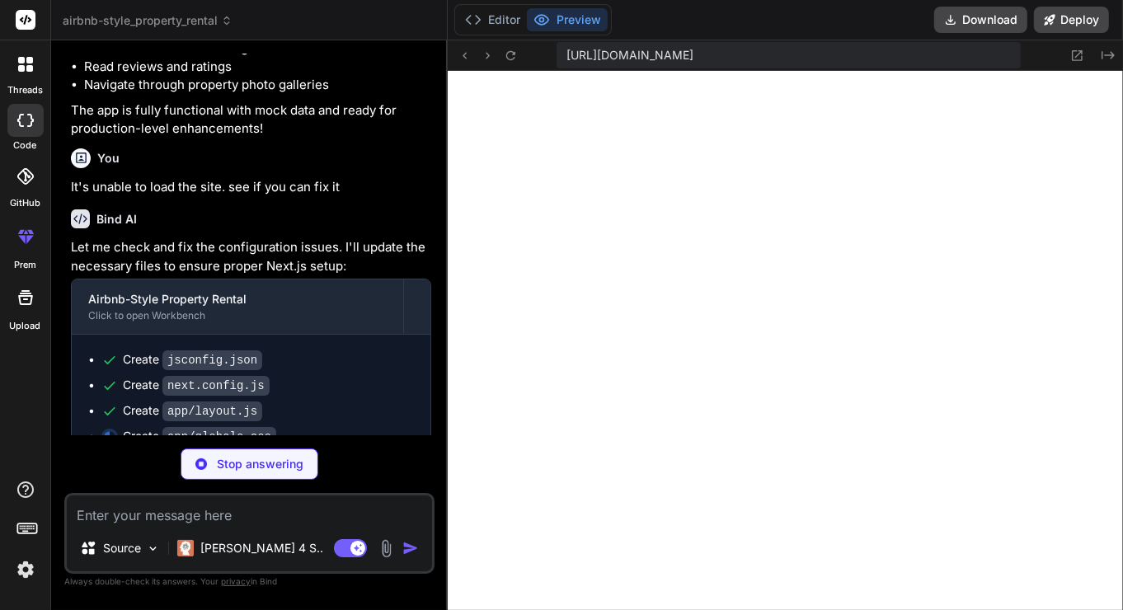
scroll to position [651, 0]
type textarea "x"
type textarea "@media (prefers-color-scheme: dark) { html { color-scheme: dark; } }"
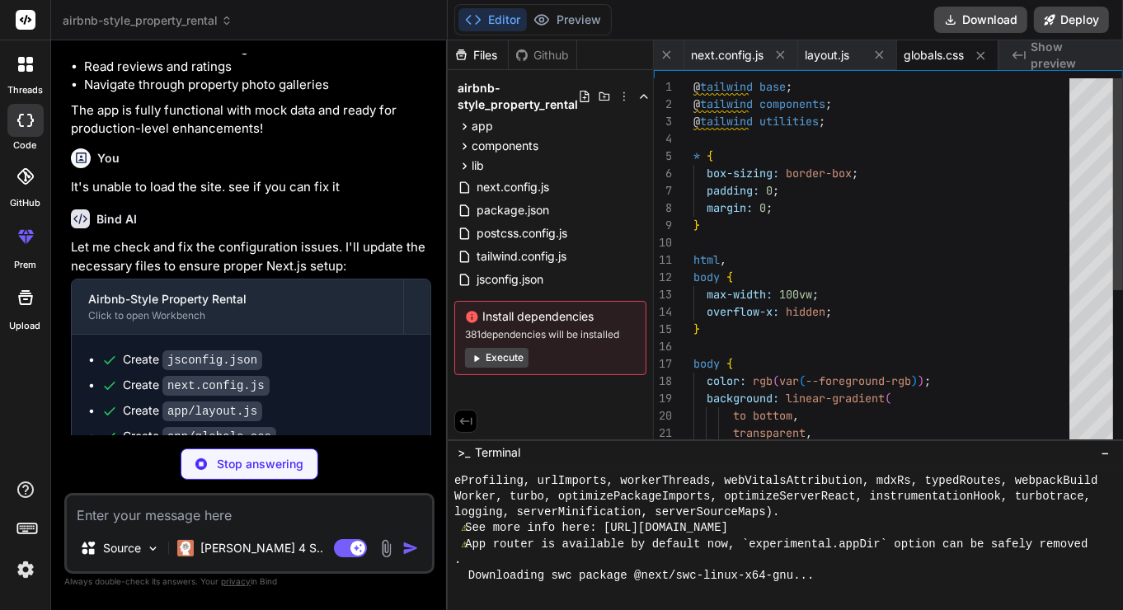
scroll to position [666, 0]
type textarea "x"
type textarea "}, "devDependencies": { "eslint": "^8.48.0", "eslint-config-next": "13.5.1" } }"
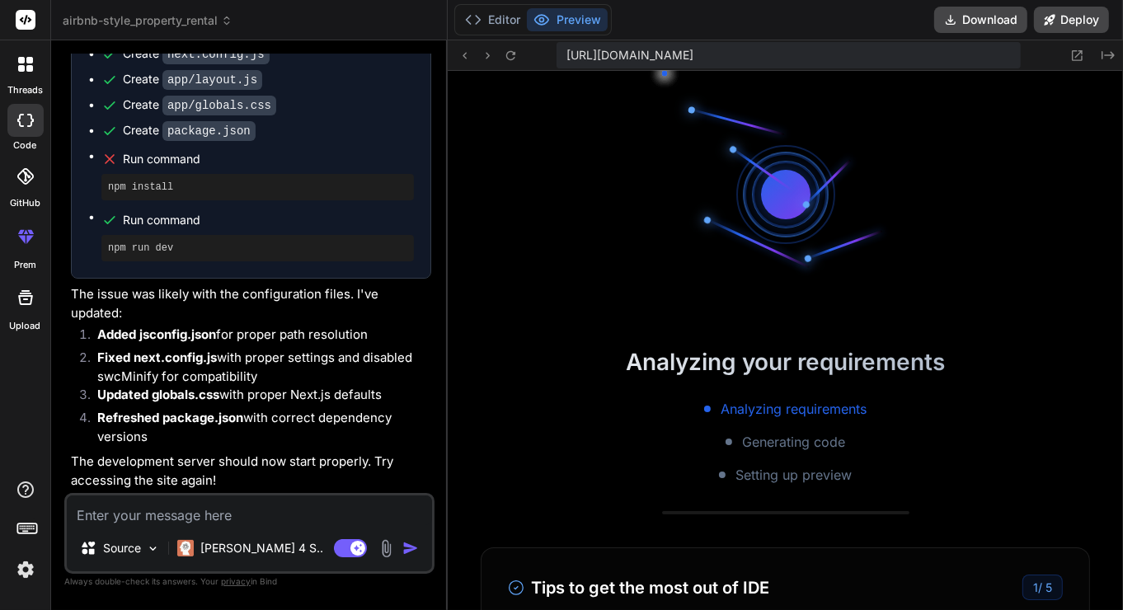
scroll to position [2636, 0]
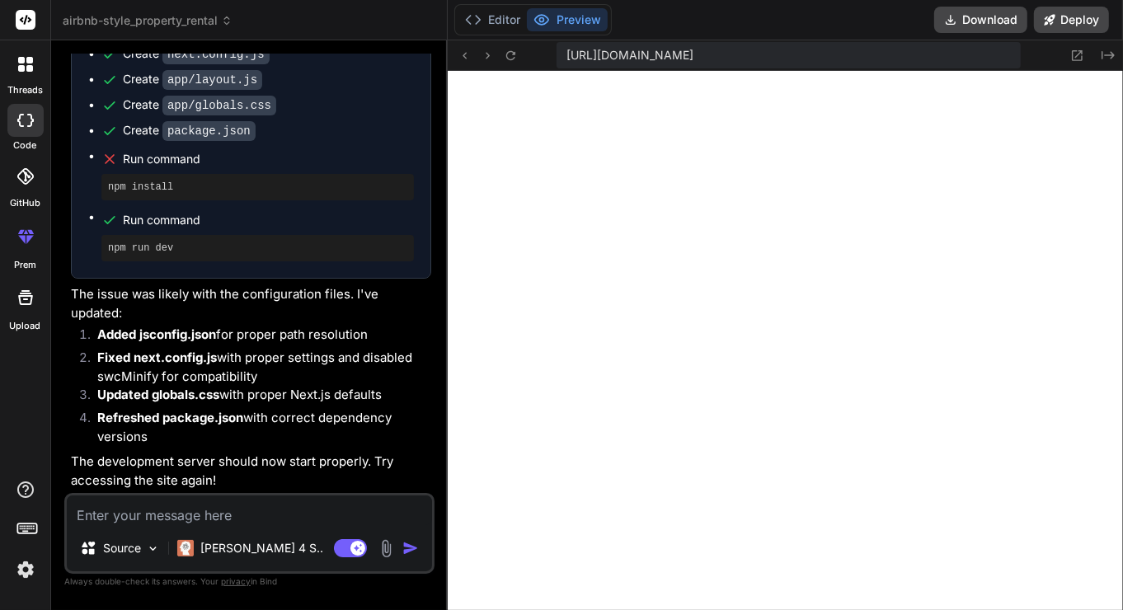
click at [884, 45] on div "[URL][DOMAIN_NAME]" at bounding box center [788, 55] width 463 height 26
click at [693, 50] on span "[URL][DOMAIN_NAME]" at bounding box center [629, 55] width 127 height 16
click at [1085, 53] on button at bounding box center [1077, 55] width 20 height 20
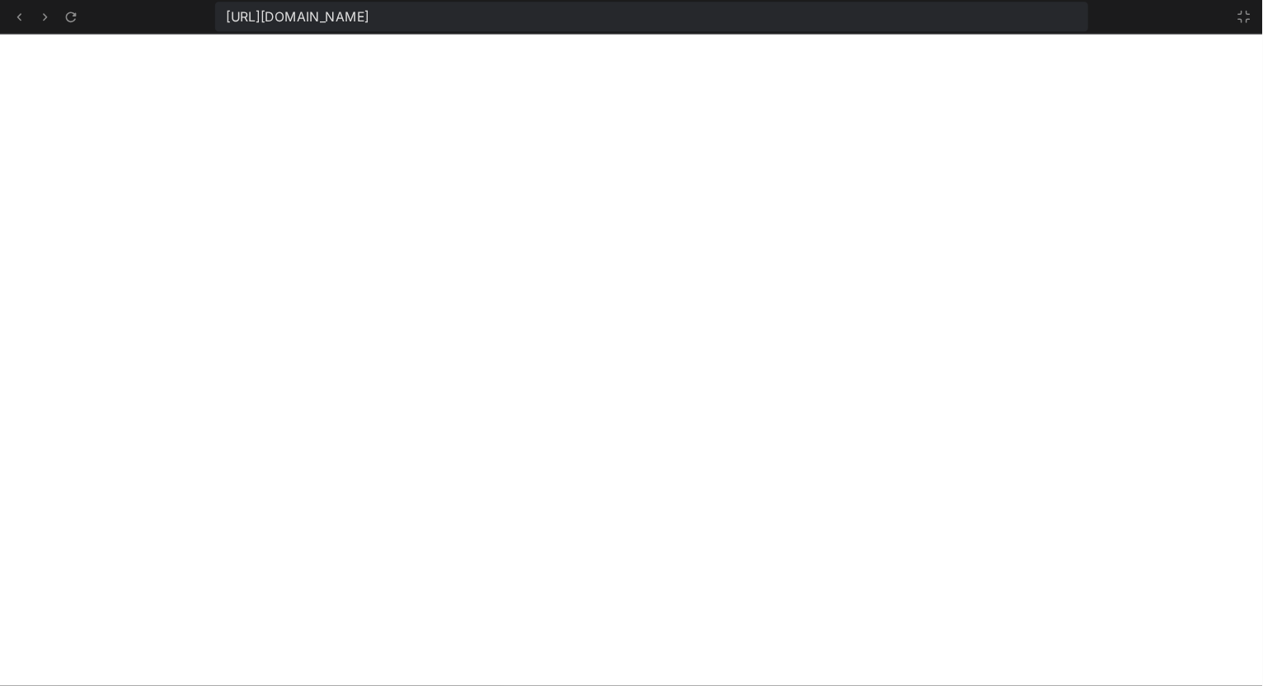
scroll to position [2683, 0]
type textarea "x"
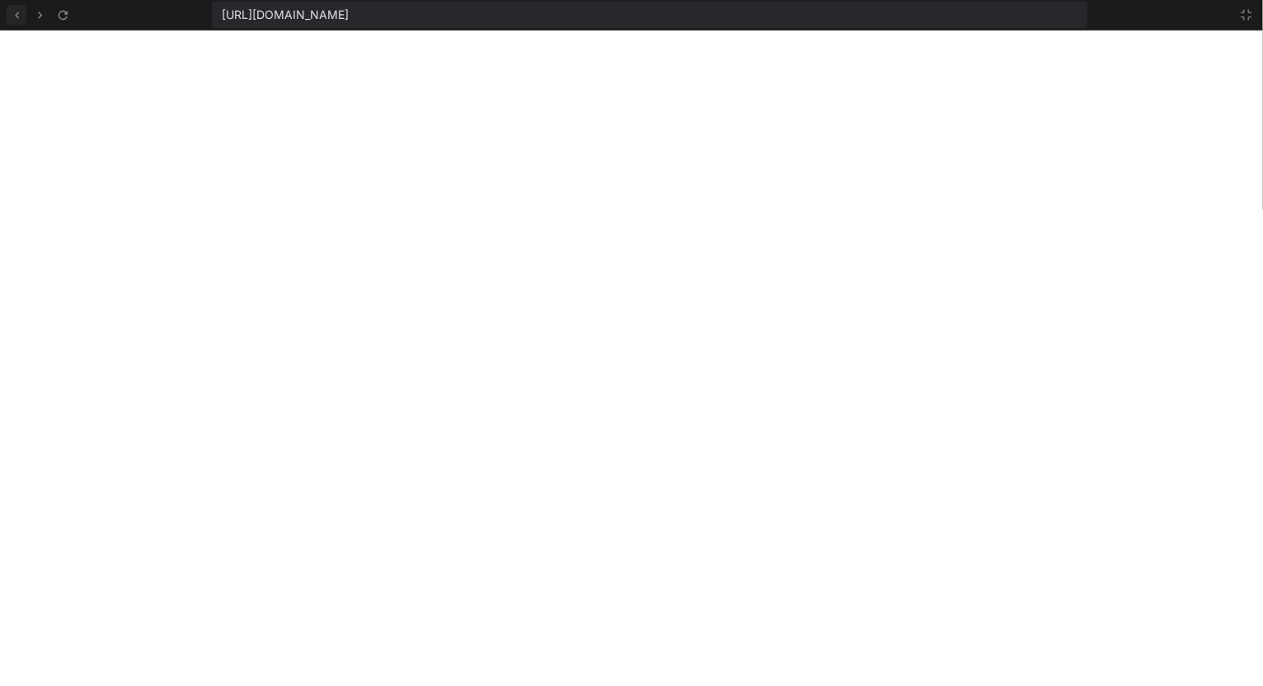
click at [20, 10] on icon at bounding box center [17, 15] width 14 height 14
click at [23, 16] on button at bounding box center [17, 15] width 20 height 20
click at [22, 17] on icon at bounding box center [17, 15] width 14 height 14
click at [21, 22] on button at bounding box center [17, 15] width 20 height 20
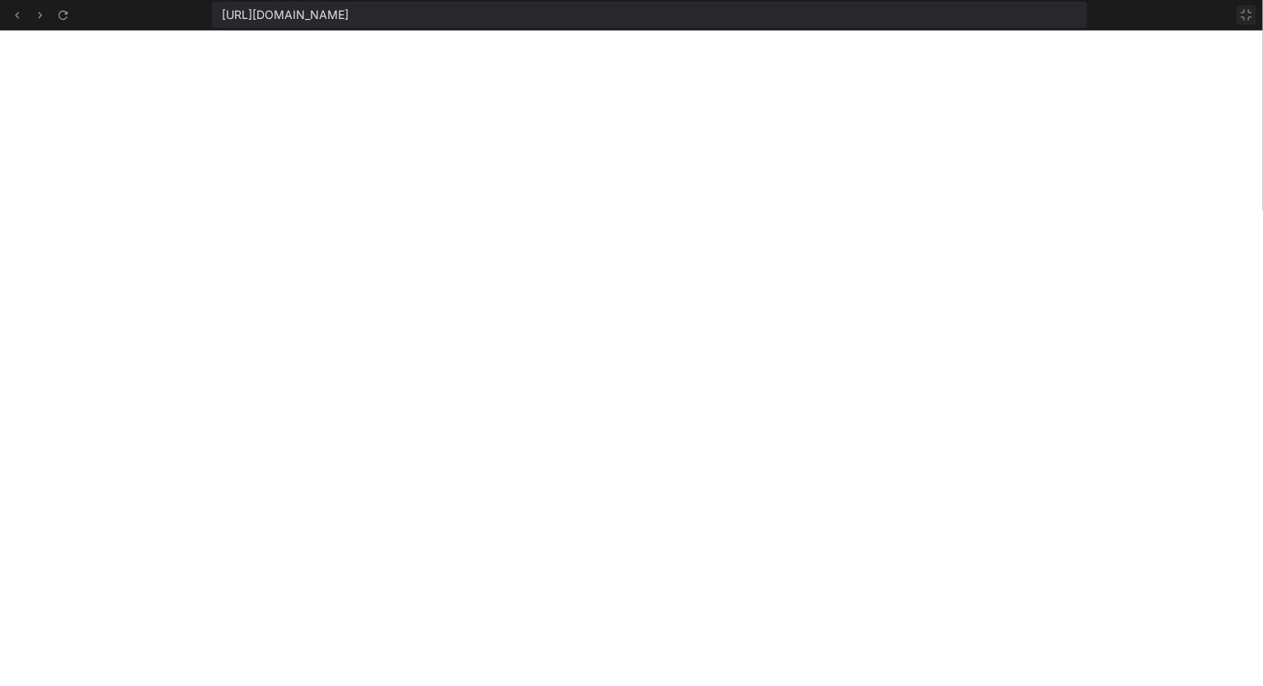
click at [1122, 8] on icon at bounding box center [1246, 14] width 13 height 13
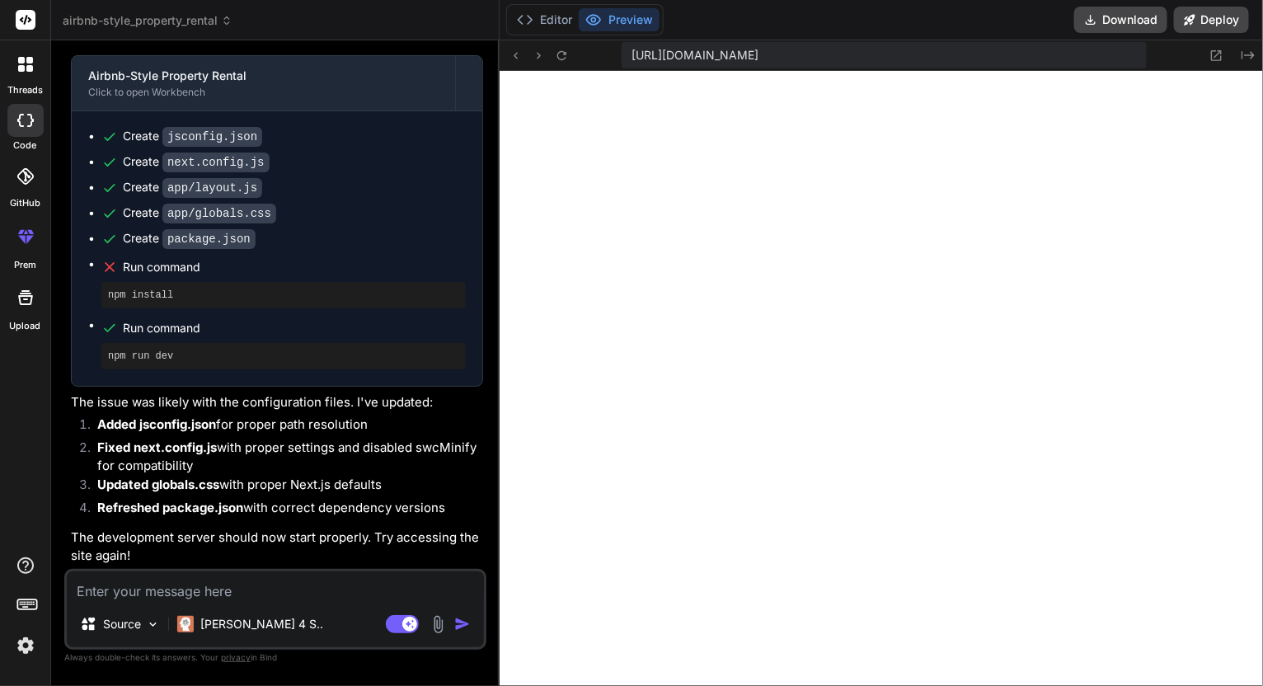
click at [19, 114] on icon at bounding box center [20, 120] width 7 height 13
click at [31, 87] on label "threads" at bounding box center [24, 90] width 35 height 14
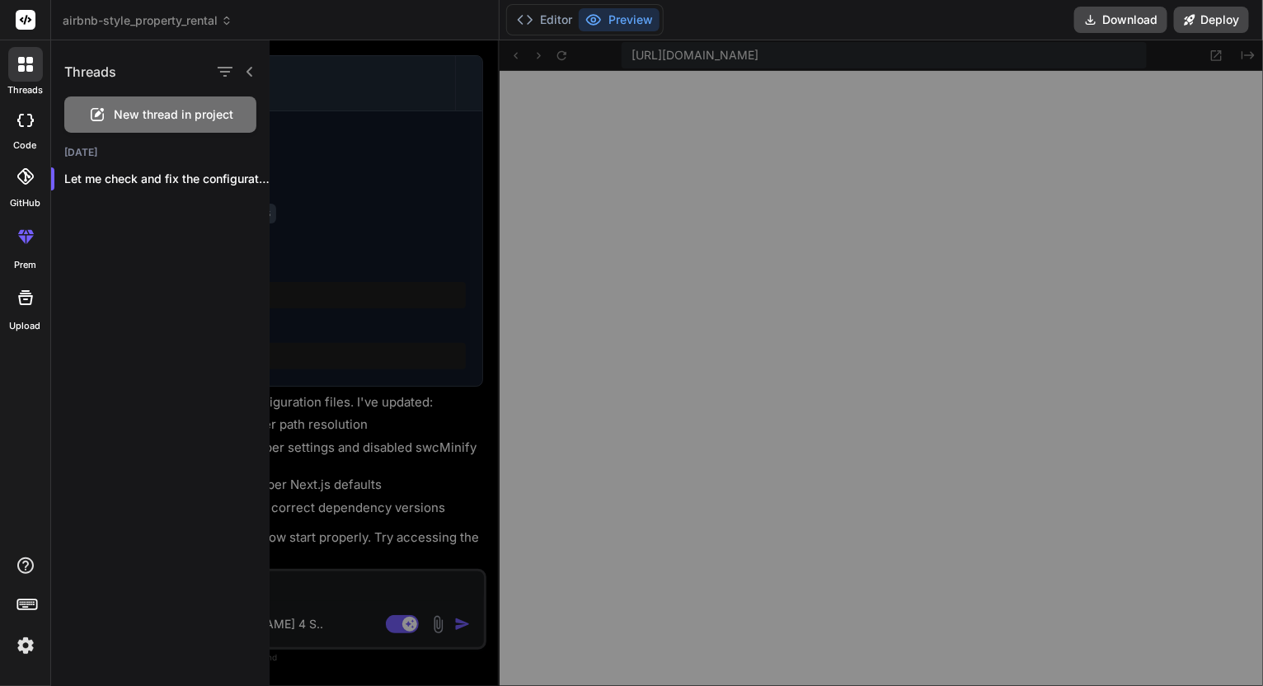
click at [25, 124] on icon at bounding box center [25, 120] width 16 height 13
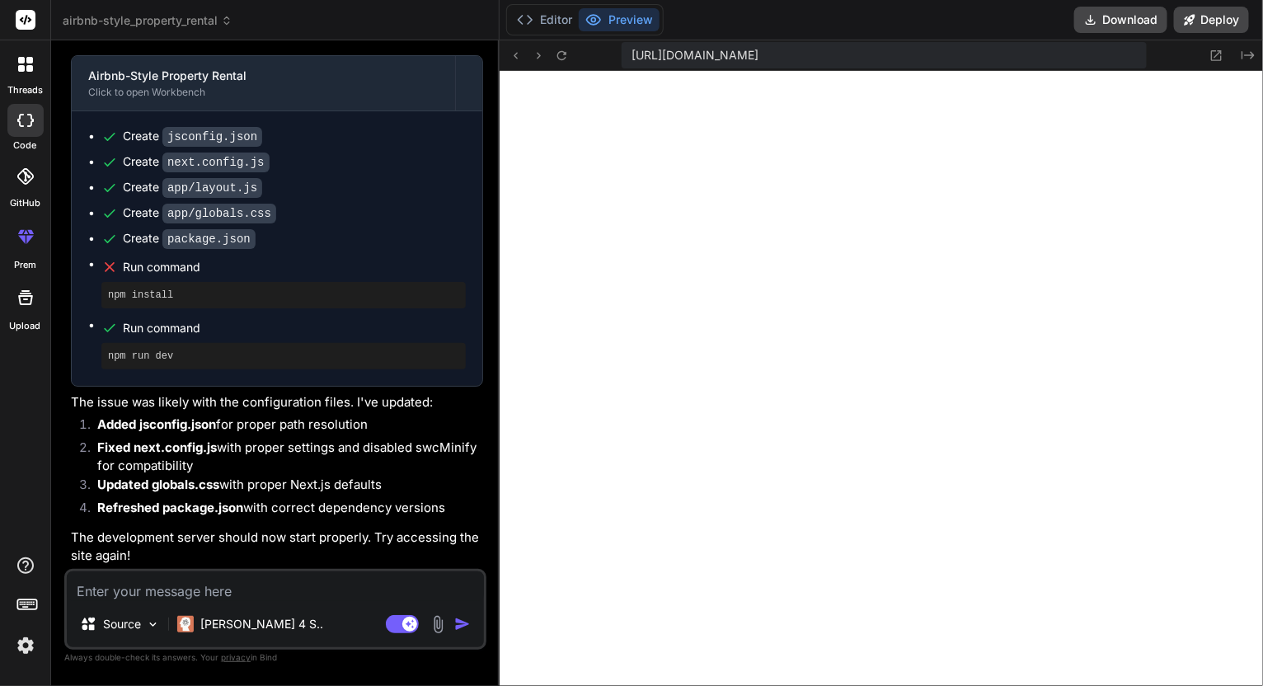
click at [217, 15] on span "airbnb-style_property_rental" at bounding box center [148, 20] width 170 height 16
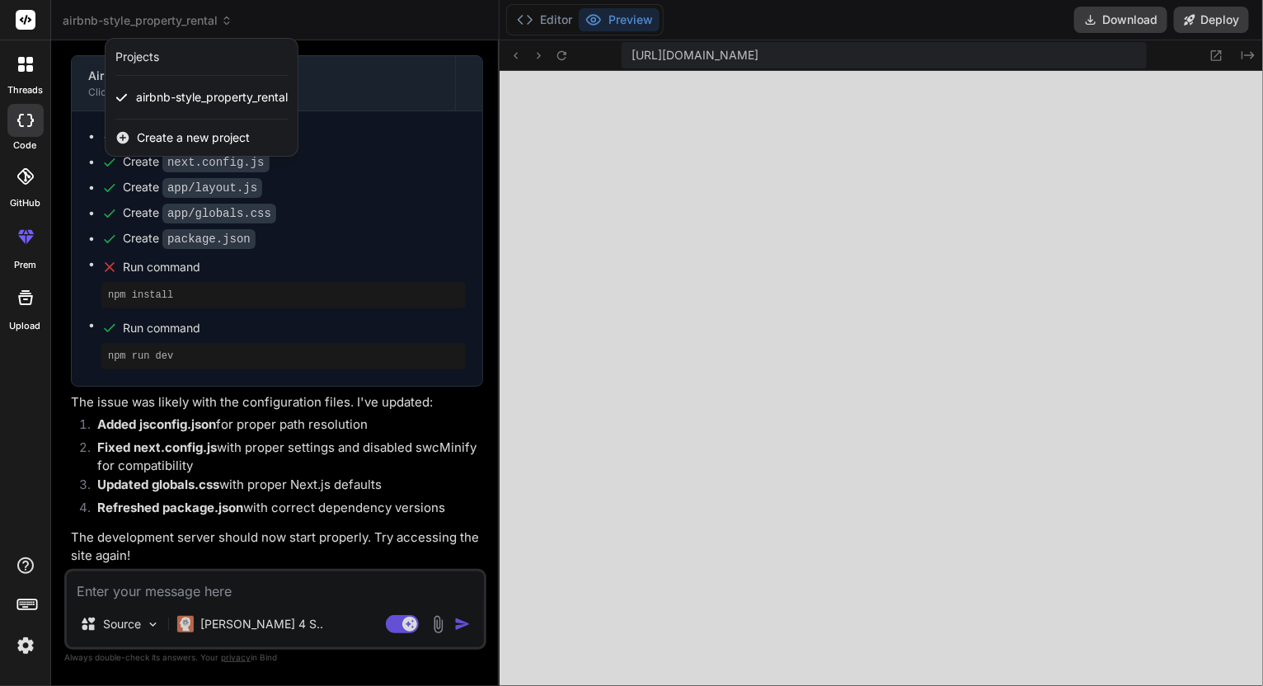
click at [227, 135] on span "Create a new project" at bounding box center [193, 137] width 113 height 16
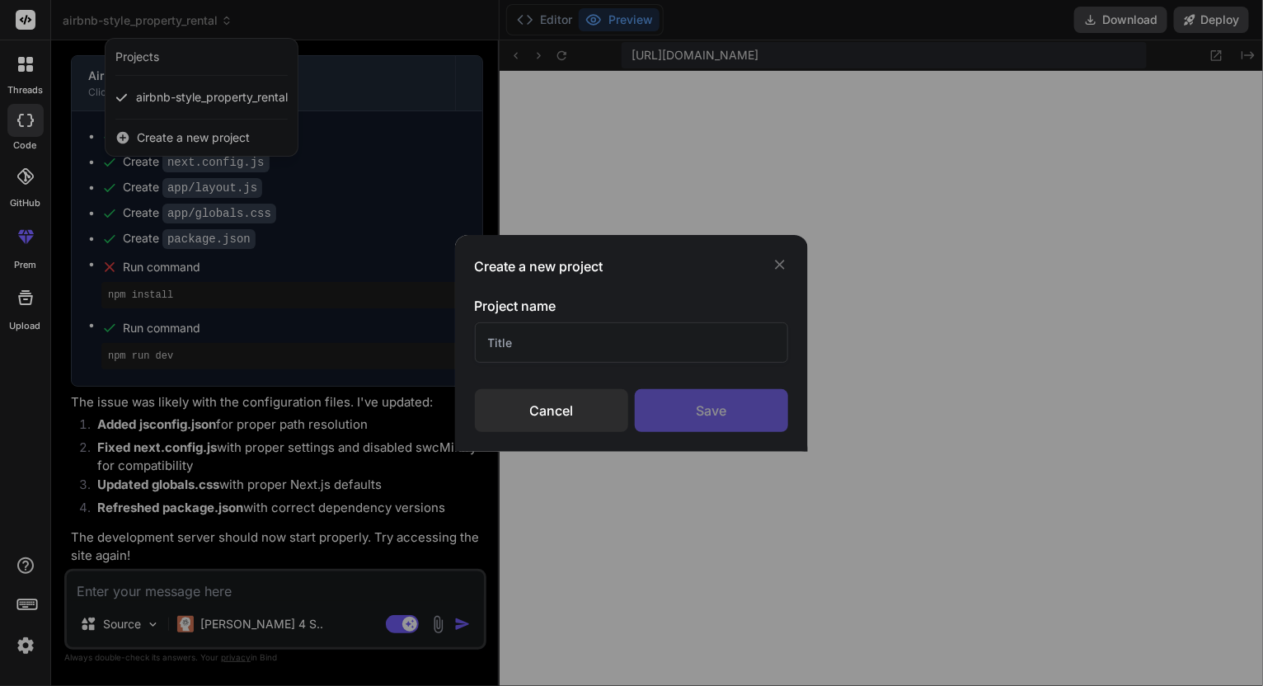
click at [551, 344] on input "text" at bounding box center [632, 342] width 314 height 40
type input "MLS"
click at [735, 447] on div "Create a new project Project name MLS Cancel Save" at bounding box center [632, 343] width 354 height 217
click at [747, 420] on div "Save" at bounding box center [711, 410] width 153 height 43
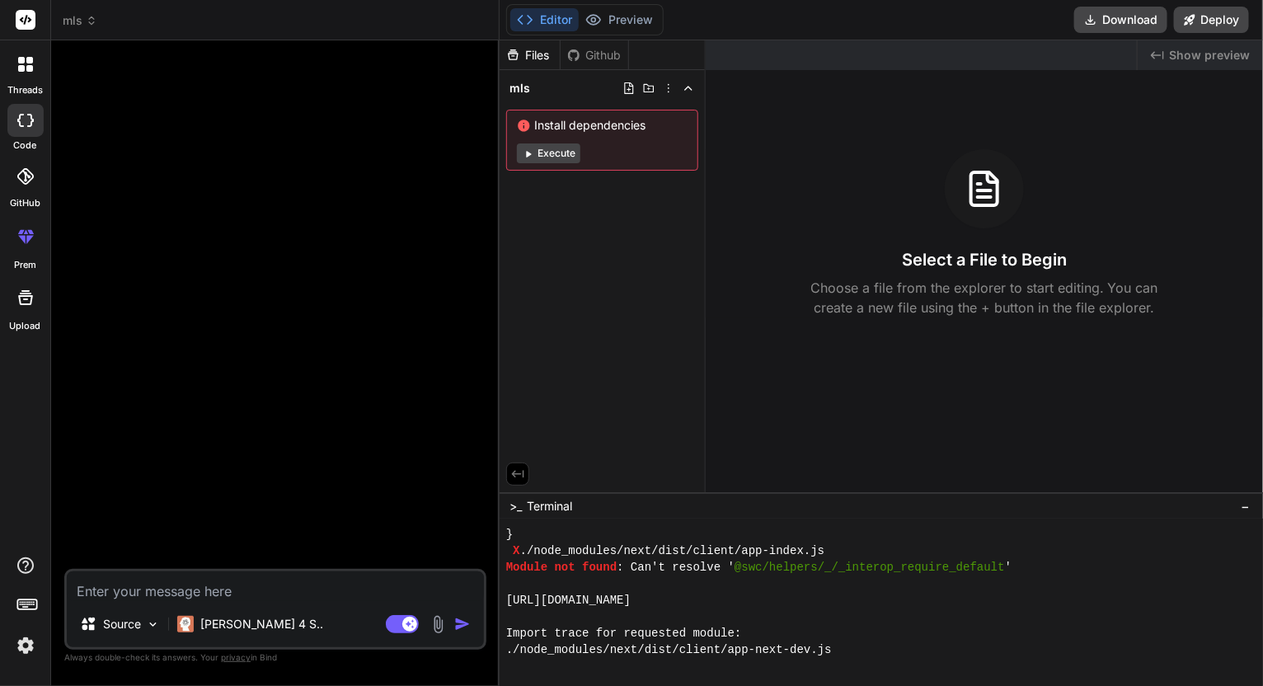
scroll to position [7404, 0]
click at [239, 585] on textarea at bounding box center [275, 586] width 417 height 30
click at [229, 609] on span "privacy" at bounding box center [236, 657] width 30 height 10
click at [233, 609] on p "[PERSON_NAME] 4 S.." at bounding box center [261, 624] width 123 height 16
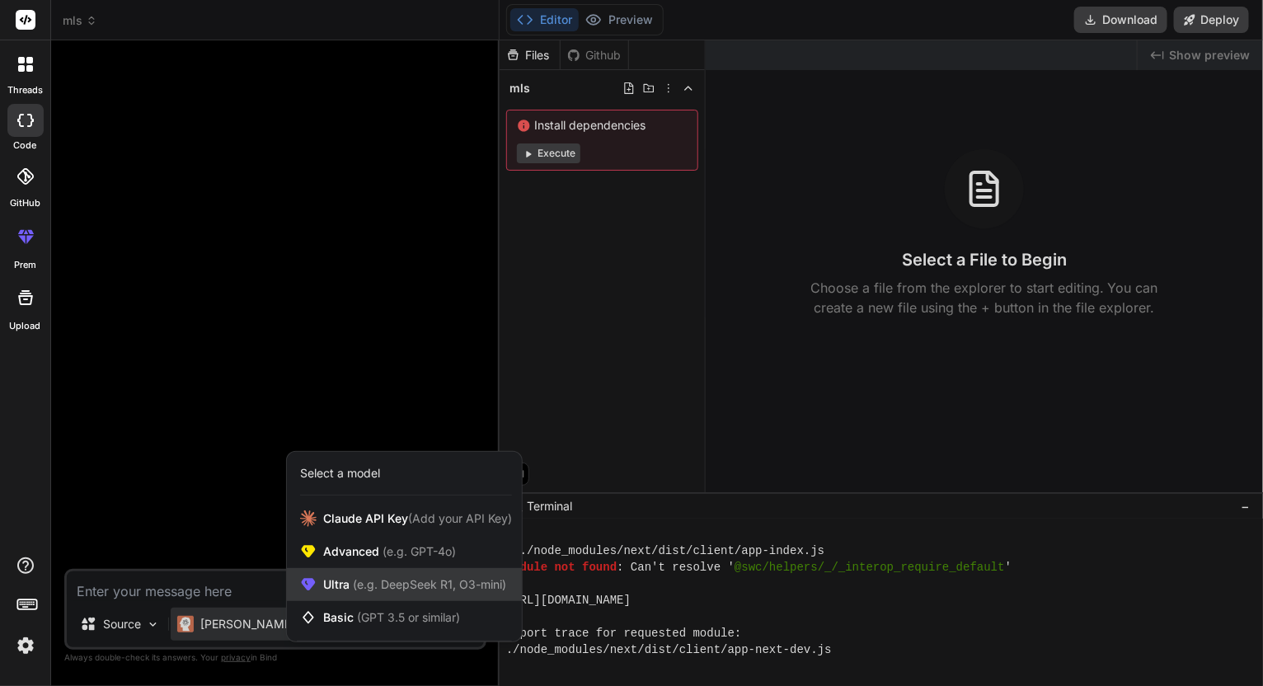
click at [407, 587] on span "(e.g. DeepSeek R1, O3-mini)" at bounding box center [428, 584] width 157 height 14
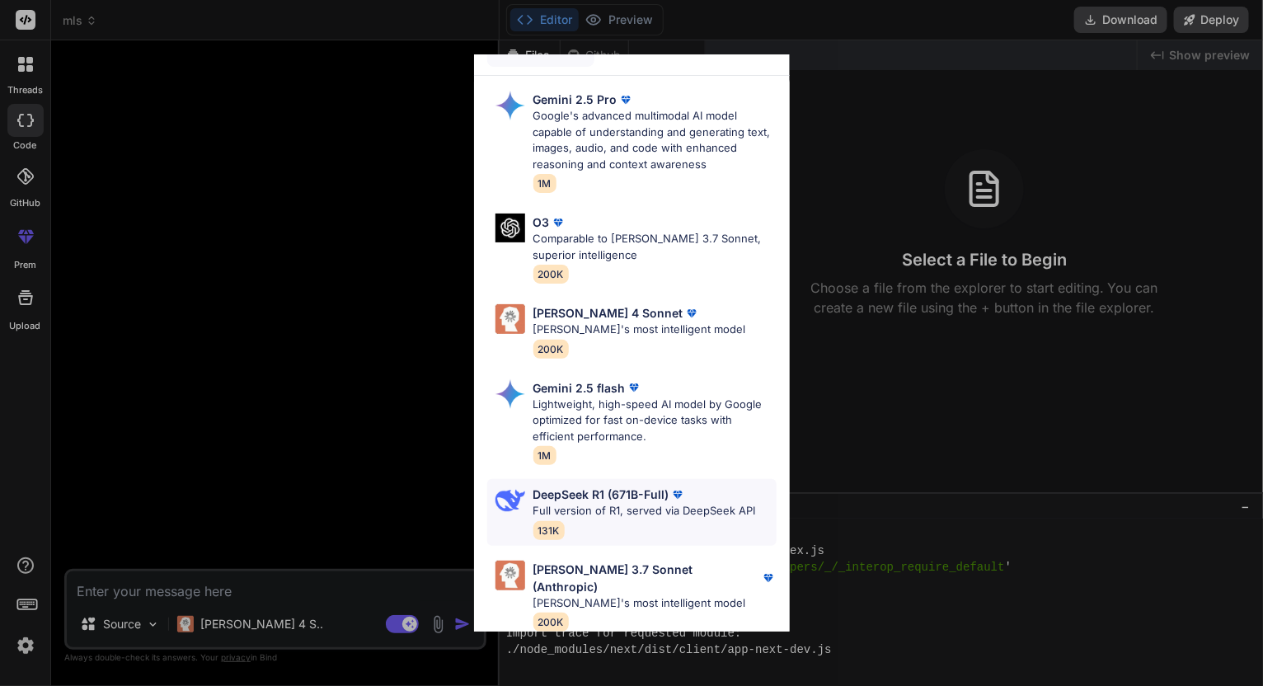
scroll to position [0, 0]
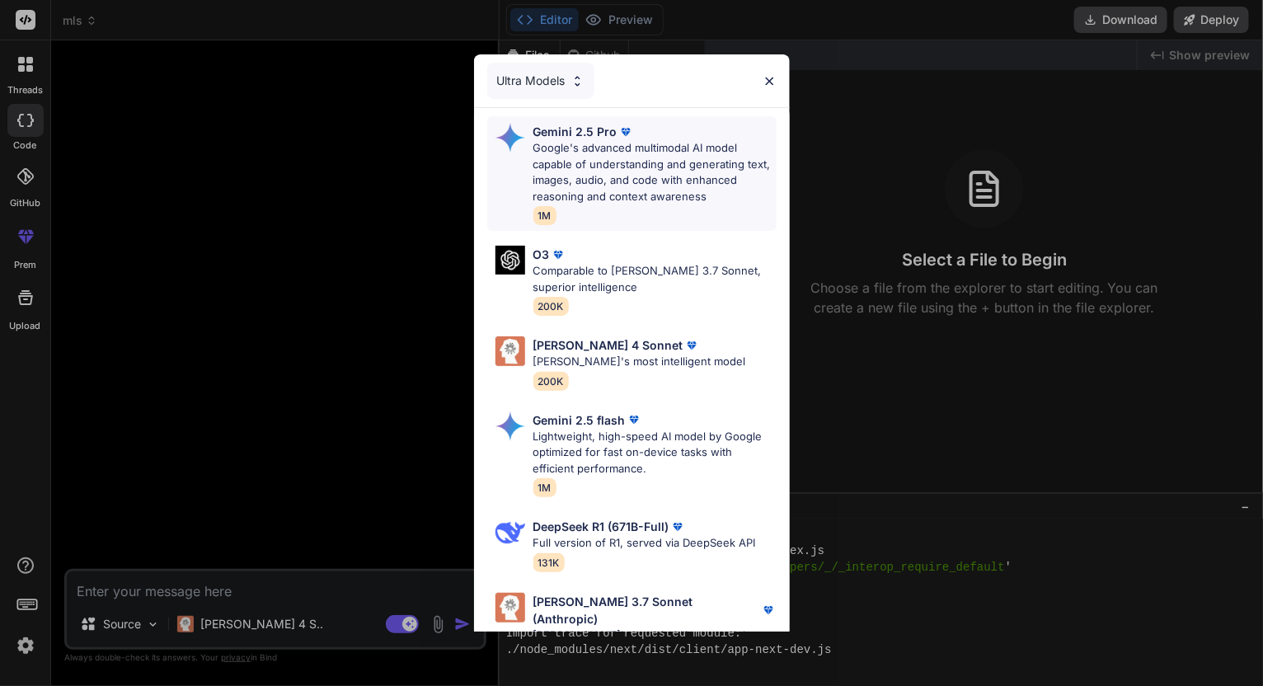
click at [643, 163] on p "Google's advanced multimodal AI model capable of understanding and generating t…" at bounding box center [654, 172] width 243 height 64
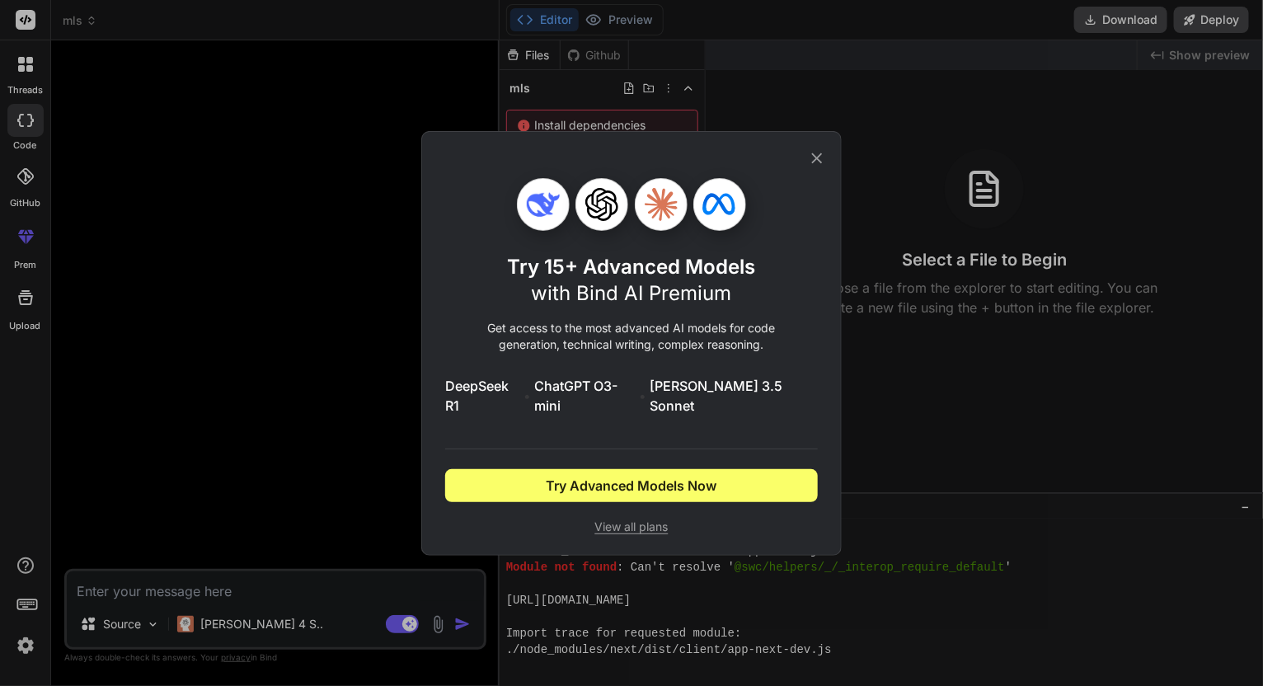
click at [822, 163] on icon at bounding box center [817, 158] width 18 height 18
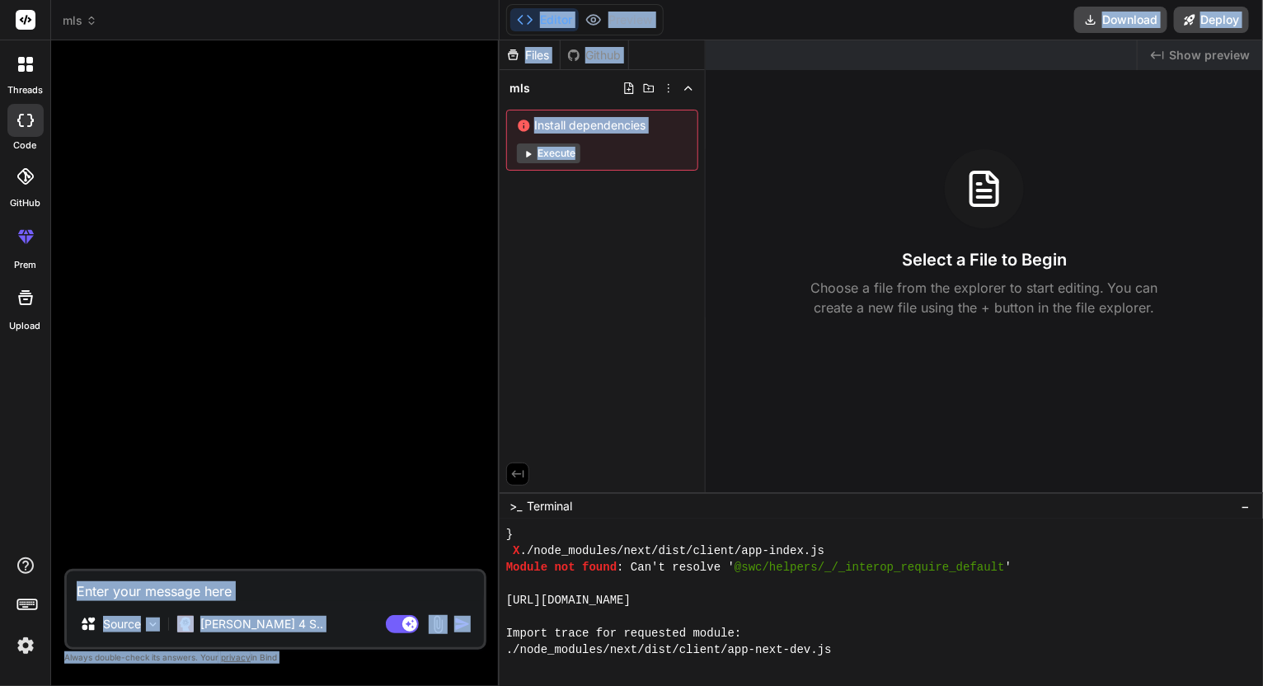
drag, startPoint x: 599, startPoint y: 286, endPoint x: 322, endPoint y: 414, distance: 305.1
click at [322, 414] on div "threads code GitHub prem Upload mls Created with Pixso. Bind AI Web Search Crea…" at bounding box center [631, 343] width 1263 height 686
click at [275, 487] on div at bounding box center [277, 311] width 419 height 515
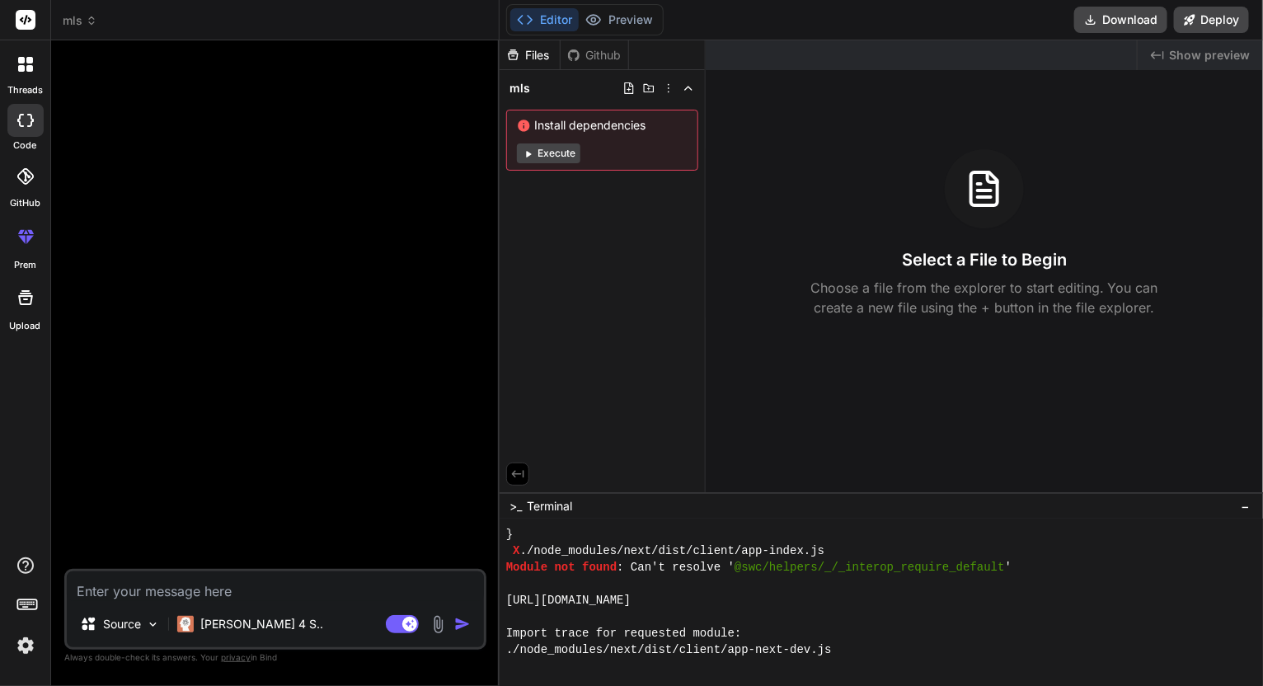
click at [275, 487] on div at bounding box center [277, 311] width 419 height 515
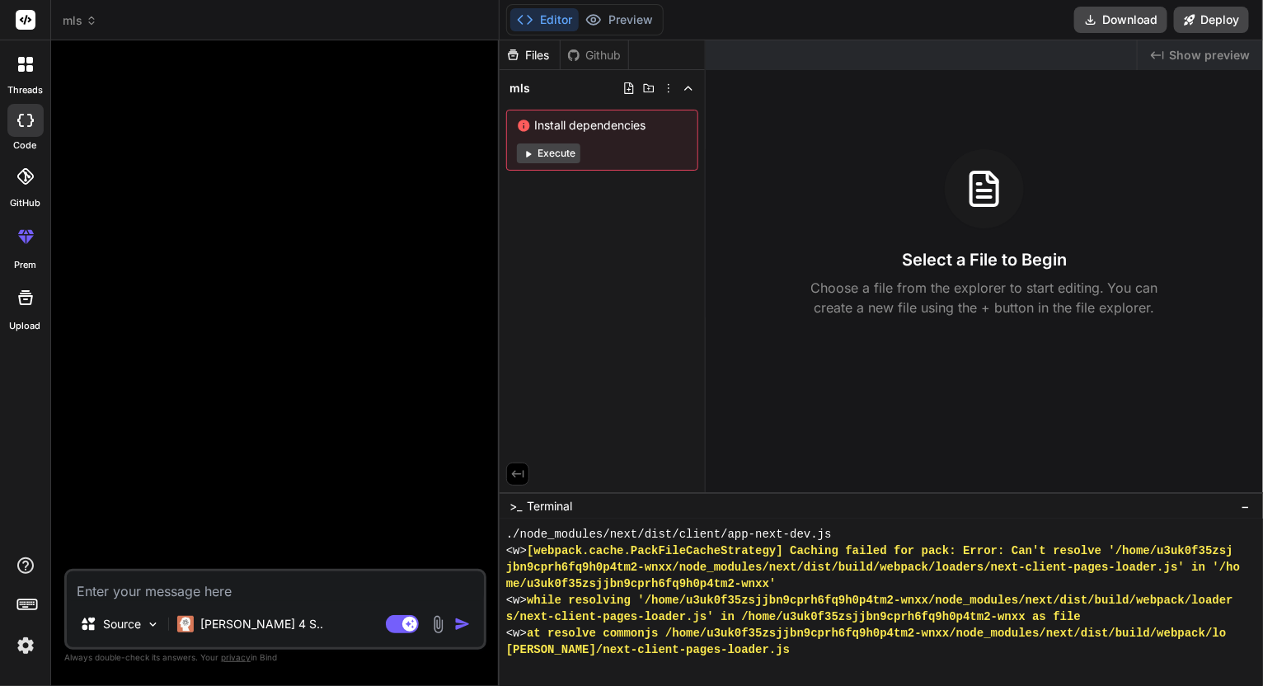
click at [341, 242] on div at bounding box center [277, 311] width 419 height 515
click at [87, 16] on icon at bounding box center [92, 21] width 12 height 12
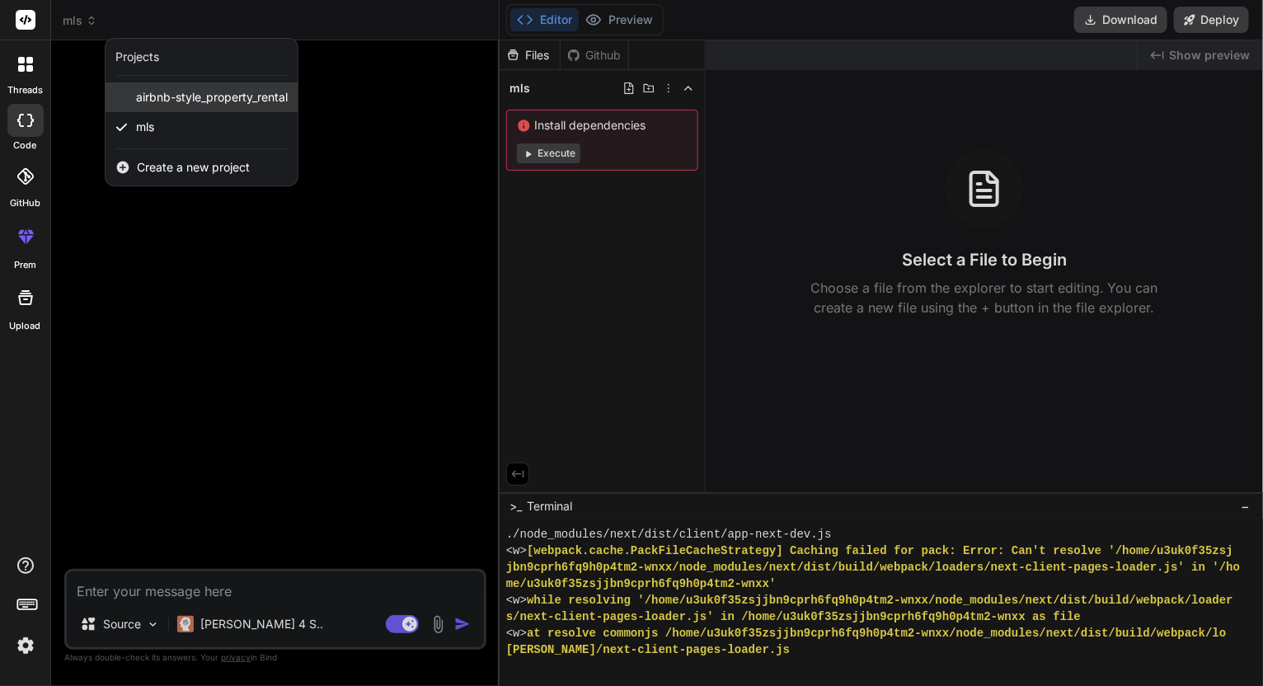
click at [163, 92] on span "airbnb-style_property_rental" at bounding box center [212, 97] width 152 height 16
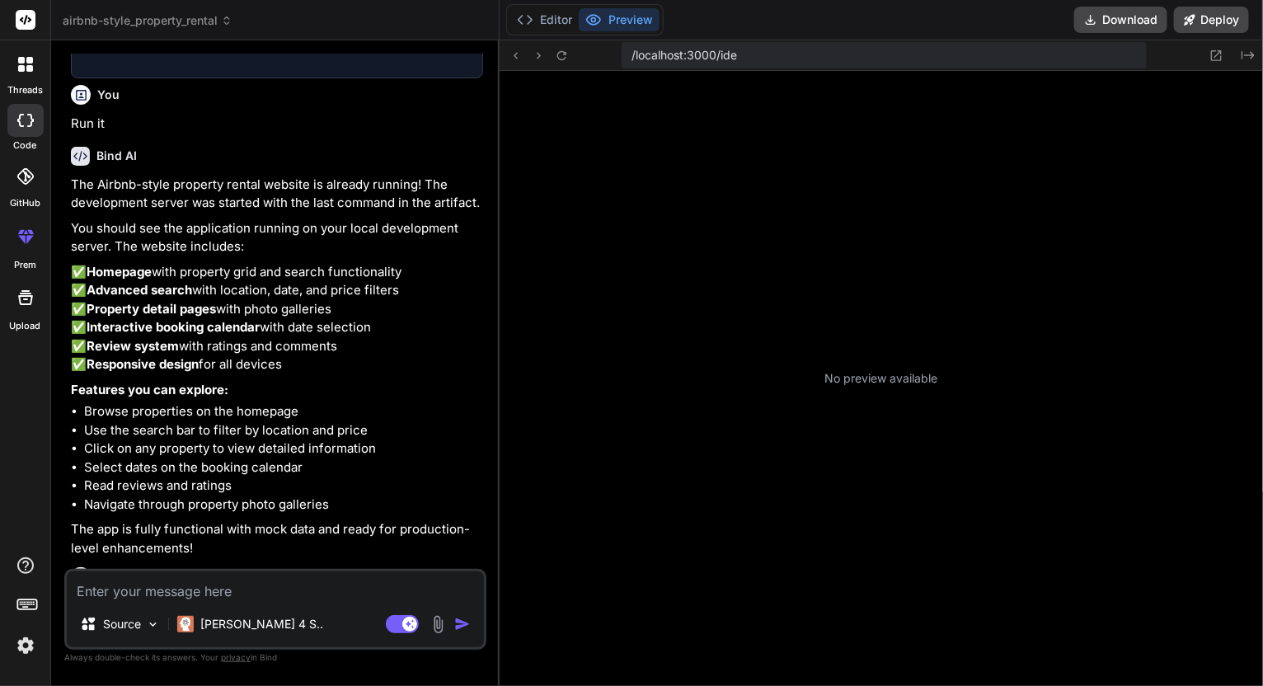
scroll to position [7816, 0]
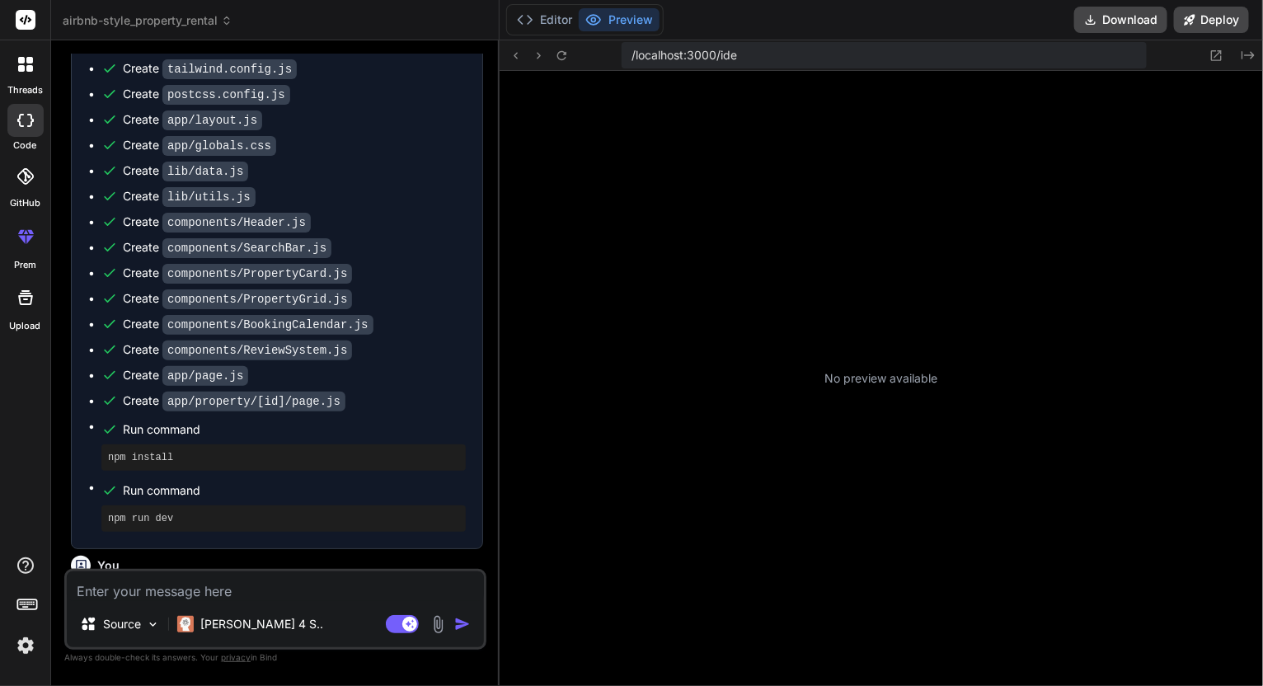
type textarea "x"
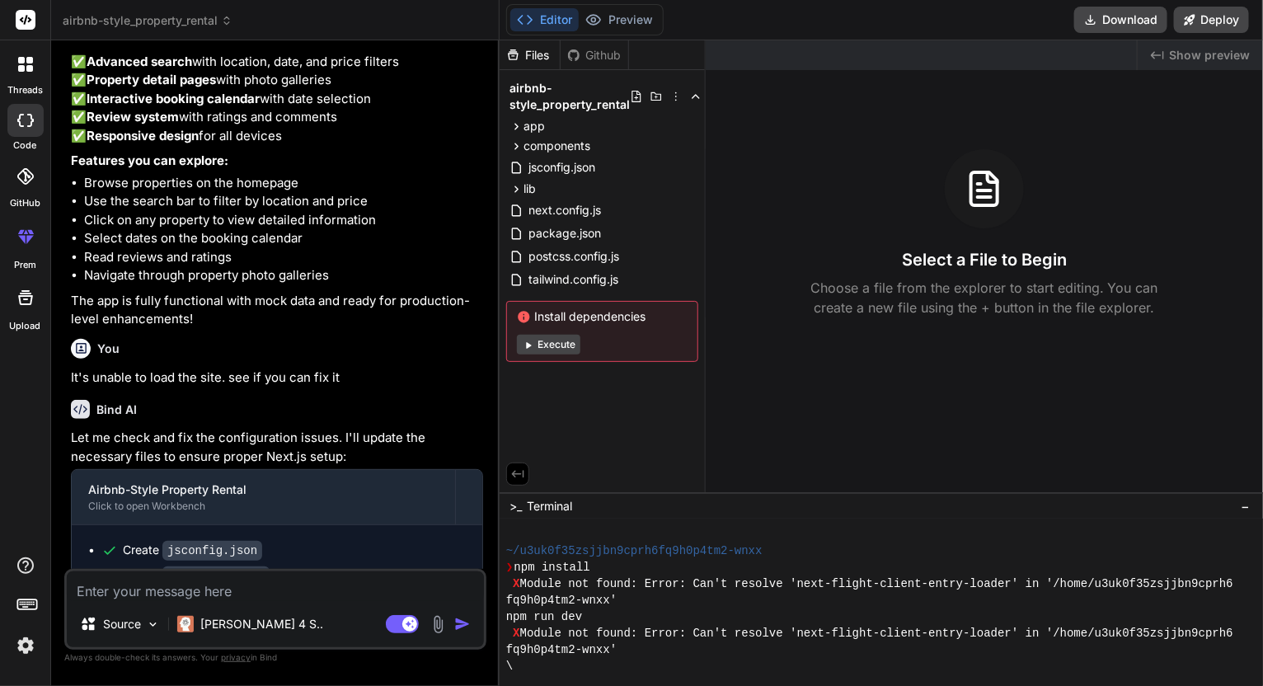
scroll to position [1924, 0]
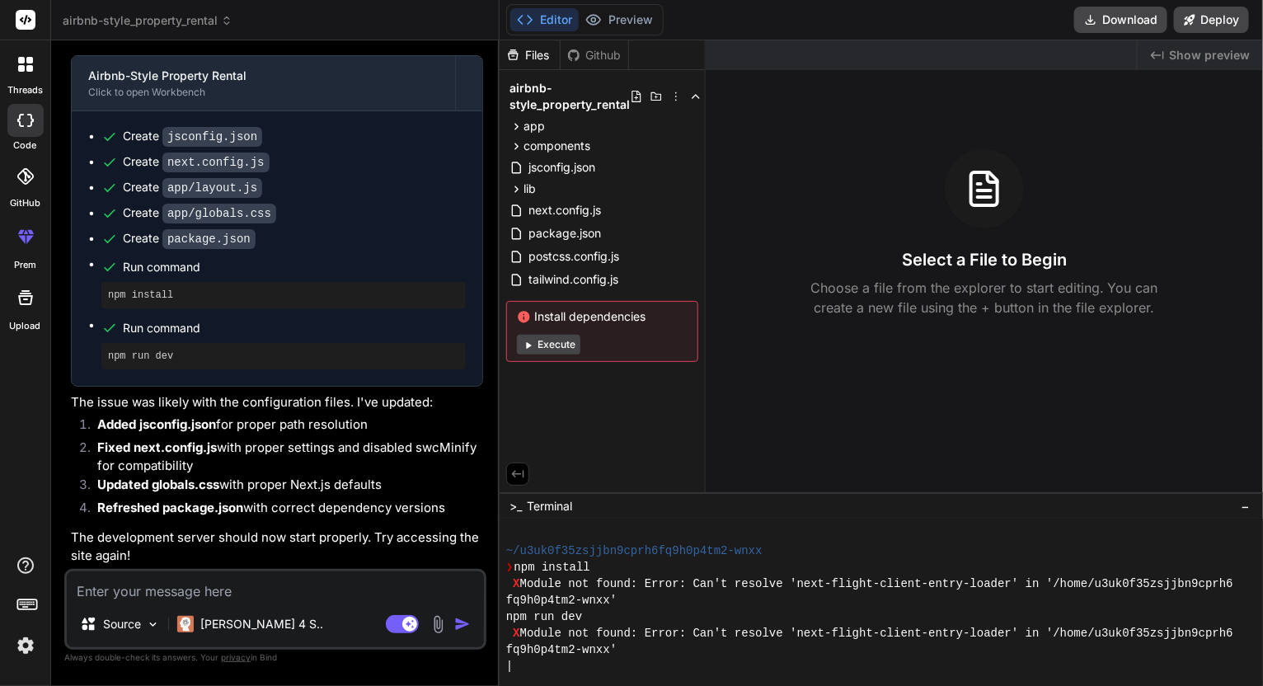
click at [1122, 41] on div "Created with Pixso. Show preview" at bounding box center [1200, 55] width 125 height 30
click at [1122, 51] on span "Show preview" at bounding box center [1209, 55] width 81 height 16
click at [1122, 68] on div "Created with Pixso. Show preview" at bounding box center [1200, 55] width 125 height 30
click at [1122, 44] on div "Created with Pixso. Show preview" at bounding box center [1200, 55] width 125 height 30
click at [608, 5] on div "Editor Preview Disabled until preview for your project is generated" at bounding box center [584, 19] width 157 height 31
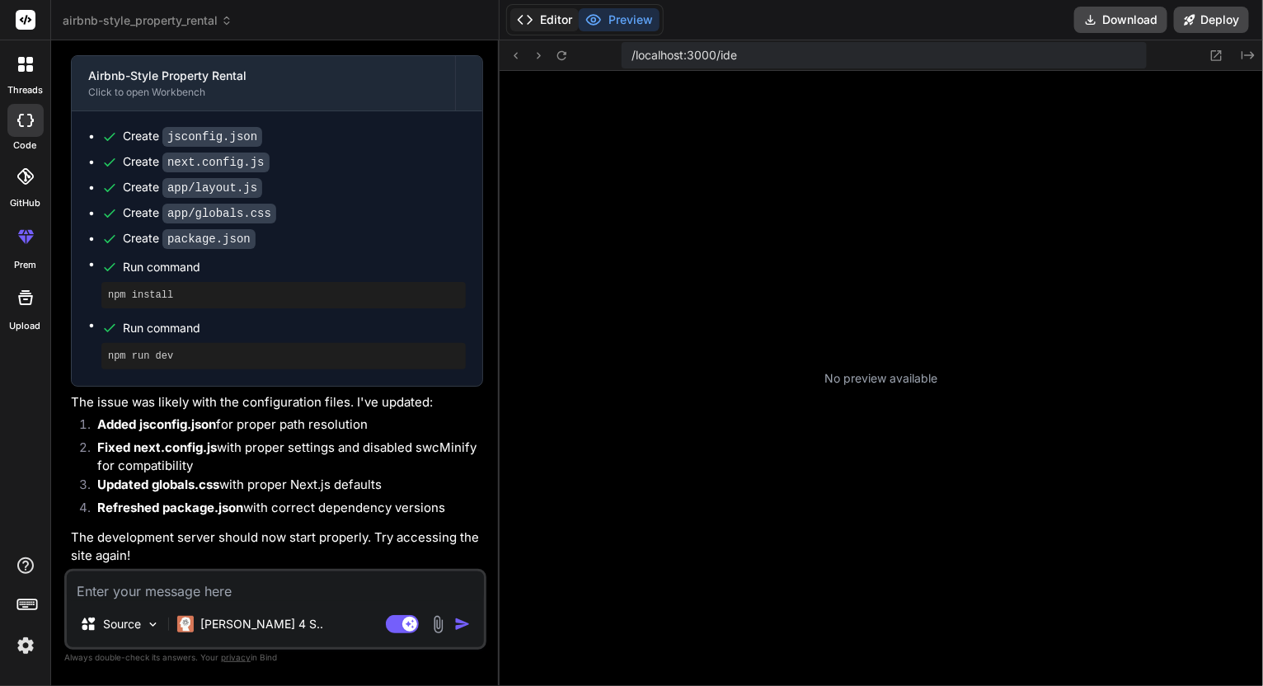
type textarea "x"
